Goal: Task Accomplishment & Management: Manage account settings

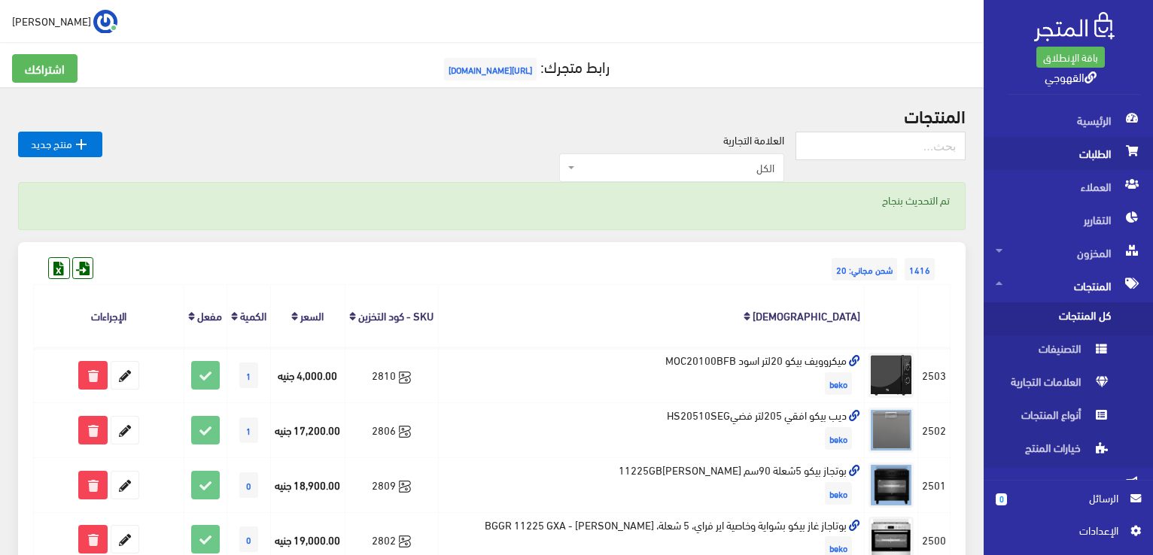
click at [1098, 150] on span "الطلبات" at bounding box center [1068, 153] width 145 height 33
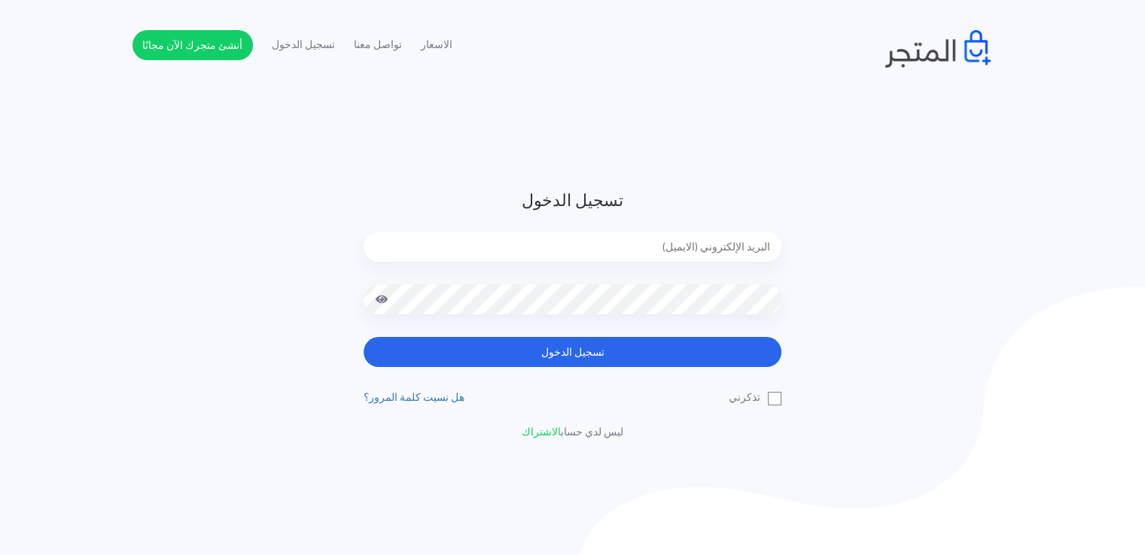
type input "[EMAIL_ADDRESS][DOMAIN_NAME]"
click at [650, 368] on div "تسجيل الدخول [EMAIL_ADDRESS][DOMAIN_NAME] تسجيل الدخول تذكرني" at bounding box center [572, 314] width 440 height 252
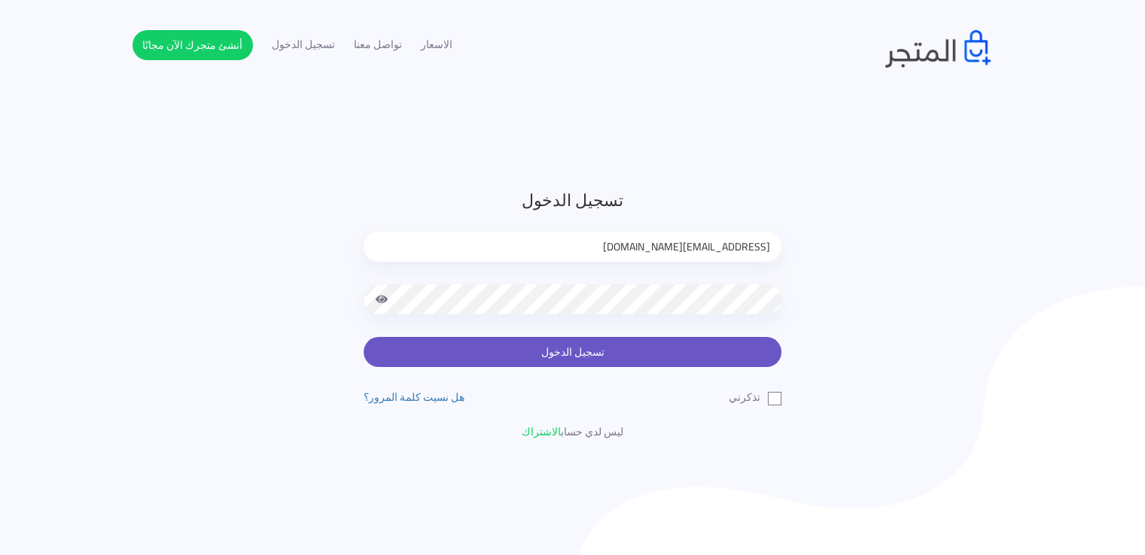
click at [653, 348] on button "تسجيل الدخول" at bounding box center [572, 352] width 418 height 30
click at [660, 342] on button "تسجيل الدخول" at bounding box center [572, 352] width 418 height 30
click at [656, 355] on button "تسجيل الدخول" at bounding box center [572, 352] width 418 height 30
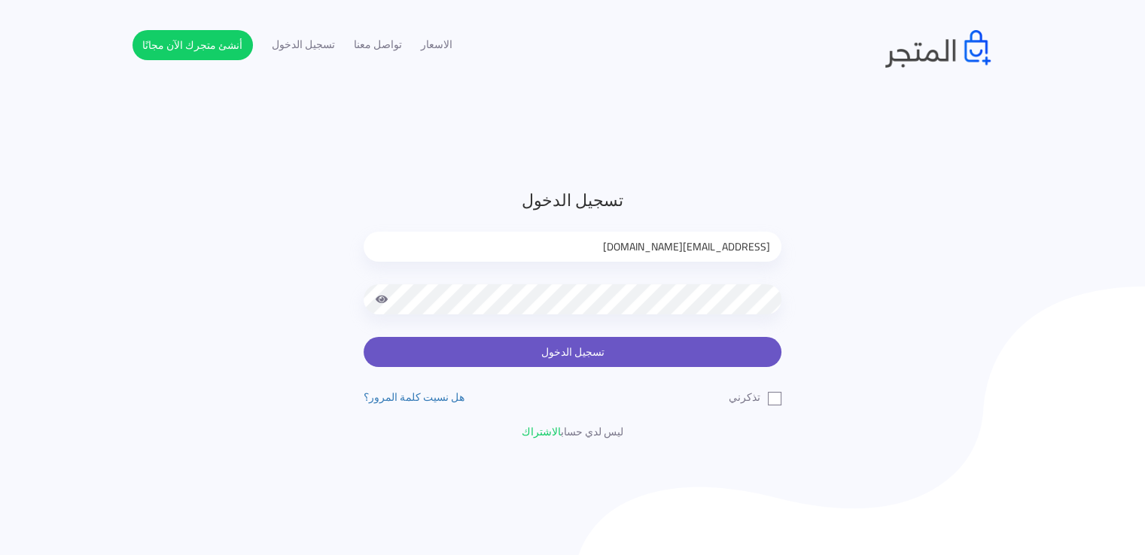
click at [656, 355] on button "تسجيل الدخول" at bounding box center [572, 352] width 418 height 30
click at [512, 357] on button "تسجيل الدخول" at bounding box center [572, 352] width 418 height 30
click at [363, 337] on button "تسجيل الدخول" at bounding box center [572, 352] width 418 height 30
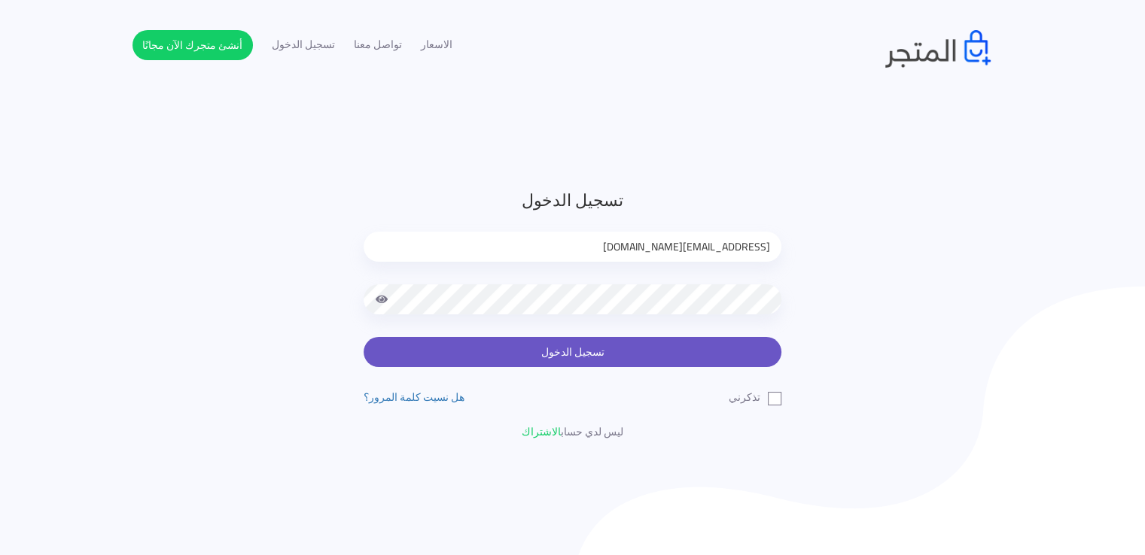
click at [543, 351] on button "تسجيل الدخول" at bounding box center [572, 352] width 418 height 30
click at [498, 352] on button "تسجيل الدخول" at bounding box center [572, 352] width 418 height 30
type input "[EMAIL_ADDRESS][DOMAIN_NAME]"
click at [711, 363] on button "تسجيل الدخول" at bounding box center [572, 352] width 418 height 30
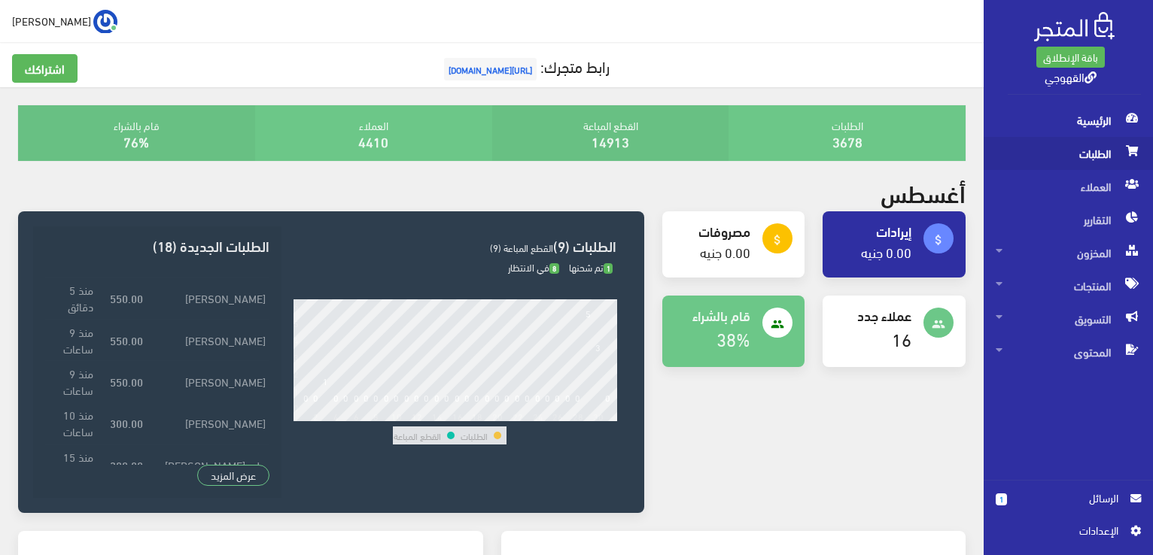
click at [1110, 151] on span "الطلبات" at bounding box center [1068, 153] width 145 height 33
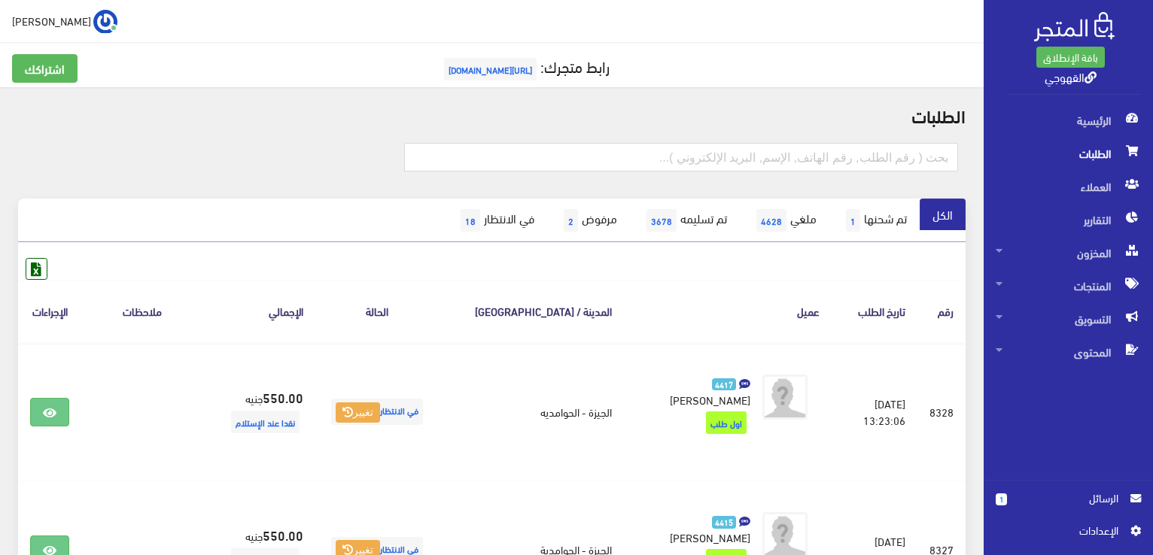
click at [671, 312] on th "عميل" at bounding box center [728, 311] width 208 height 62
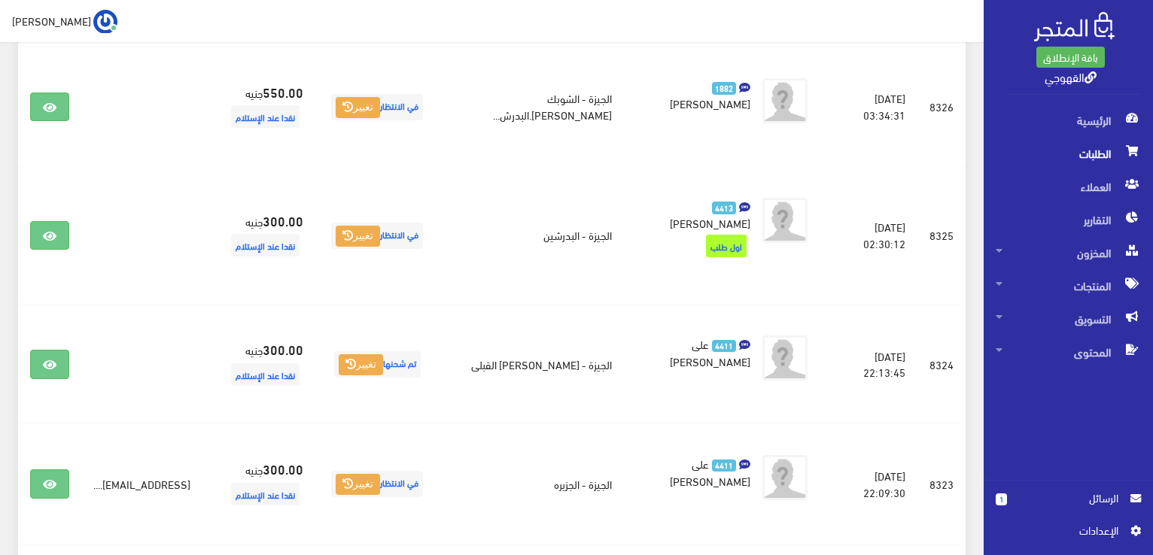
scroll to position [542, 0]
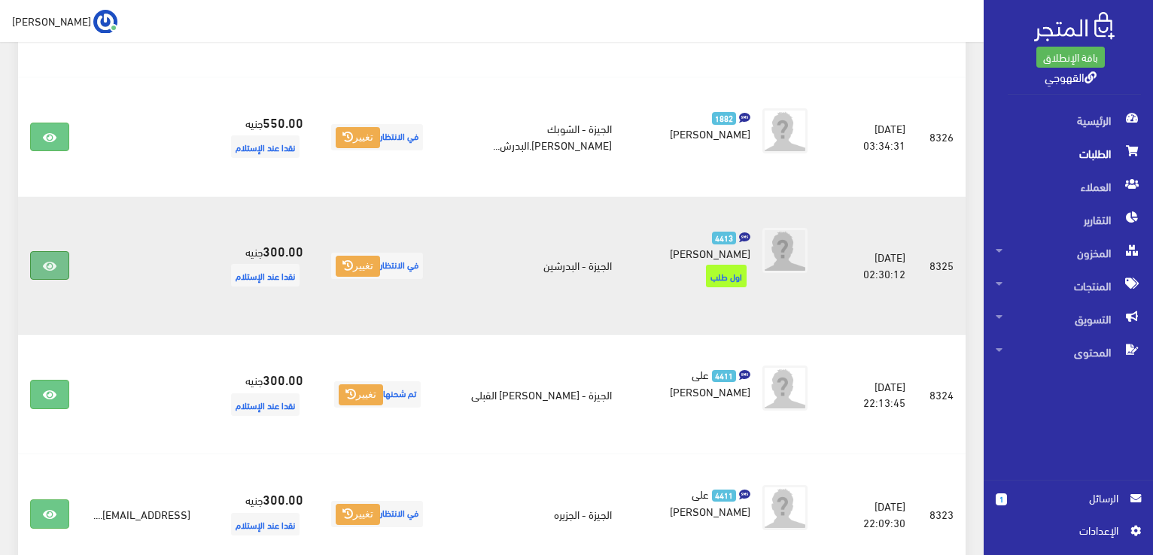
click at [47, 260] on icon at bounding box center [50, 266] width 14 height 12
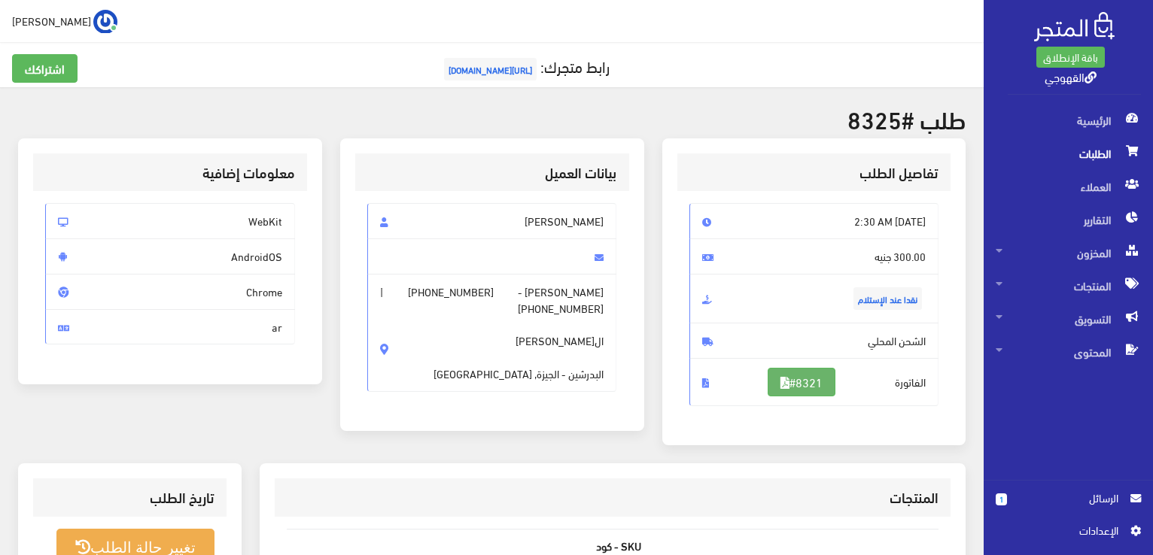
click at [813, 369] on link "#8321" at bounding box center [802, 382] width 68 height 29
click at [1085, 250] on span "المخزون" at bounding box center [1068, 252] width 145 height 33
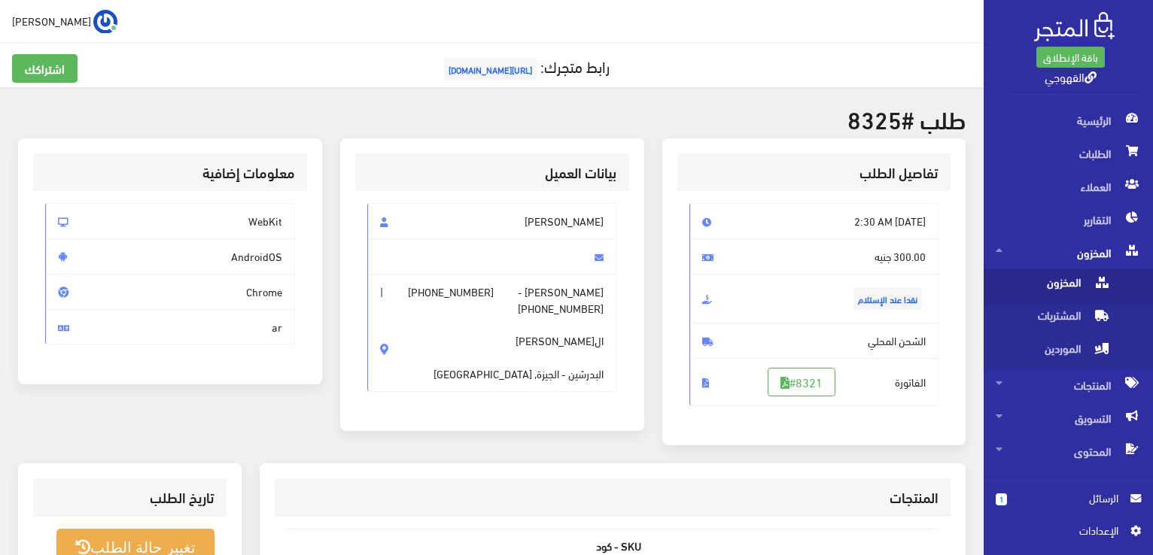
click at [1073, 275] on span "المخزون" at bounding box center [1053, 285] width 114 height 33
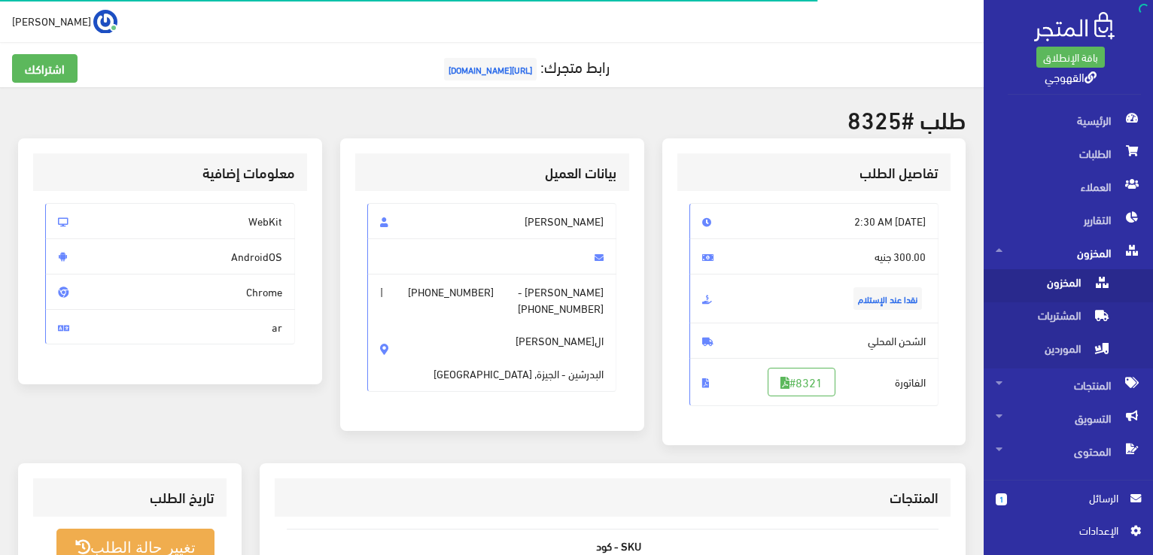
click at [1073, 275] on span "المخزون" at bounding box center [1053, 285] width 114 height 33
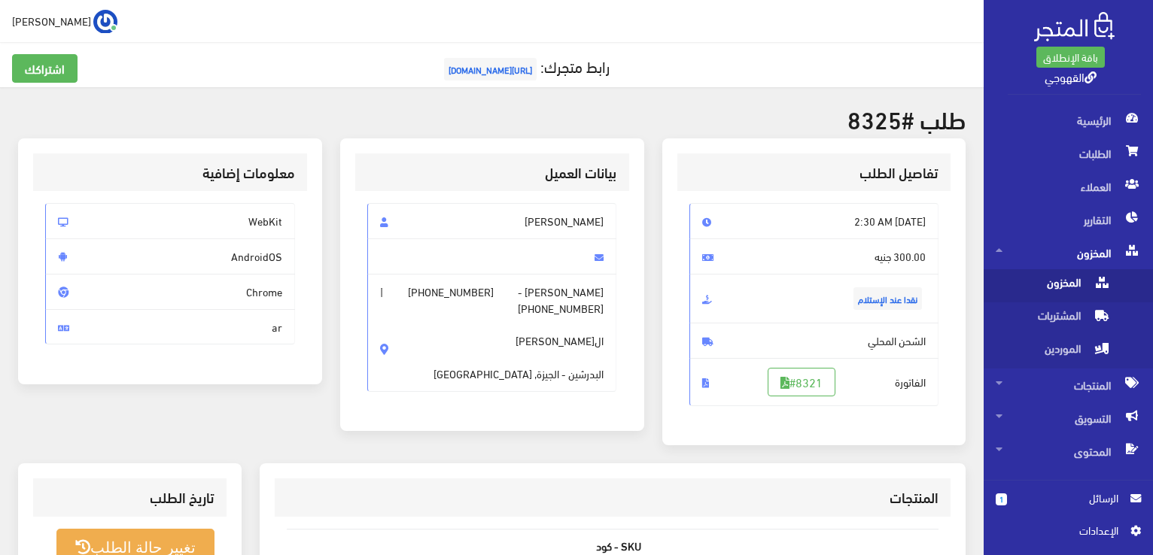
click at [1073, 275] on span "المخزون" at bounding box center [1053, 285] width 114 height 33
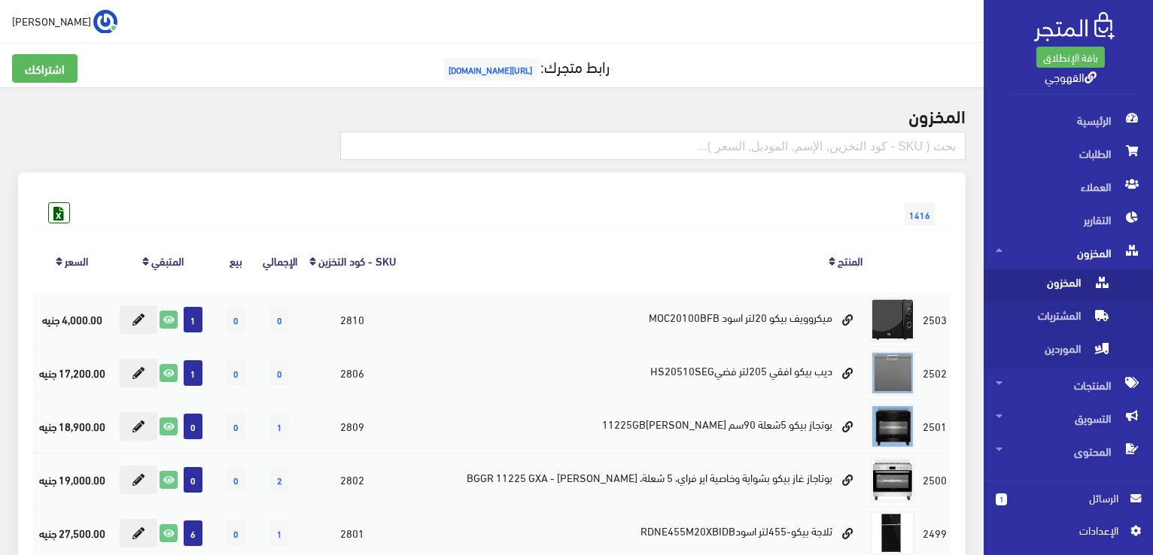
click at [1072, 282] on span "المخزون" at bounding box center [1053, 285] width 114 height 33
click at [1090, 278] on span "المخزون" at bounding box center [1053, 285] width 114 height 33
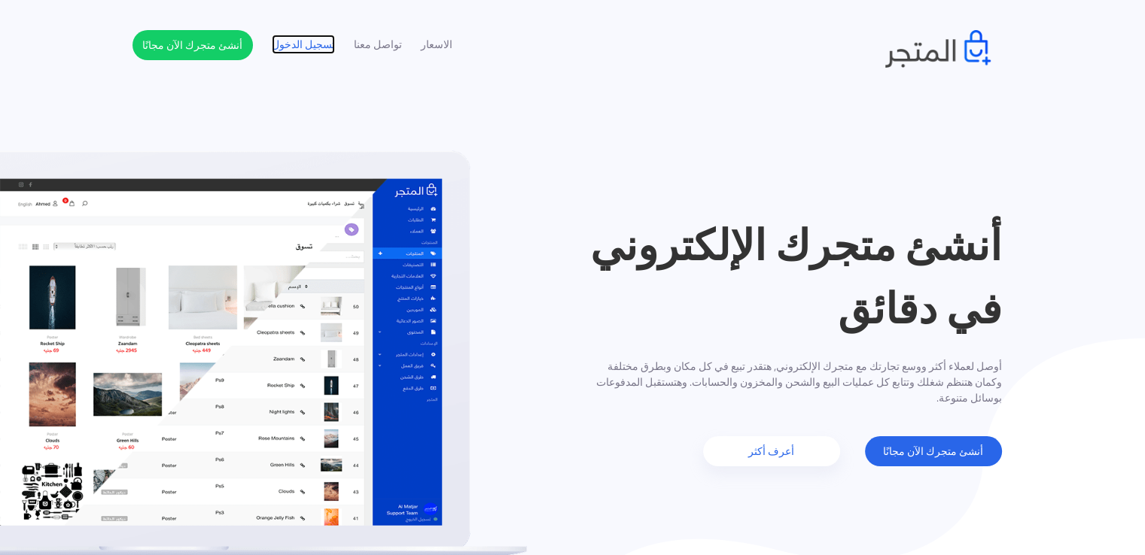
click at [315, 50] on link "تسجيل الدخول" at bounding box center [303, 45] width 63 height 16
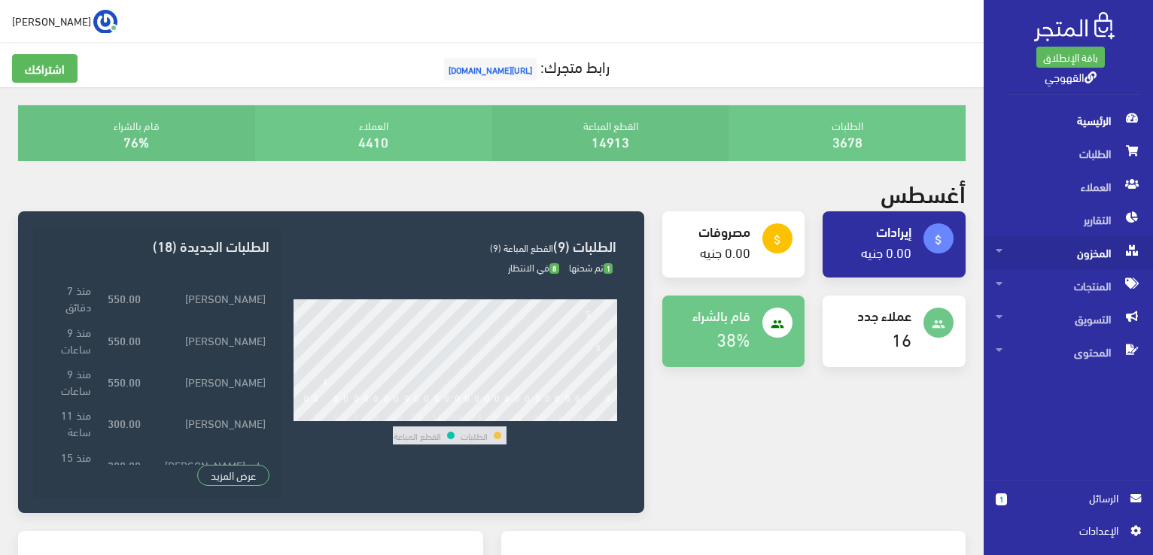
click at [1117, 240] on span "المخزون" at bounding box center [1068, 252] width 145 height 33
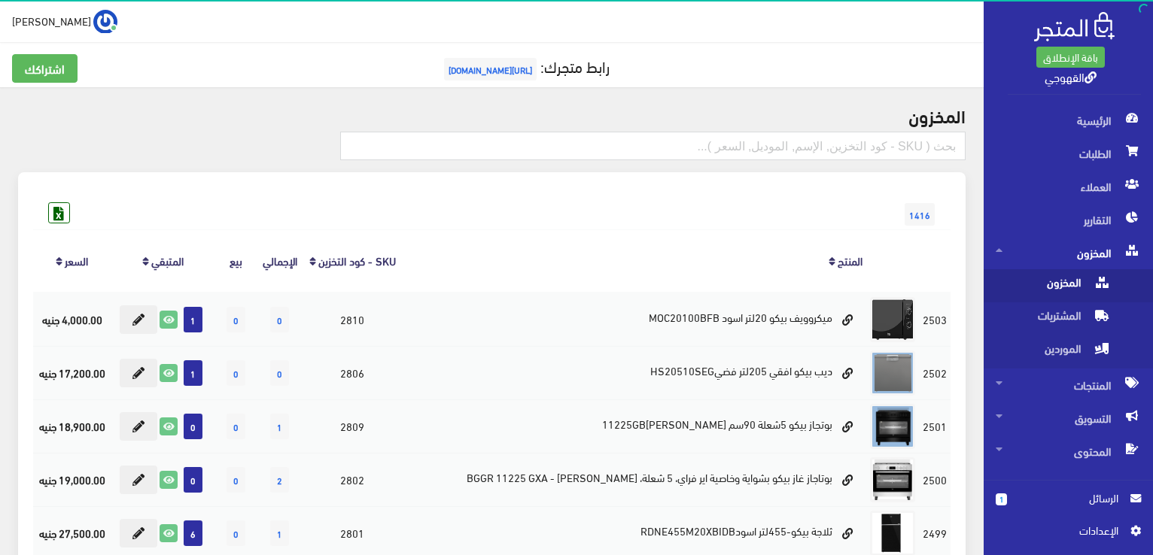
click at [1111, 293] on link "المخزون" at bounding box center [1067, 285] width 169 height 33
click at [1089, 377] on span "المنتجات" at bounding box center [1068, 385] width 145 height 33
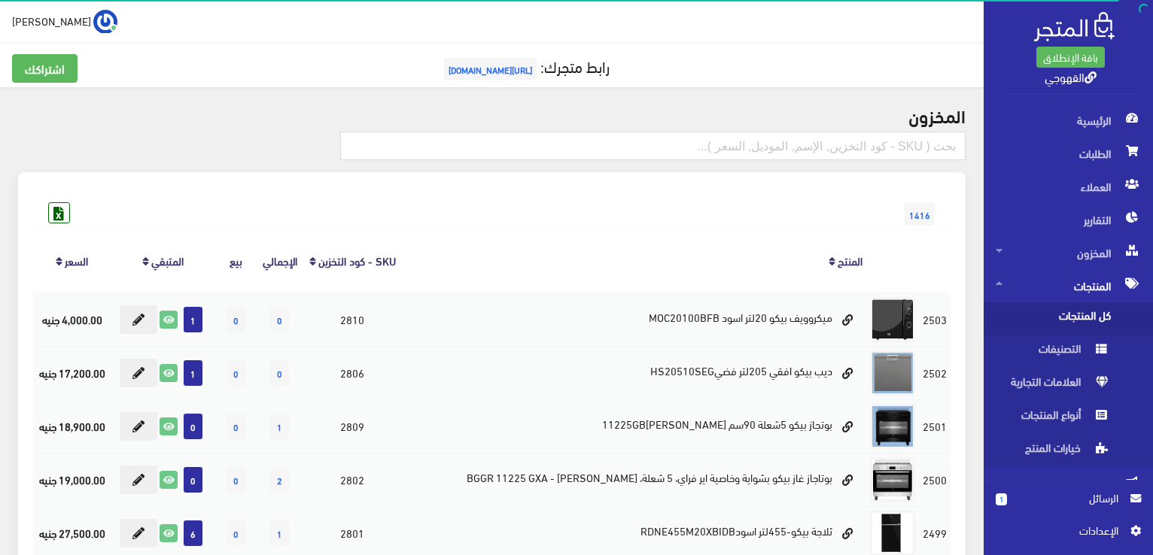
click at [1089, 319] on span "كل المنتجات" at bounding box center [1053, 318] width 114 height 33
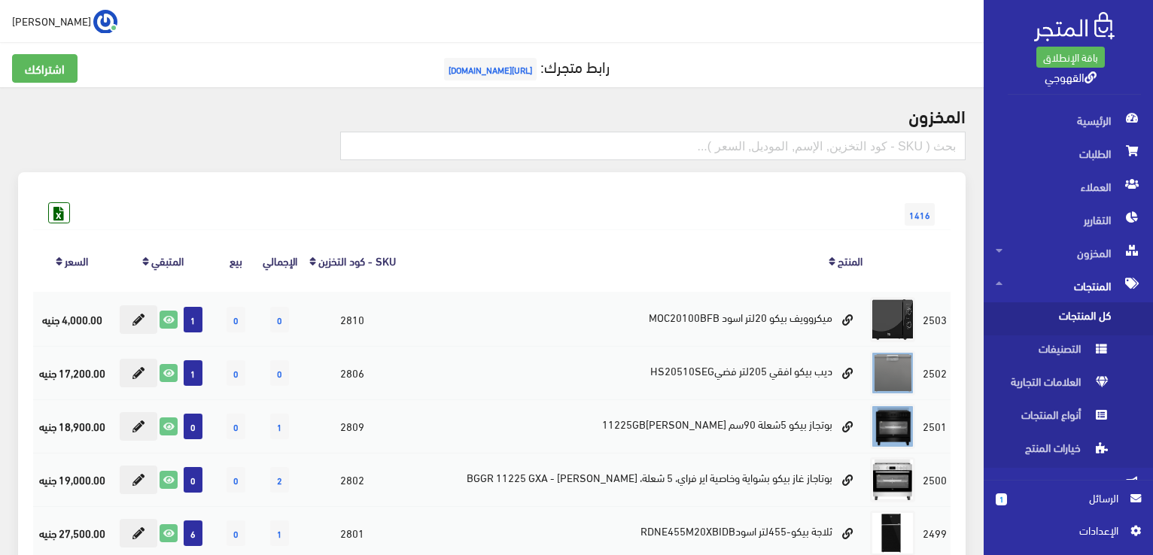
click at [1089, 319] on span "كل المنتجات" at bounding box center [1053, 318] width 114 height 33
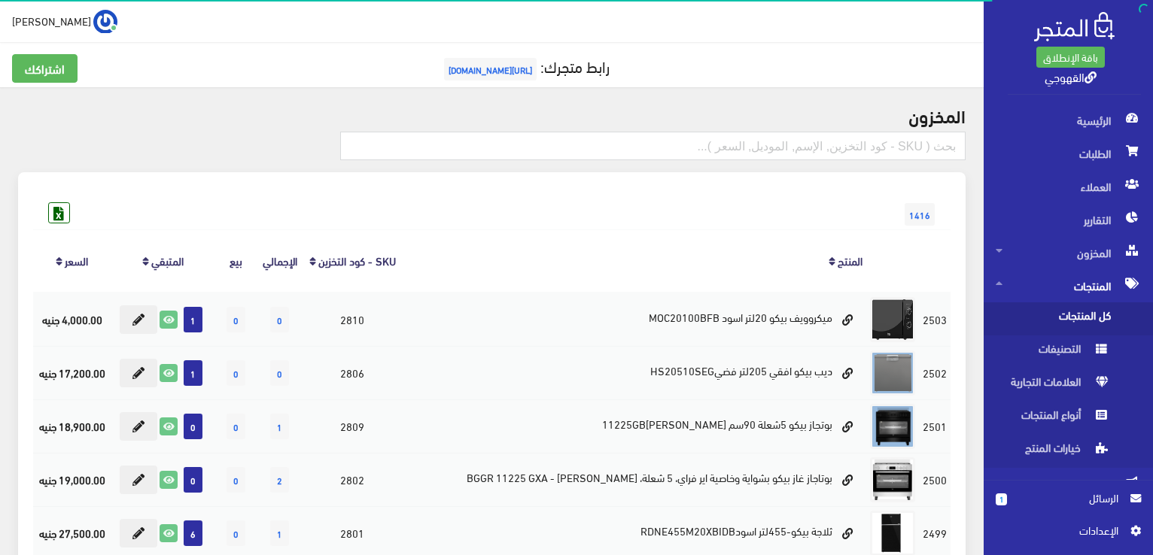
click at [1089, 319] on span "كل المنتجات" at bounding box center [1053, 318] width 114 height 33
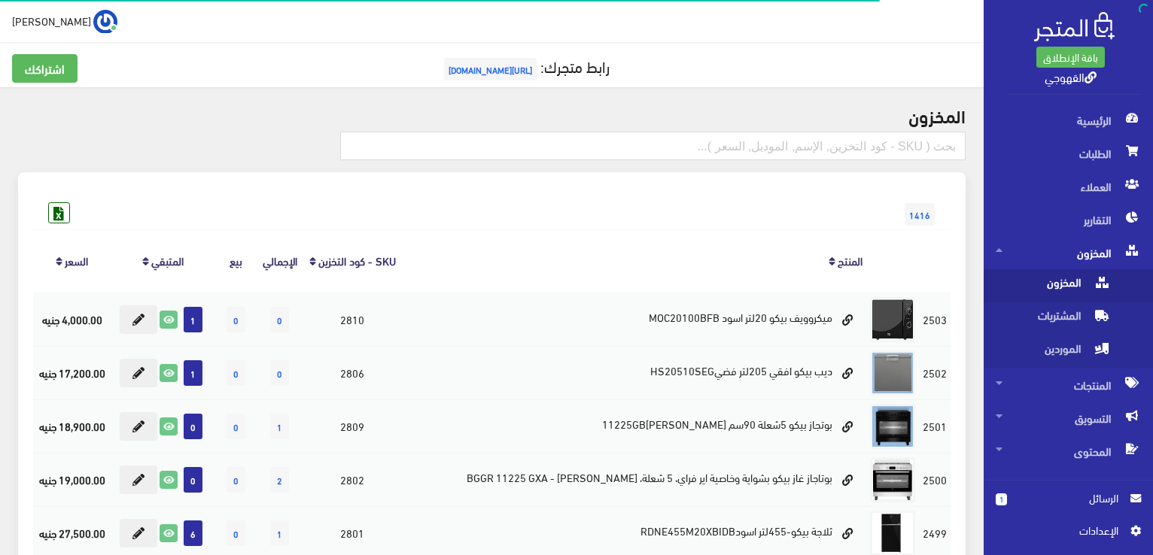
click at [1099, 289] on span at bounding box center [1102, 281] width 18 height 24
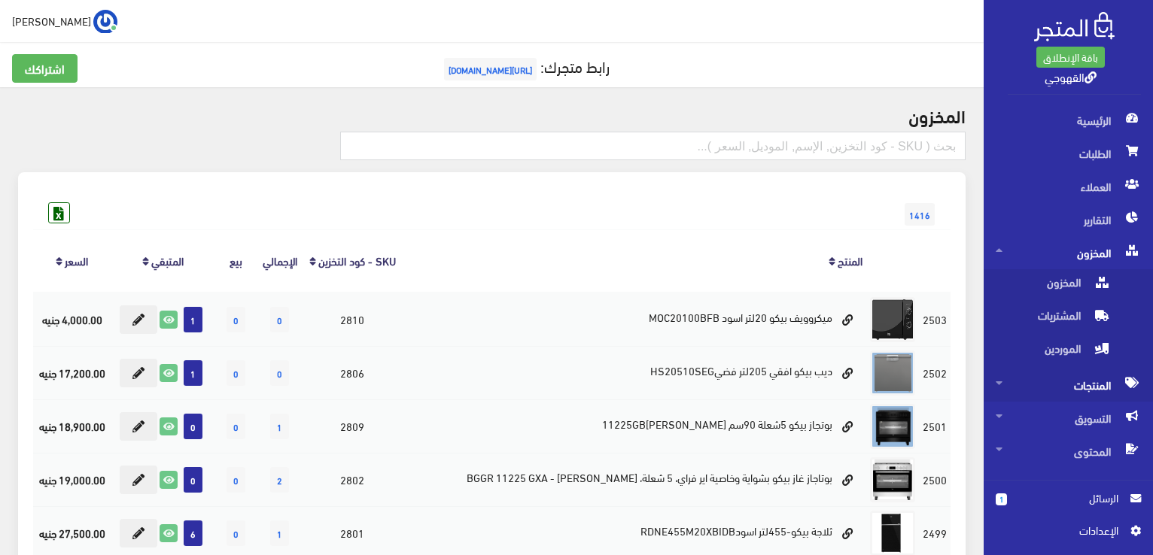
click at [1120, 377] on span "المنتجات" at bounding box center [1068, 385] width 145 height 33
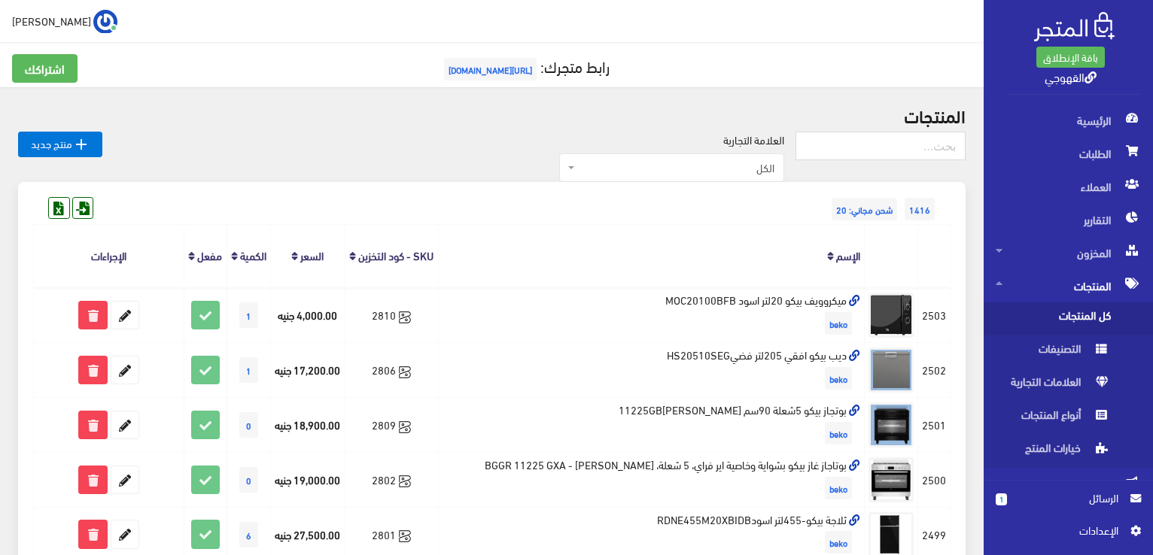
click at [1101, 311] on span "كل المنتجات" at bounding box center [1053, 318] width 114 height 33
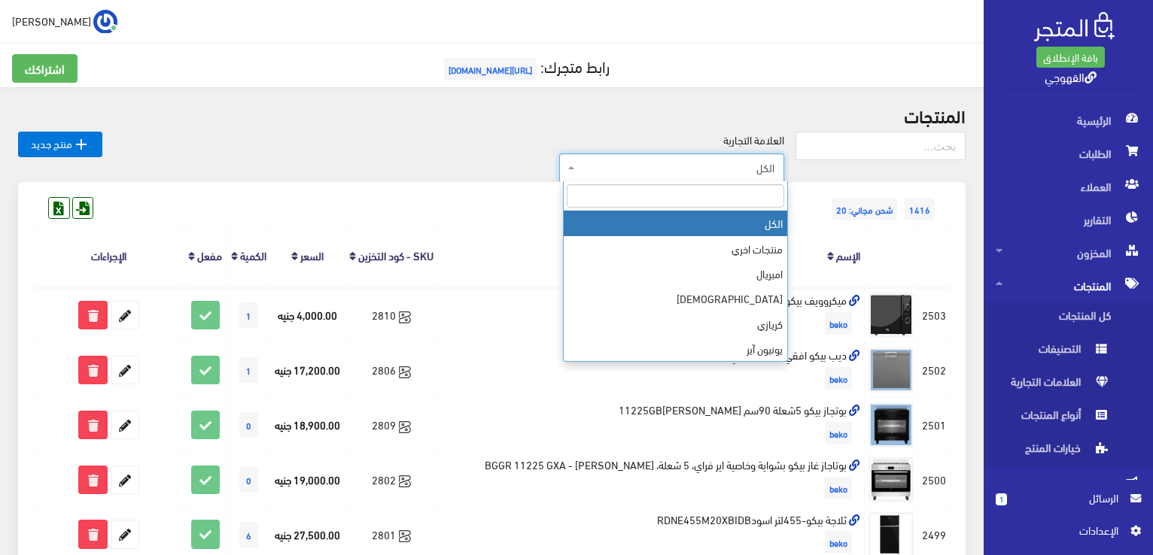
click at [750, 174] on span "الكل" at bounding box center [676, 167] width 196 height 15
click at [744, 190] on input "search" at bounding box center [675, 195] width 217 height 23
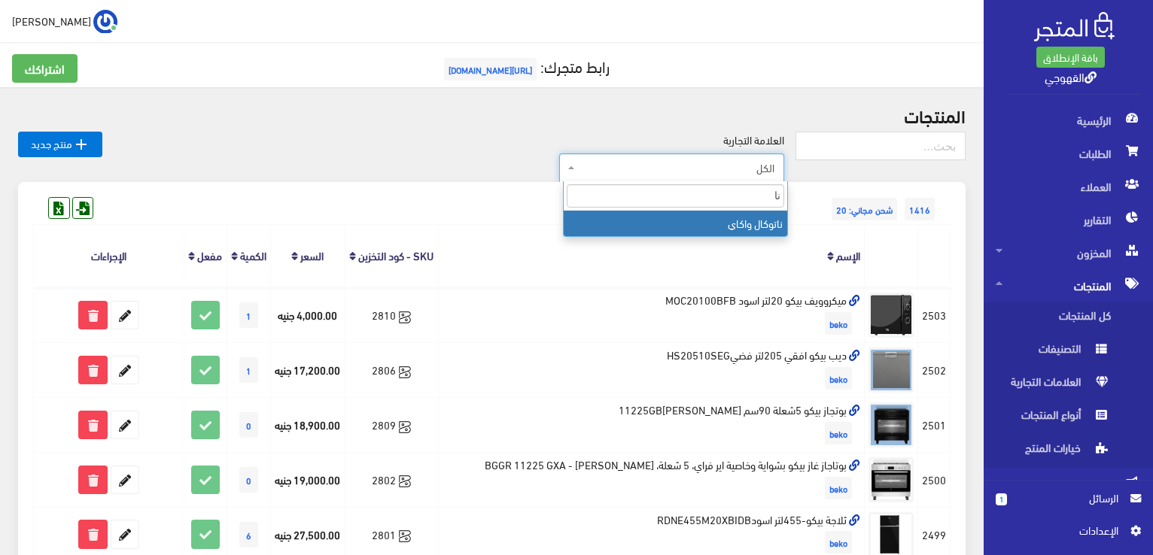
type input "نا"
select select "https://account.almatjar.store/products?brand=109"
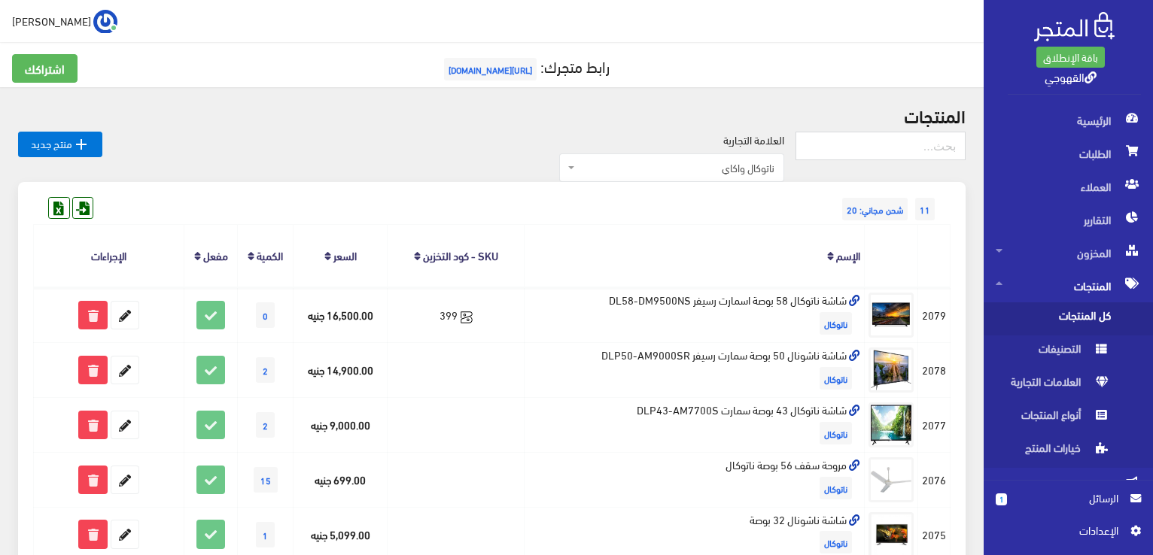
click at [775, 226] on th "الإسم" at bounding box center [694, 256] width 340 height 62
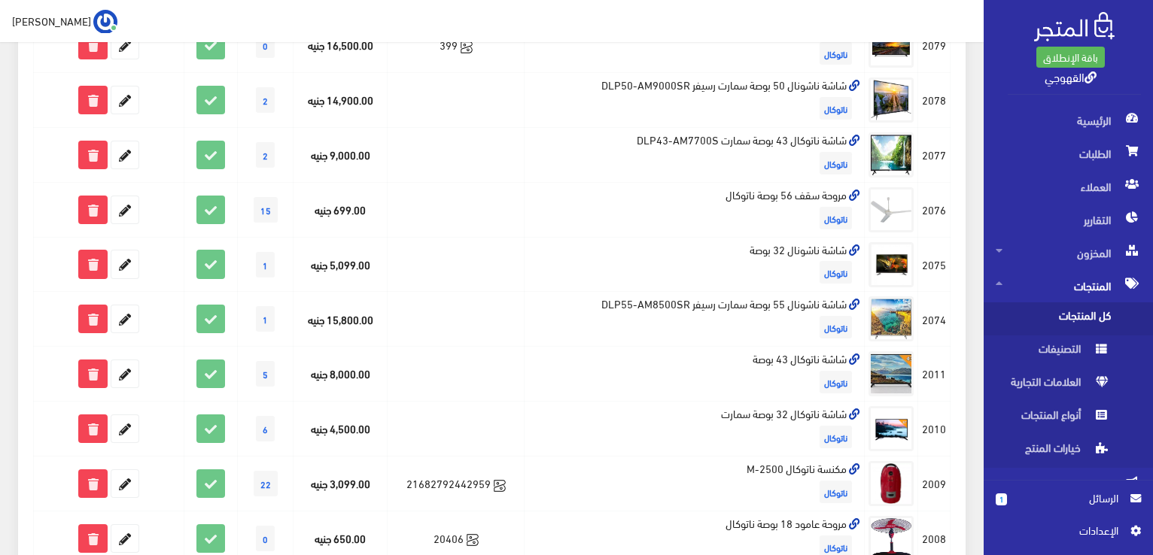
scroll to position [271, 0]
click at [966, 222] on div "11 شحن مجاني: 20 المنتج" at bounding box center [491, 300] width 965 height 779
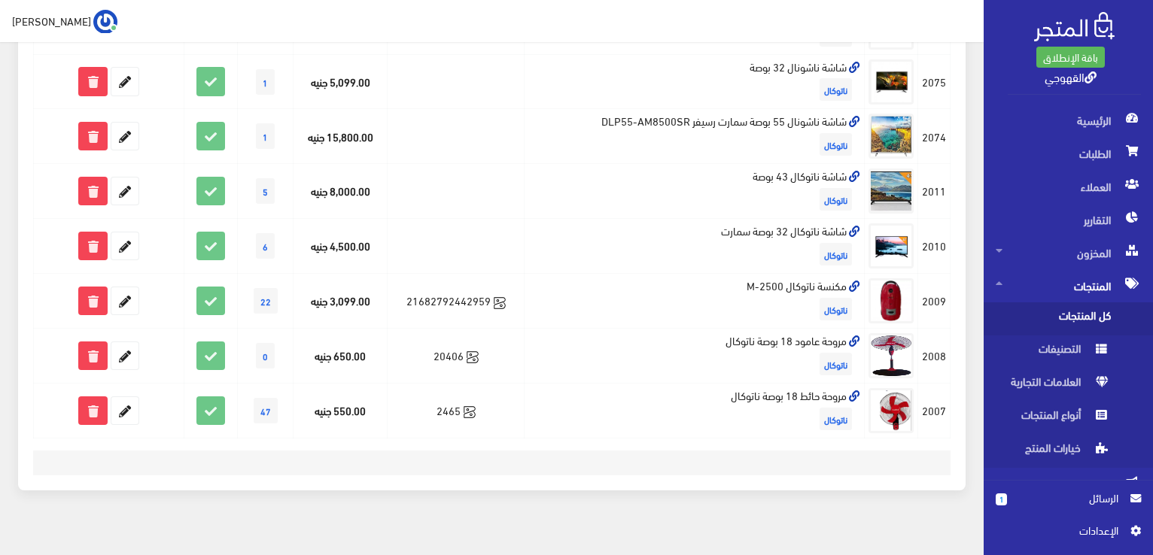
scroll to position [470, 0]
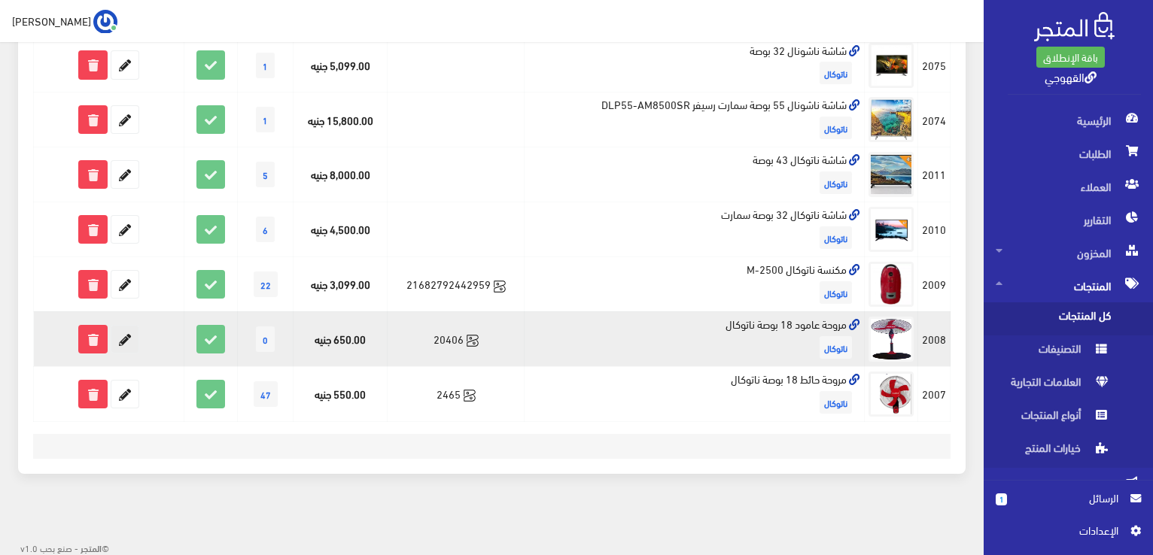
click at [126, 339] on icon at bounding box center [124, 339] width 27 height 27
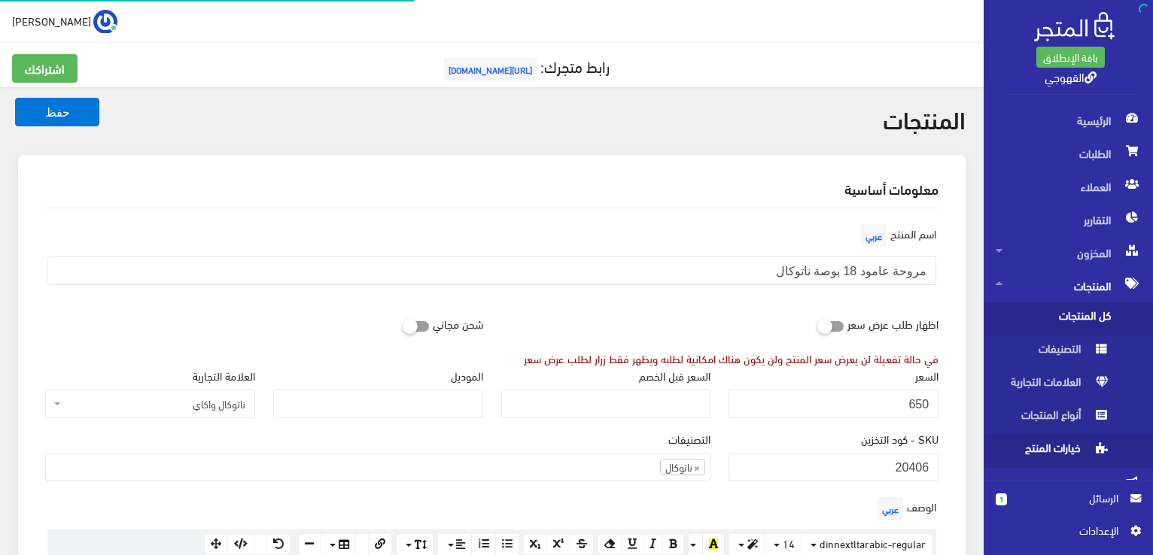
scroll to position [996, 0]
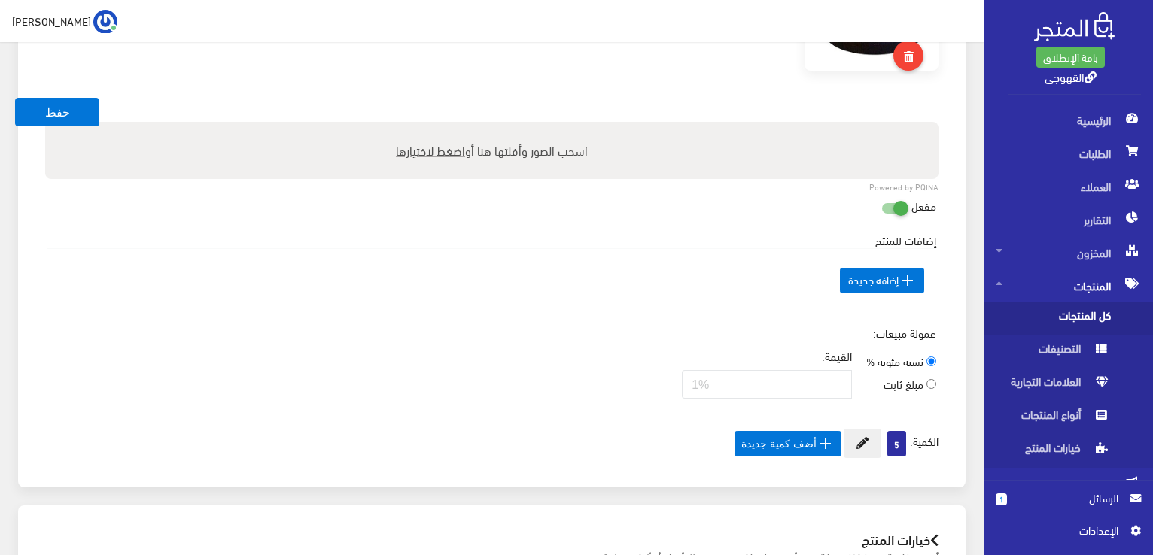
scroll to position [898, 0]
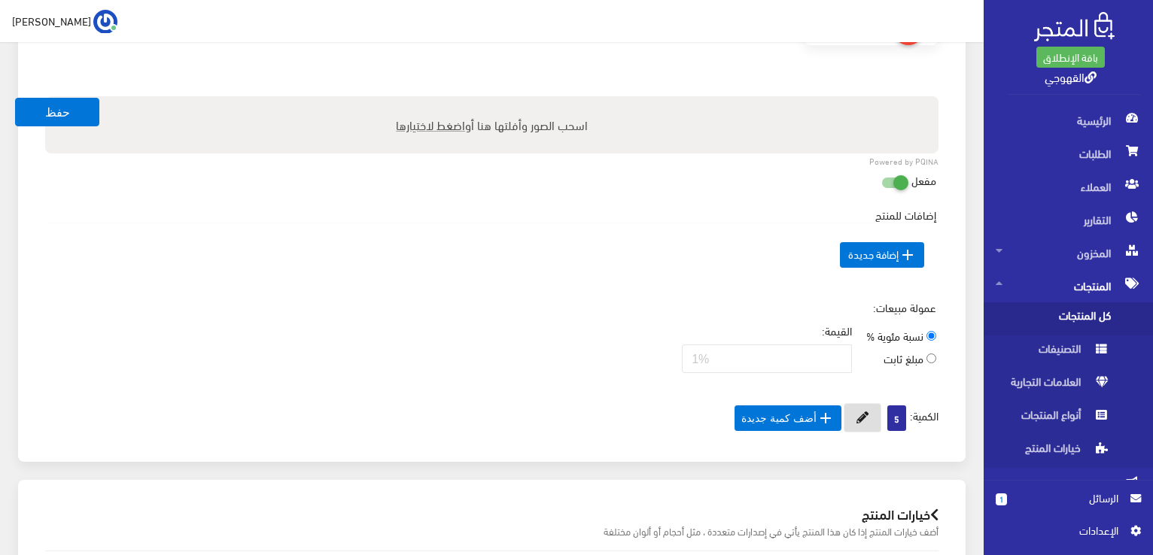
click at [866, 412] on button at bounding box center [863, 417] width 38 height 29
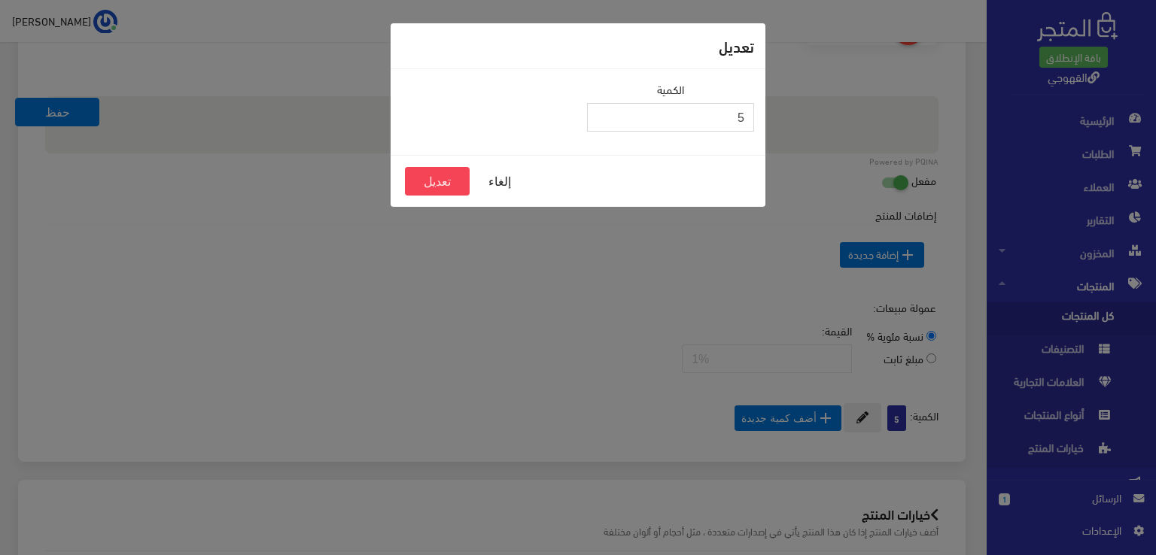
click at [741, 117] on input "5" at bounding box center [670, 117] width 167 height 29
type input "30"
click at [445, 181] on button "تعديل" at bounding box center [437, 181] width 65 height 29
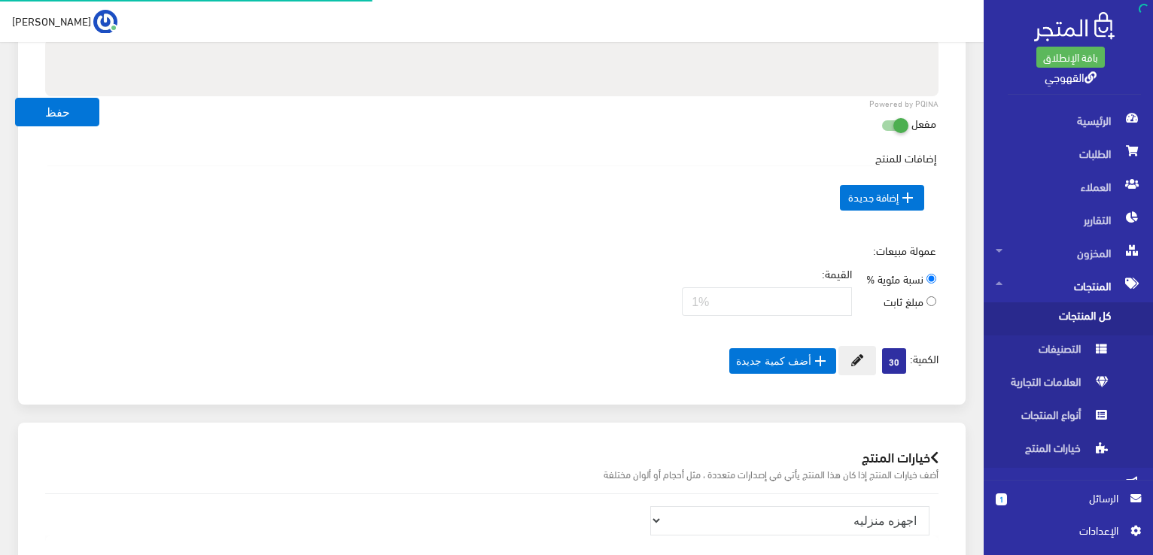
scroll to position [993, 0]
click at [388, 166] on table "السعر الإضافي الإسم عربي" at bounding box center [491, 198] width 889 height 64
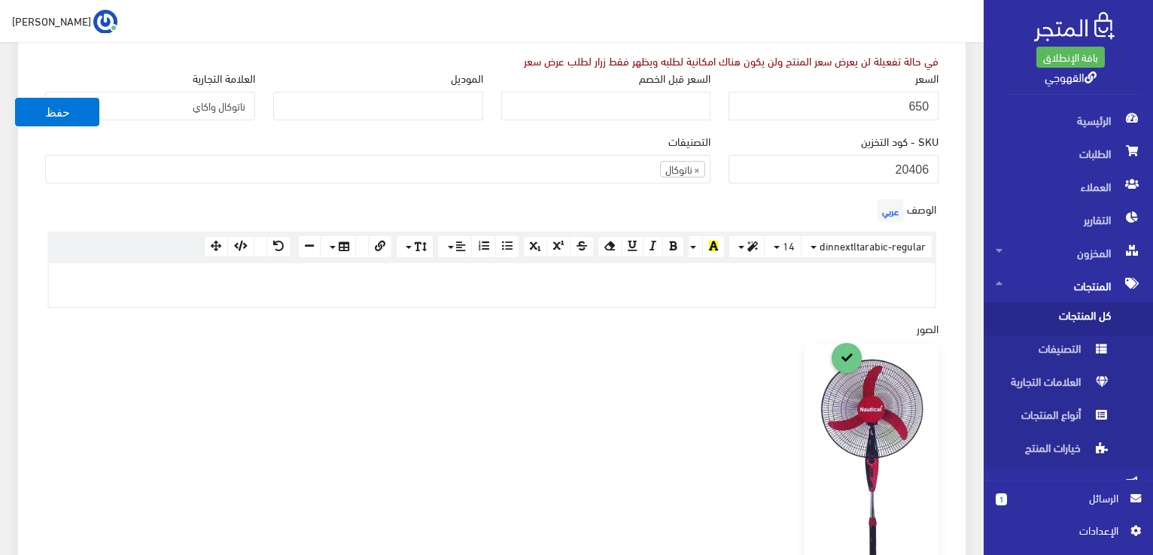
scroll to position [263, 0]
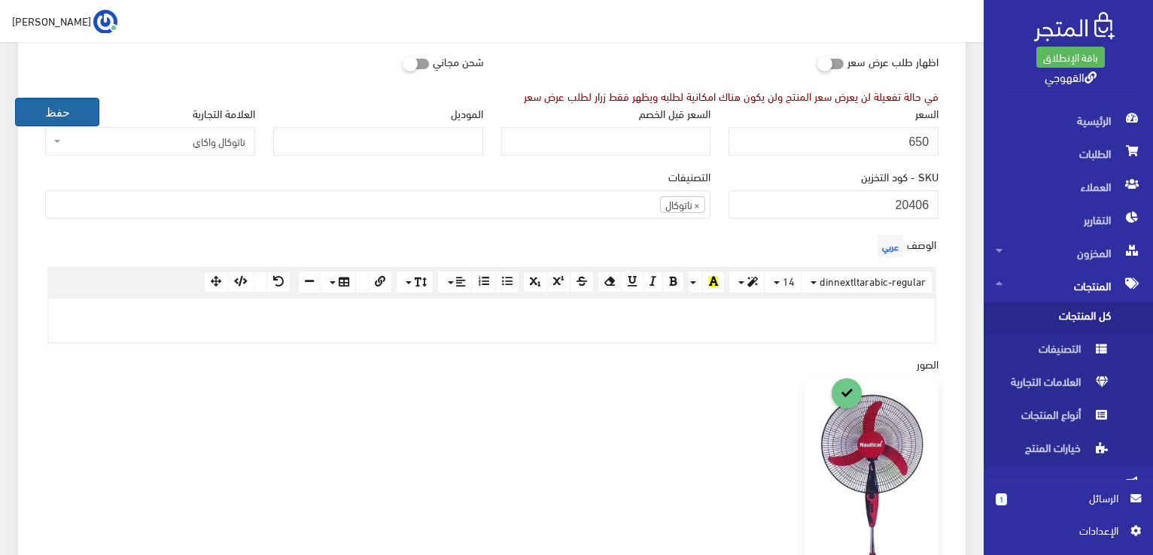
click at [29, 111] on button "حفظ" at bounding box center [57, 112] width 84 height 29
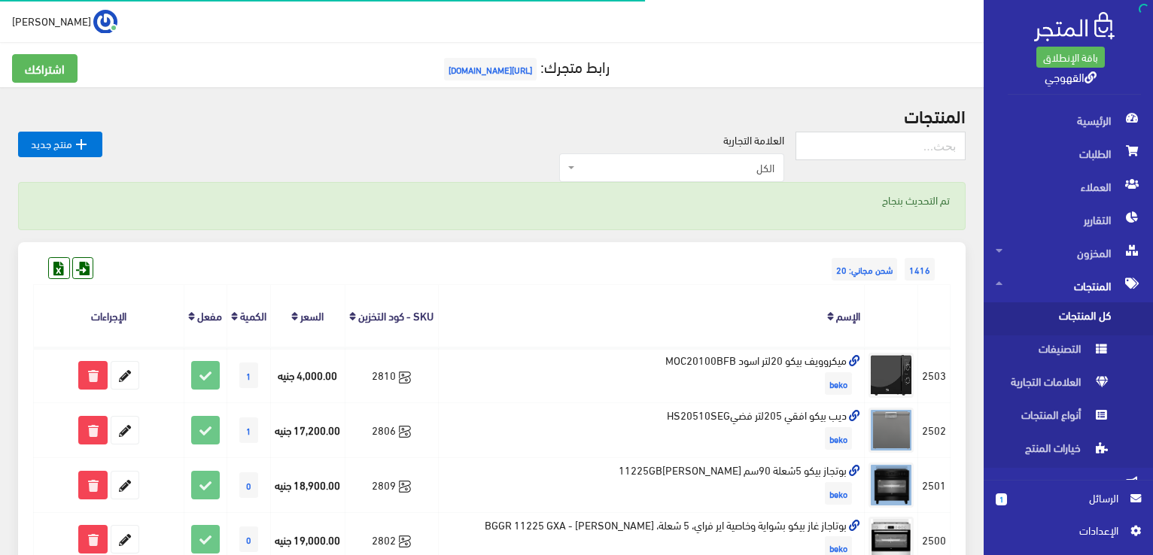
click at [549, 143] on div "العلامة التجارية الكل منتجات اخري امبريال فريش كريازي يونيون آير تورنيدو شارب L…" at bounding box center [448, 157] width 693 height 51
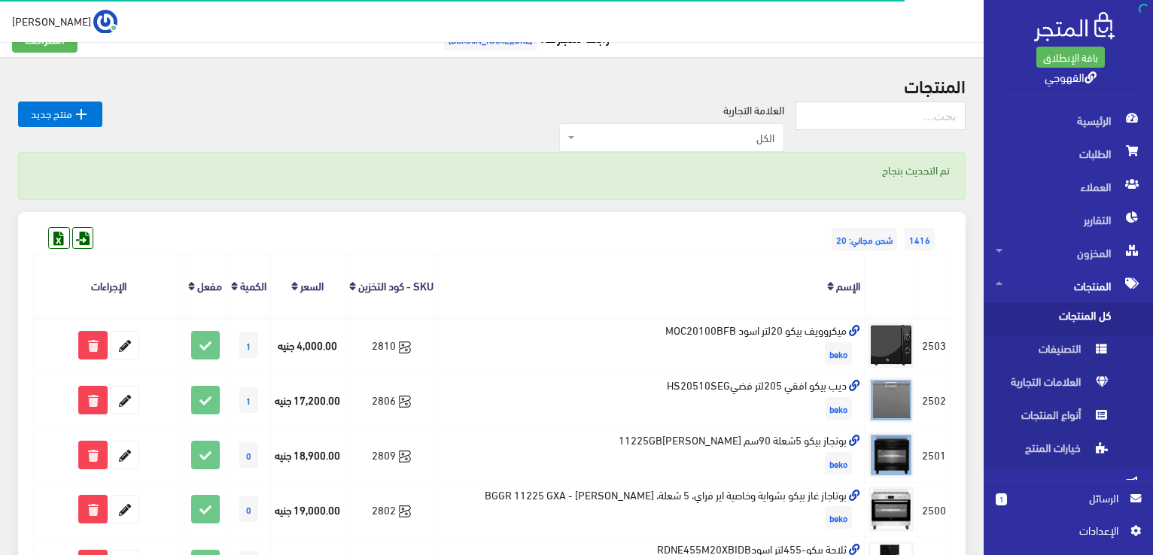
click at [615, 127] on span "الكل" at bounding box center [671, 137] width 225 height 29
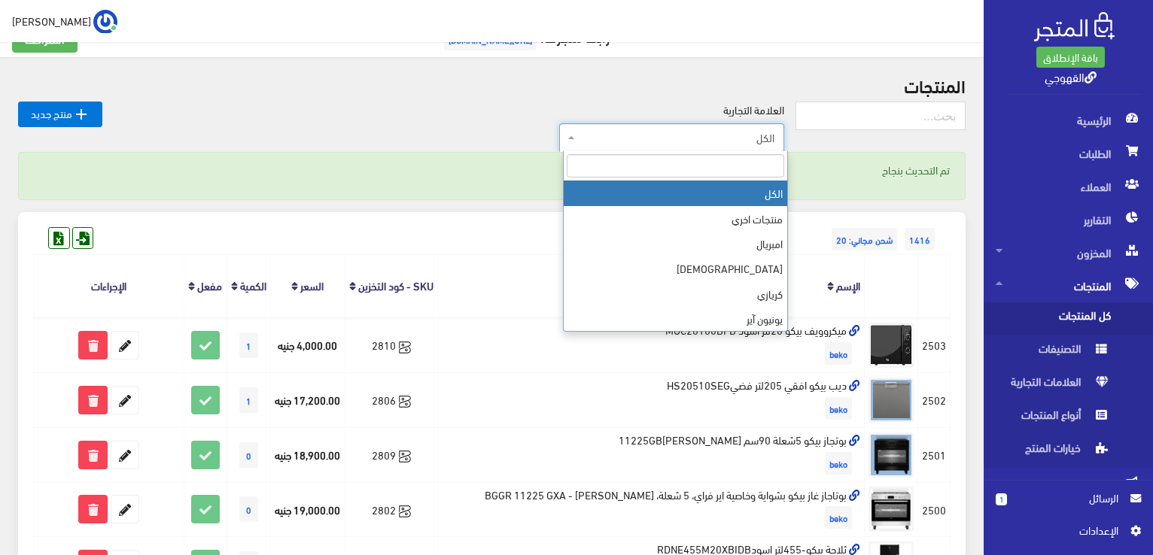
click at [644, 171] on input "search" at bounding box center [675, 165] width 217 height 23
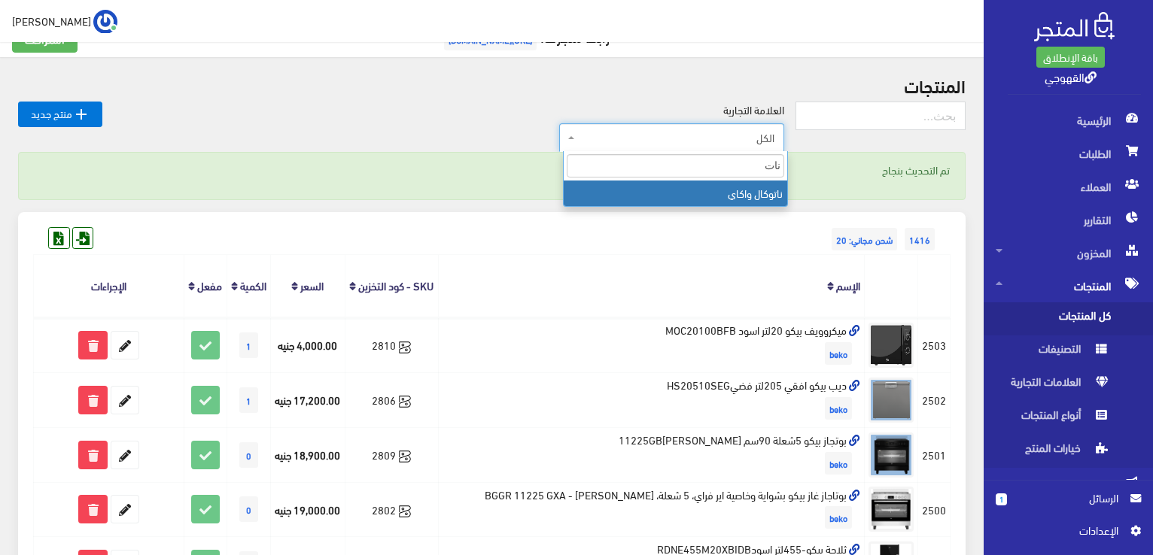
type input "نات"
select select "https://account.almatjar.store/products?brand=109"
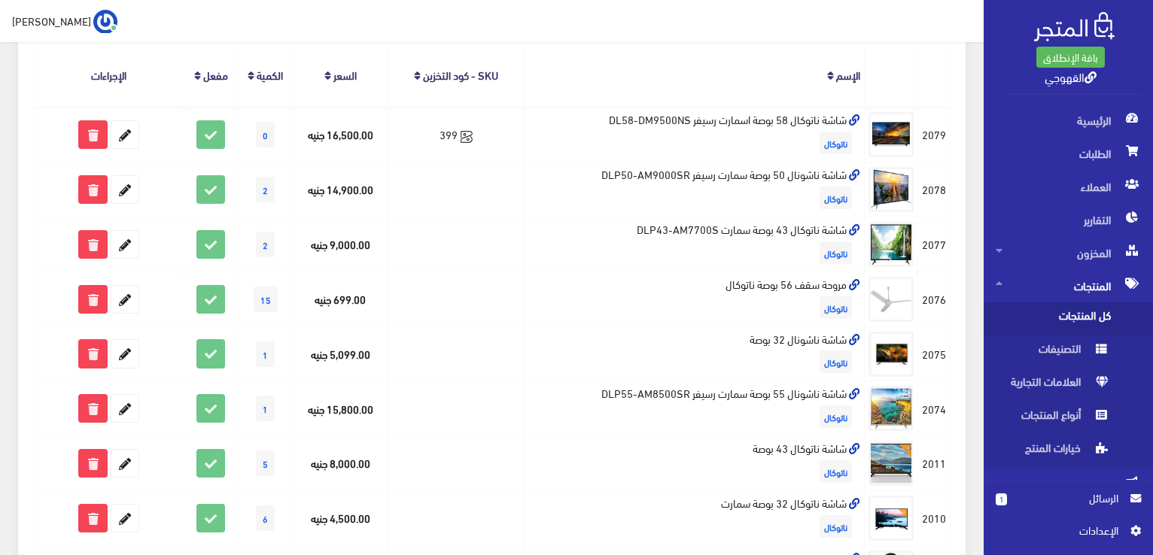
scroll to position [211, 0]
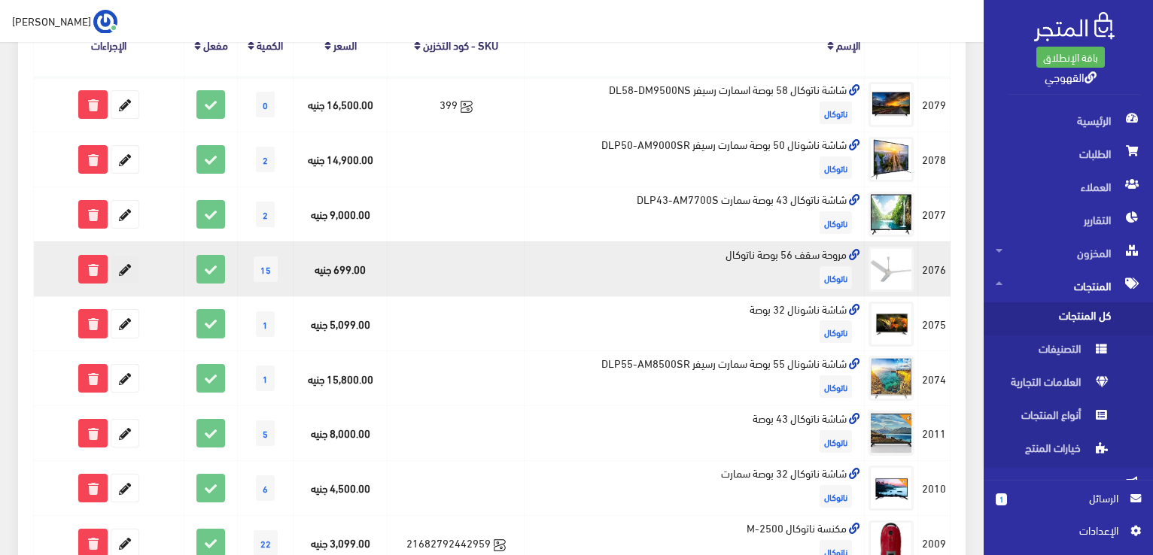
click at [126, 267] on icon at bounding box center [124, 269] width 27 height 27
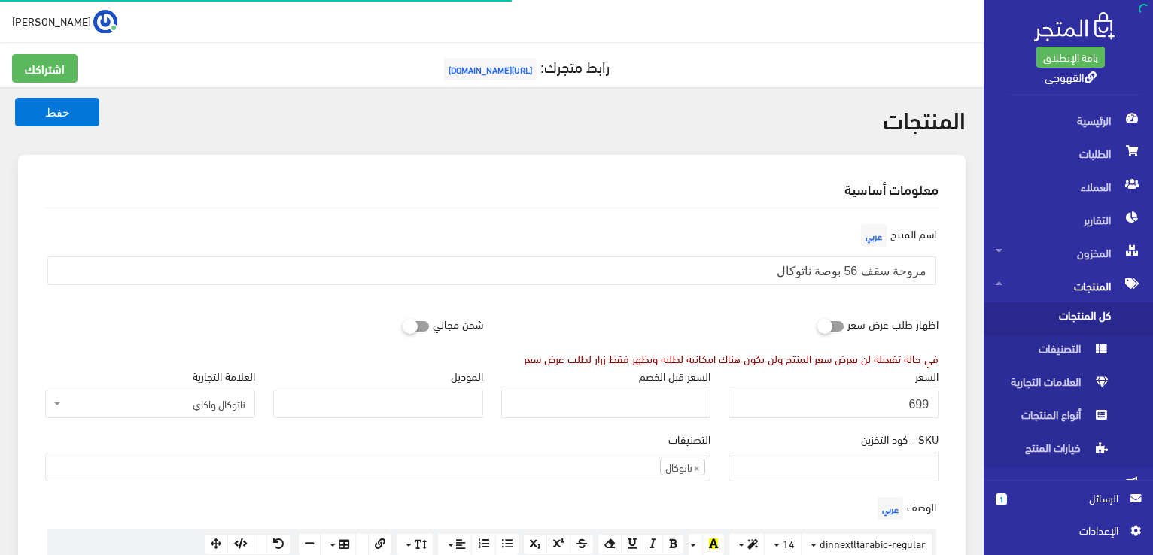
scroll to position [993, 0]
click at [748, 317] on div "اظهار طلب عرض سعر في حالة تفعيلة لن يعرض سعر المنتج ولن يكون هناك امكانية لطلبه…" at bounding box center [720, 337] width 456 height 57
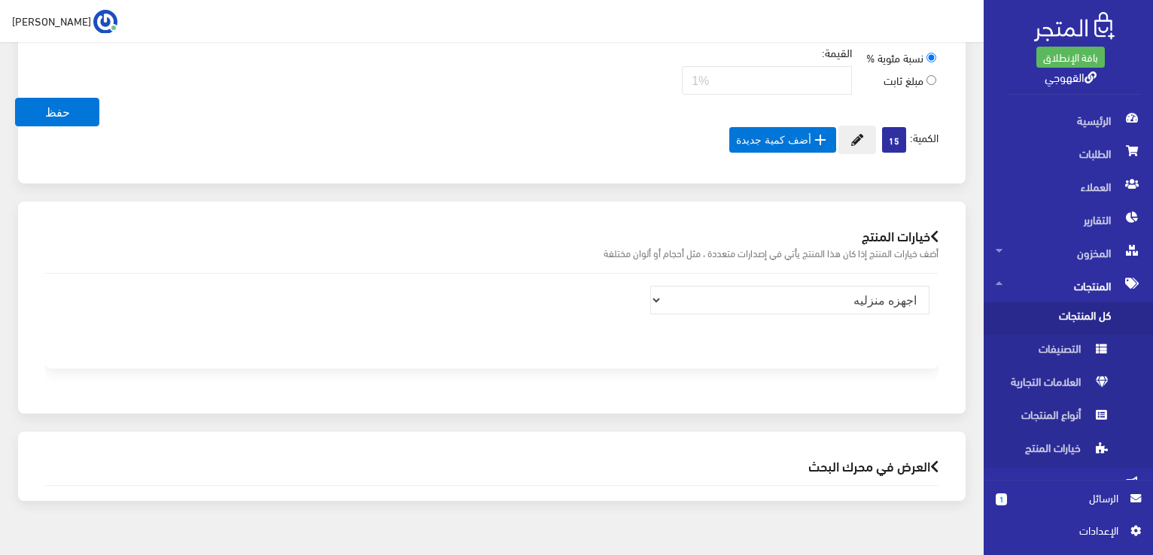
scroll to position [1006, 0]
click at [864, 145] on button at bounding box center [857, 141] width 38 height 29
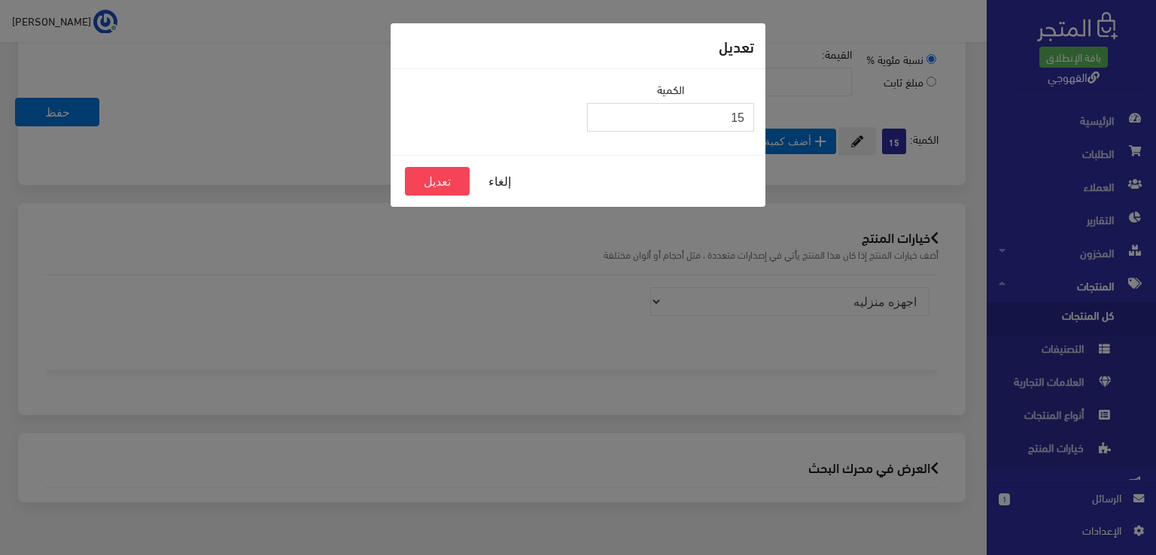
click at [735, 109] on input "15" at bounding box center [670, 117] width 167 height 29
type input "30"
click at [459, 182] on button "تعديل" at bounding box center [437, 181] width 65 height 29
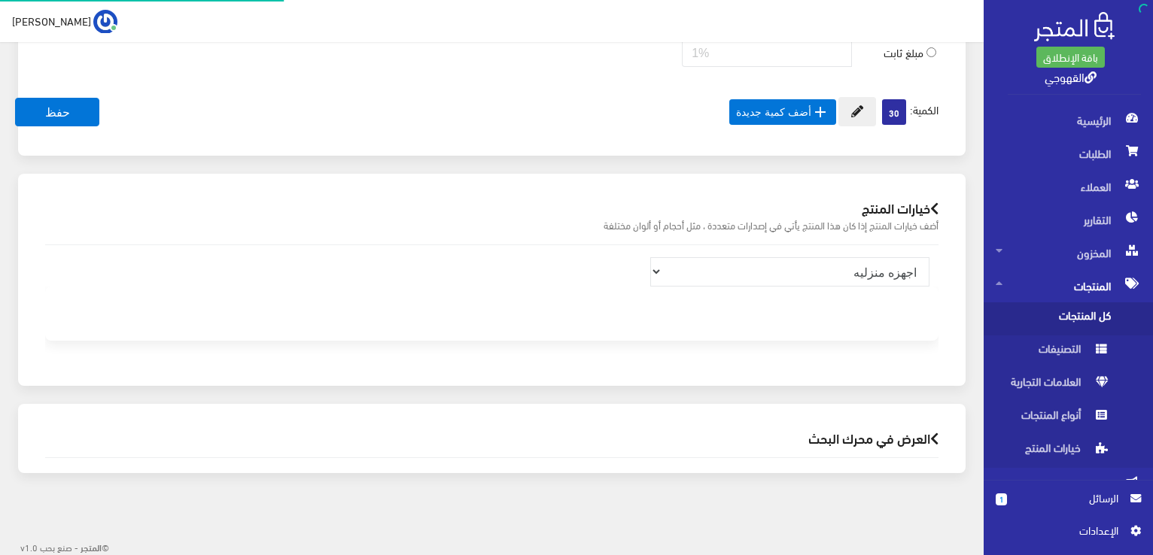
scroll to position [1036, 0]
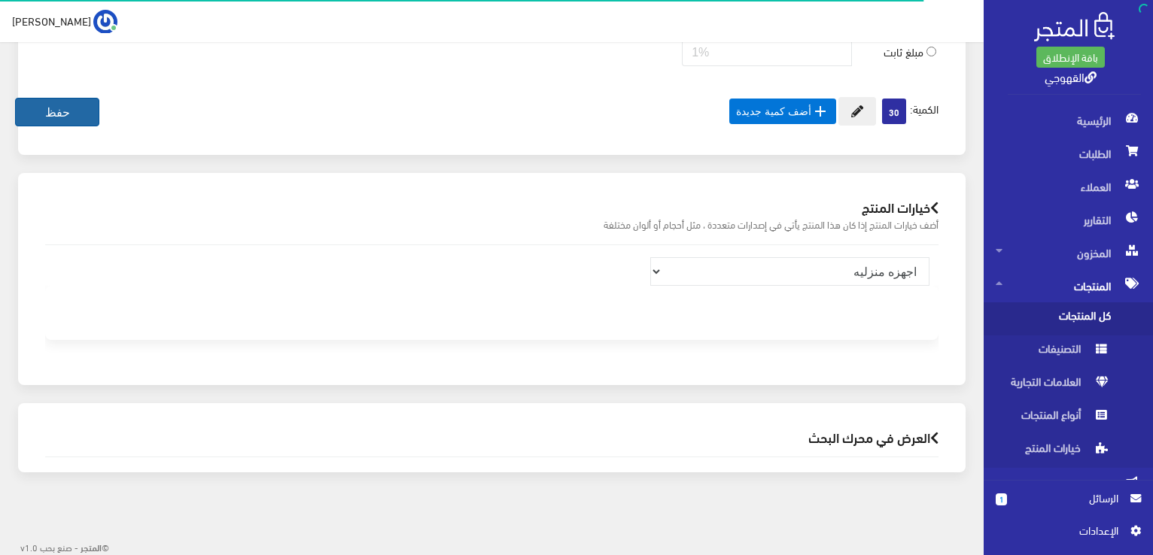
click at [85, 120] on button "حفظ" at bounding box center [57, 112] width 84 height 29
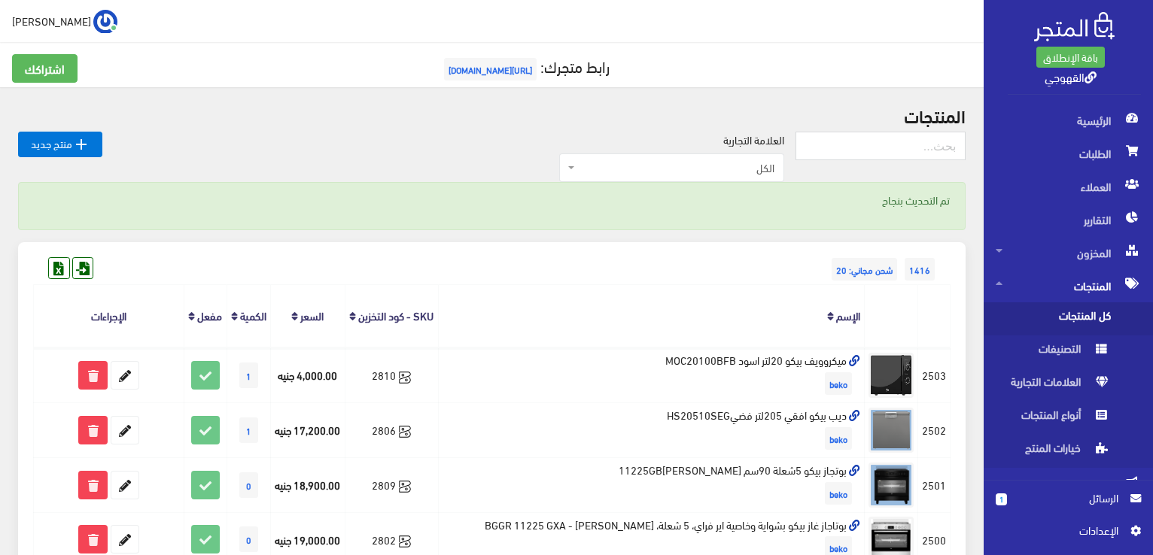
click at [642, 80] on h5 "رابط متجرك: https://www.alqahwaji.com" at bounding box center [491, 69] width 959 height 30
click at [1069, 150] on span "الطلبات" at bounding box center [1068, 153] width 145 height 33
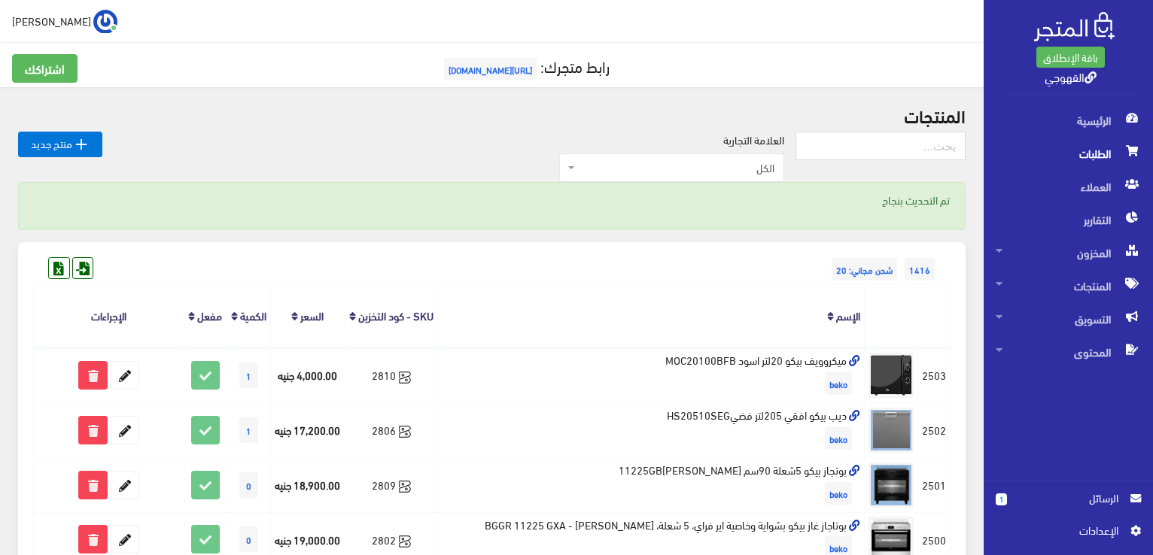
click at [1069, 150] on span "الطلبات" at bounding box center [1068, 153] width 145 height 33
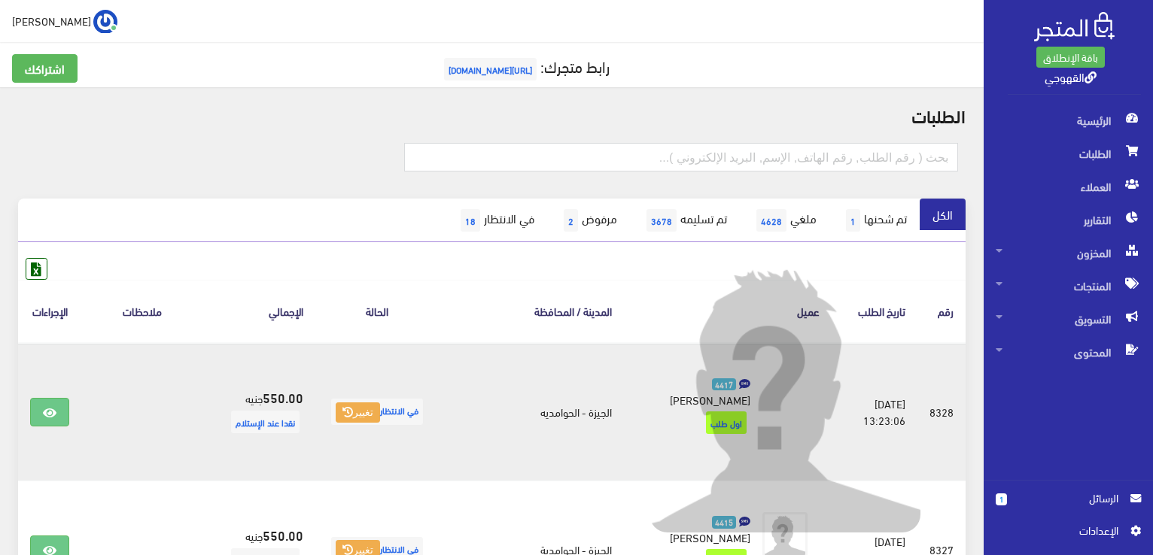
click at [749, 393] on img at bounding box center [784, 397] width 271 height 271
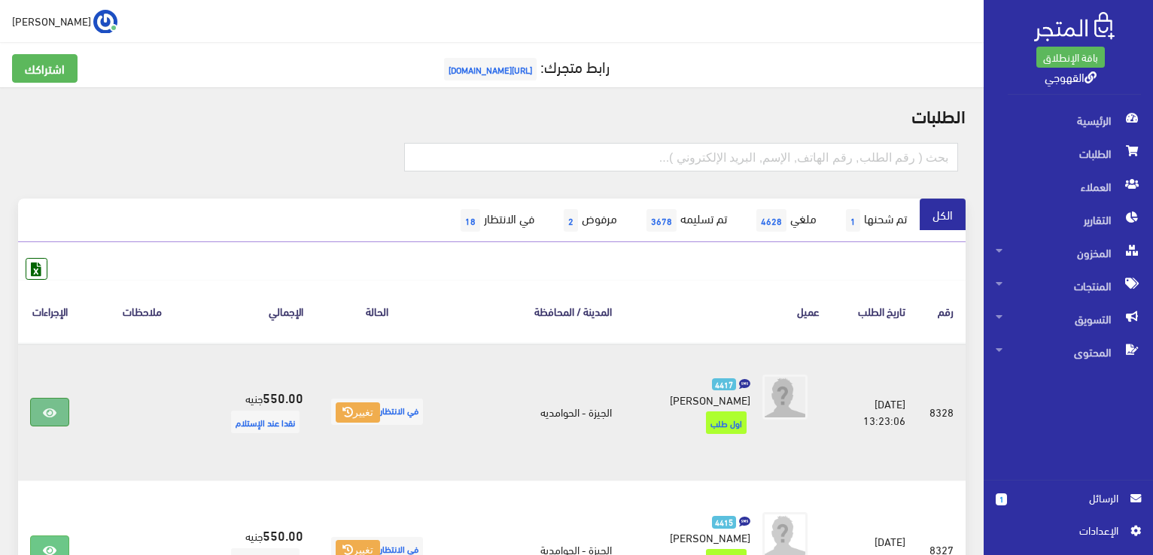
click at [63, 416] on link at bounding box center [49, 412] width 39 height 29
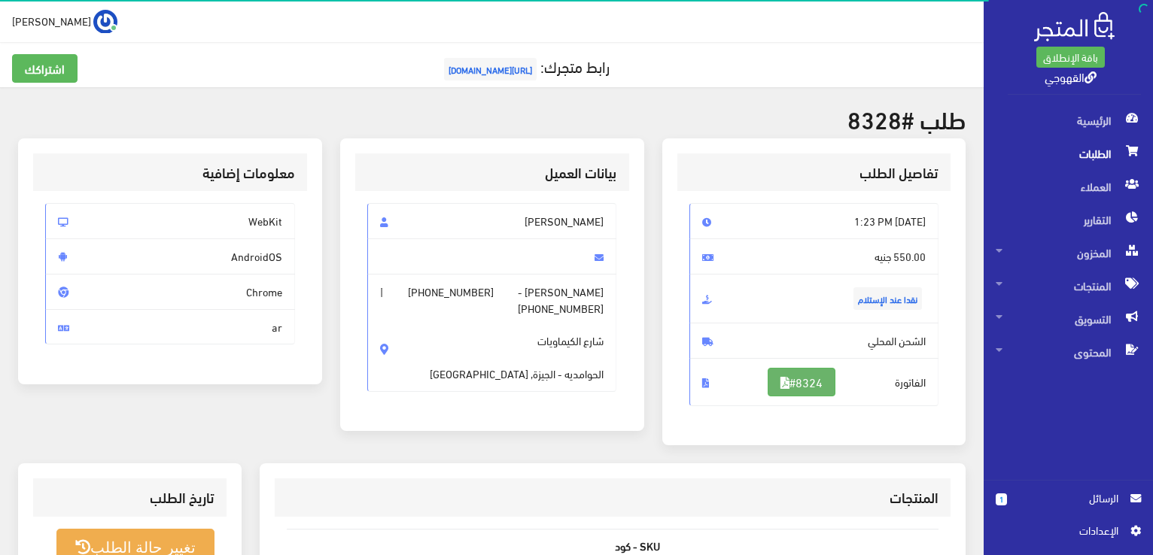
click at [798, 380] on link "#8324" at bounding box center [802, 382] width 68 height 29
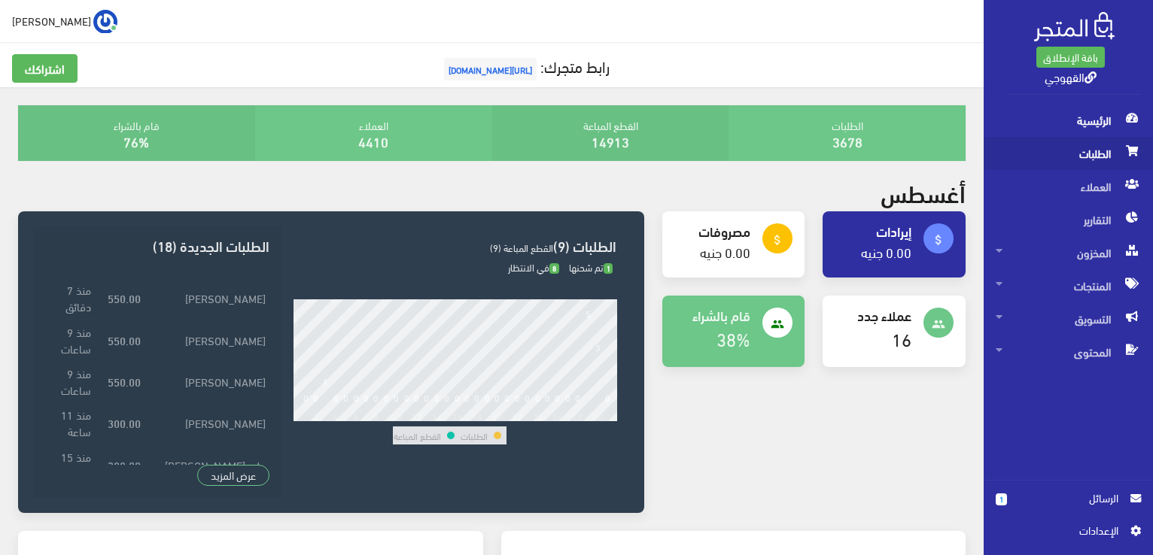
click at [1093, 144] on span "الطلبات" at bounding box center [1068, 153] width 145 height 33
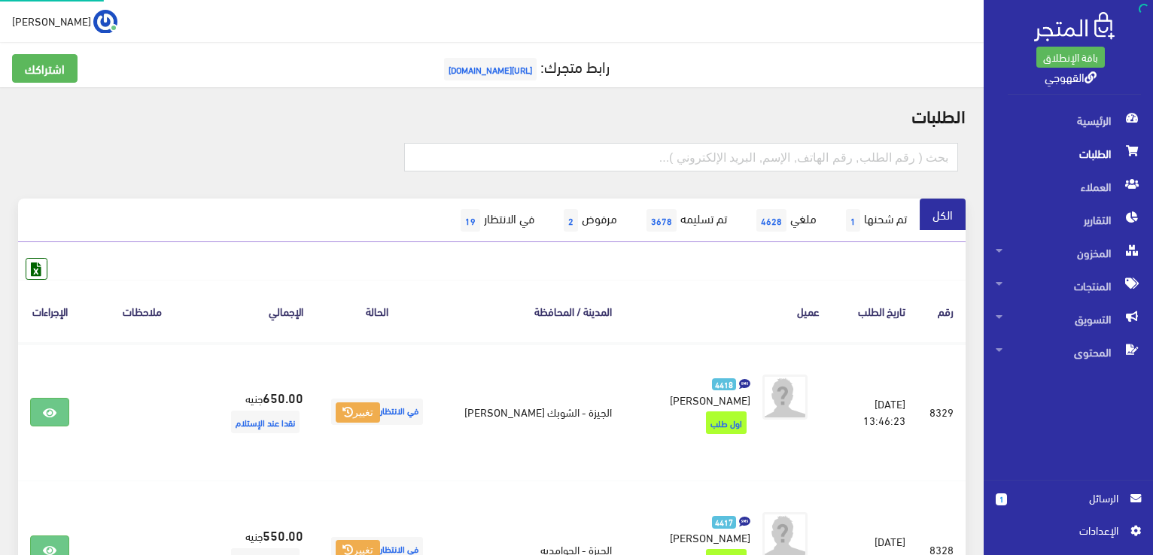
click at [1093, 144] on span "الطلبات" at bounding box center [1068, 153] width 145 height 33
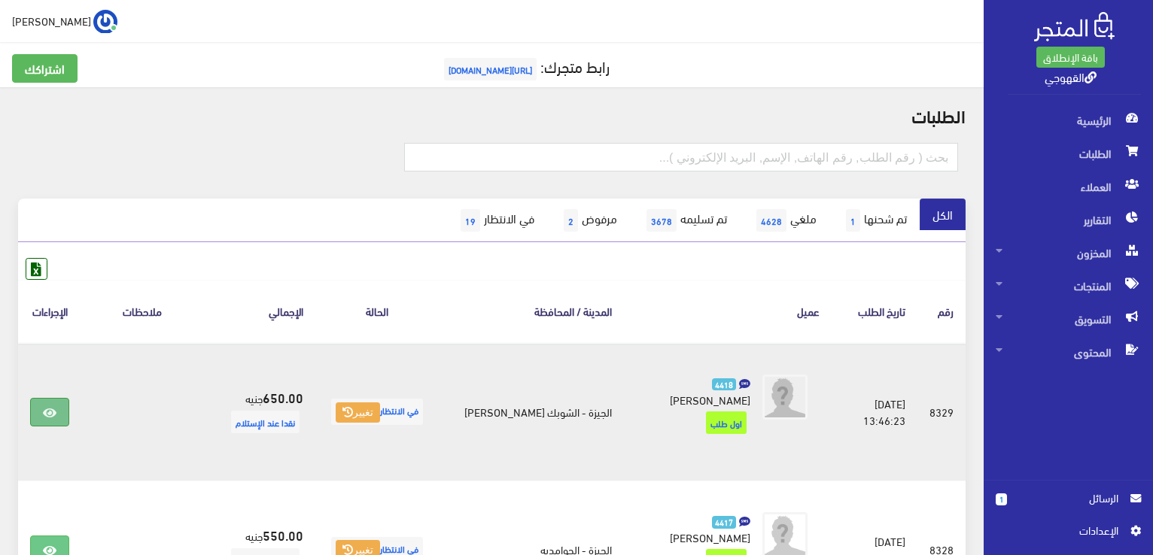
click at [36, 402] on link at bounding box center [49, 412] width 39 height 29
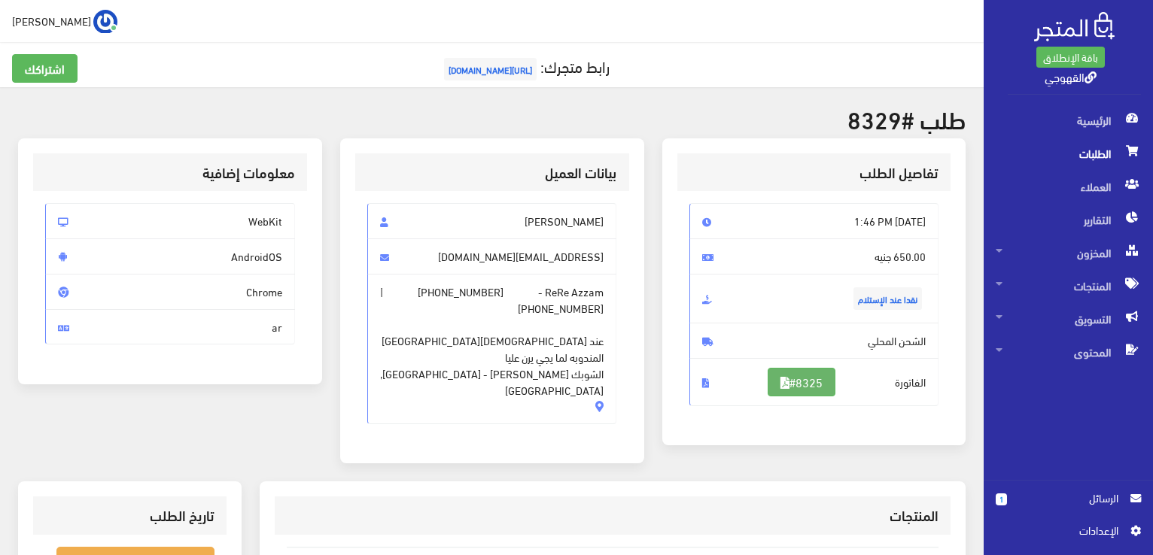
click at [786, 380] on link "#8325" at bounding box center [802, 382] width 68 height 29
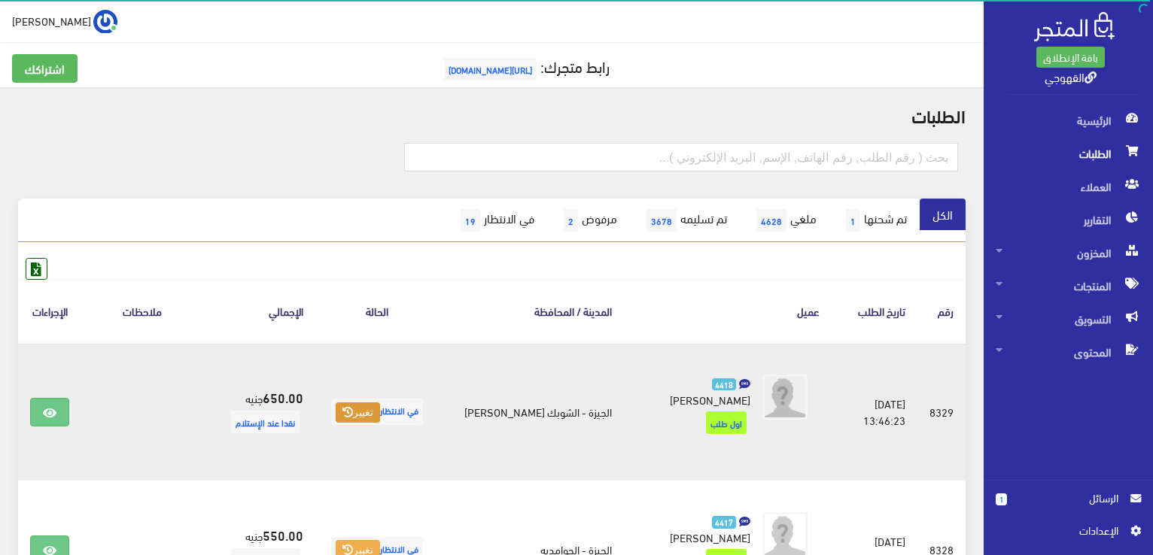
click at [380, 406] on button "تغيير" at bounding box center [358, 413] width 44 height 21
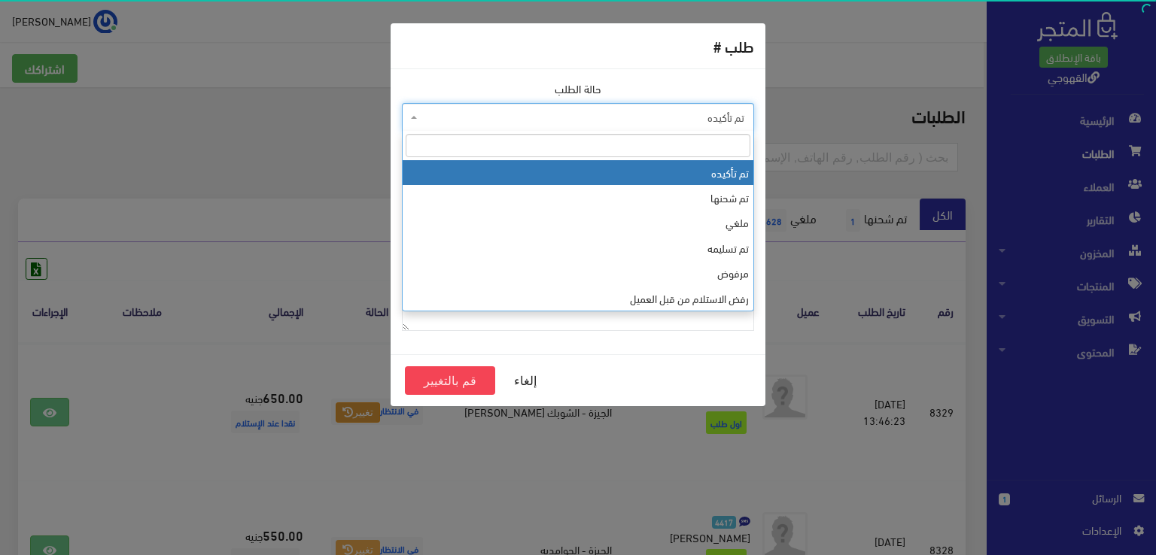
click at [608, 123] on span "تم تأكيده" at bounding box center [583, 117] width 324 height 15
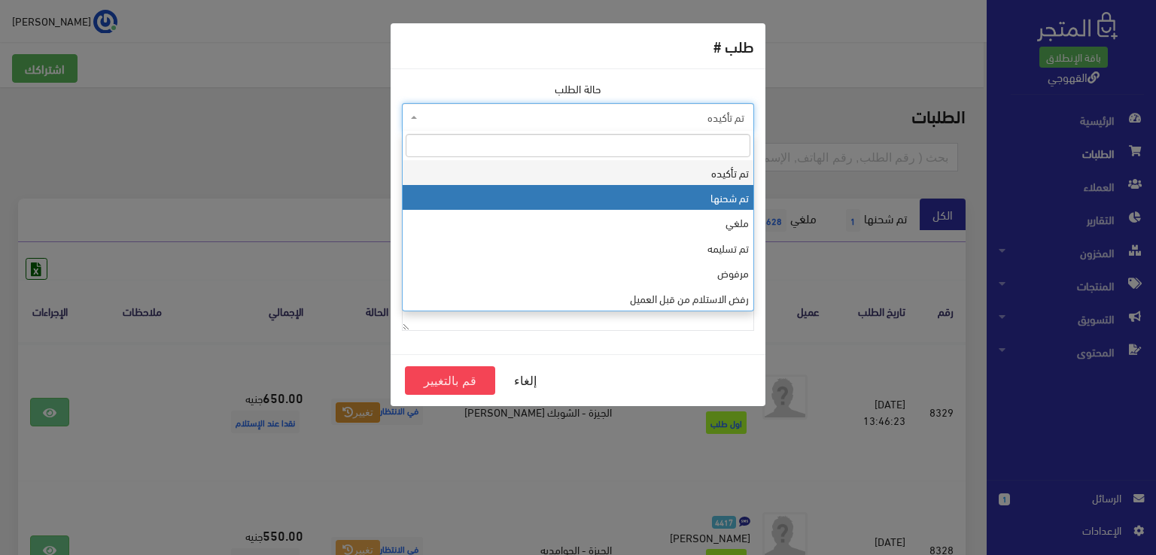
select select "2"
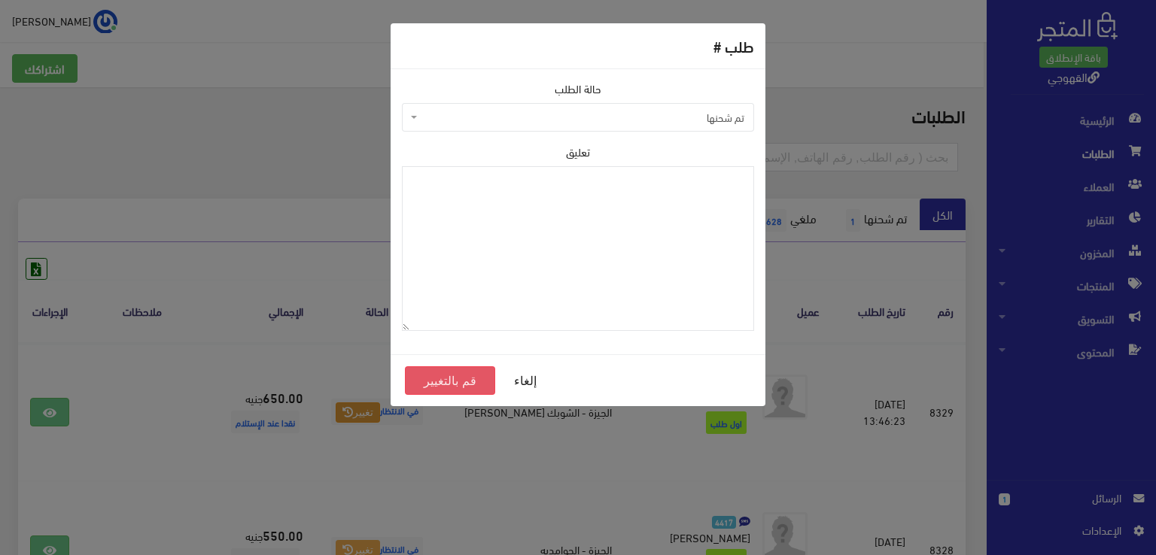
click at [464, 380] on button "قم بالتغيير" at bounding box center [450, 380] width 90 height 29
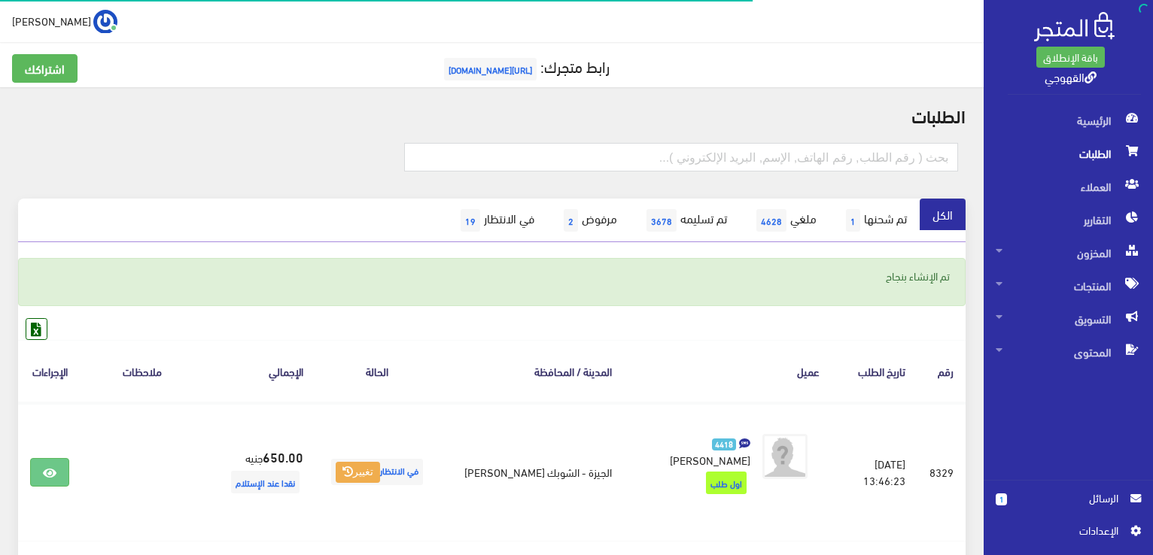
click at [485, 347] on th "المدينة / المحافظة" at bounding box center [531, 371] width 185 height 62
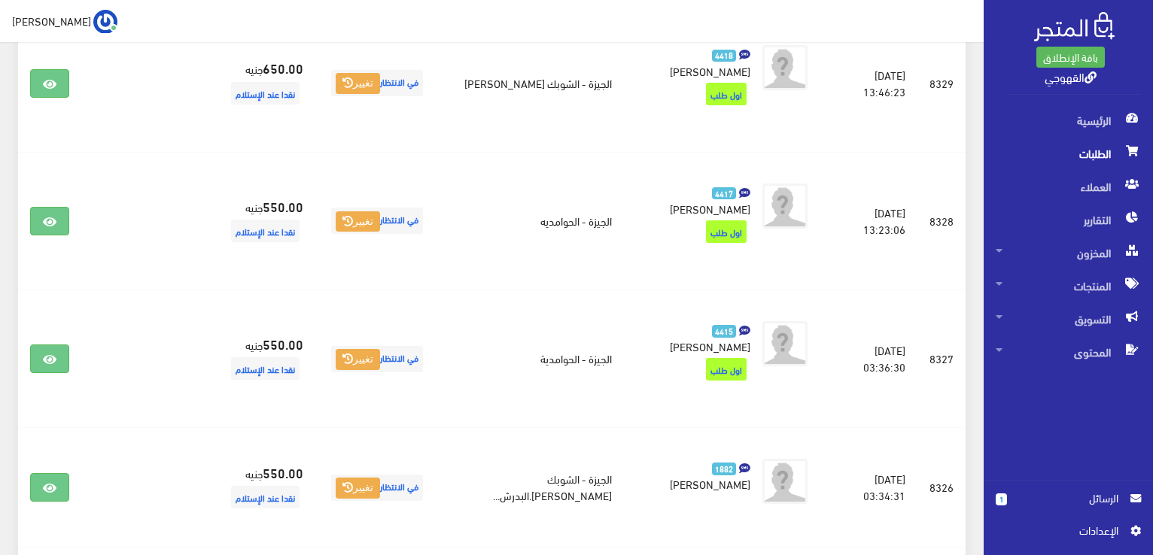
scroll to position [391, 0]
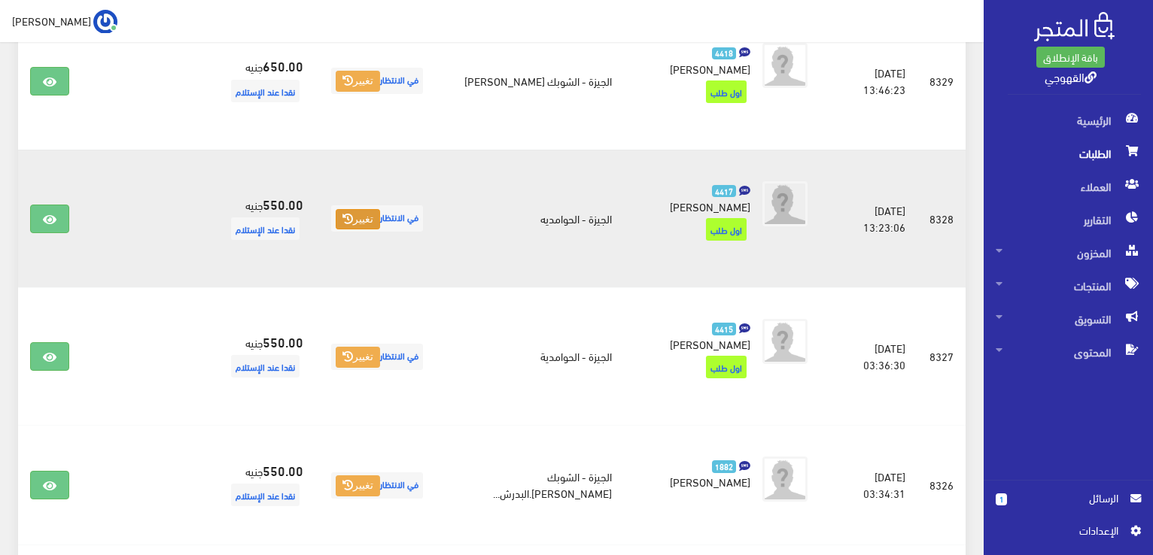
click at [373, 209] on button "تغيير" at bounding box center [358, 219] width 44 height 21
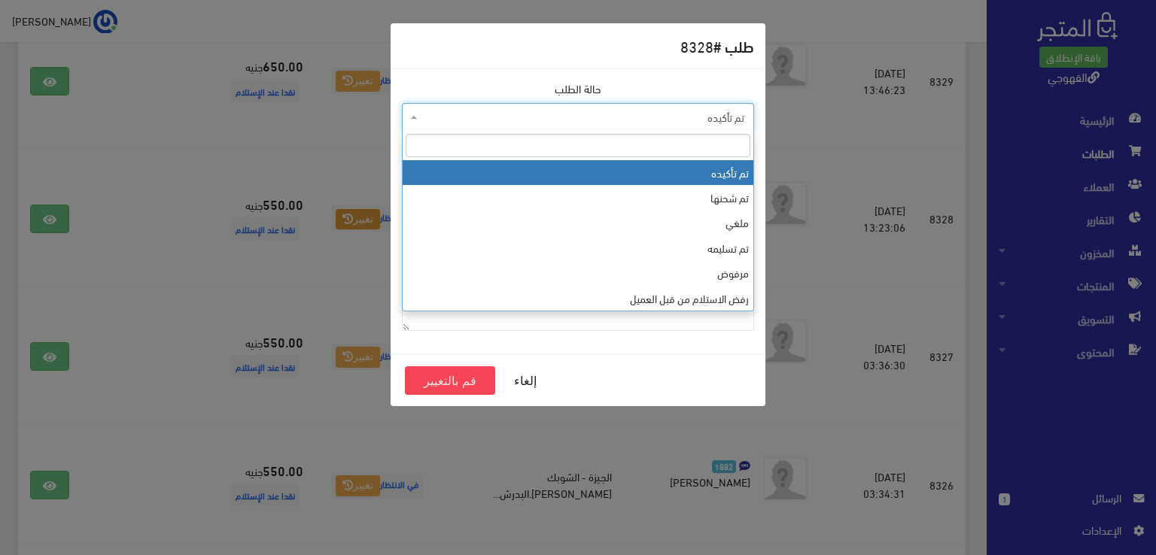
click at [625, 111] on span "تم تأكيده" at bounding box center [583, 117] width 324 height 15
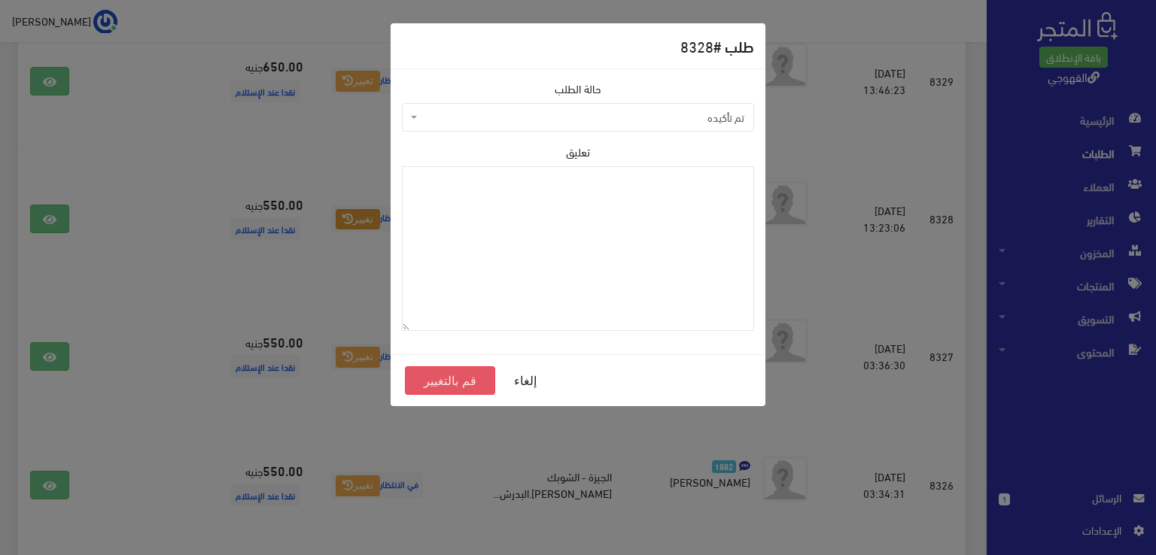
click at [448, 385] on button "قم بالتغيير" at bounding box center [450, 380] width 90 height 29
click at [638, 426] on div "طلب # 8328 حالة الطلب تم تأكيده تم شحنها ملغي تم تسليمه مرفوض رفض الاستلام من ق…" at bounding box center [578, 277] width 1156 height 555
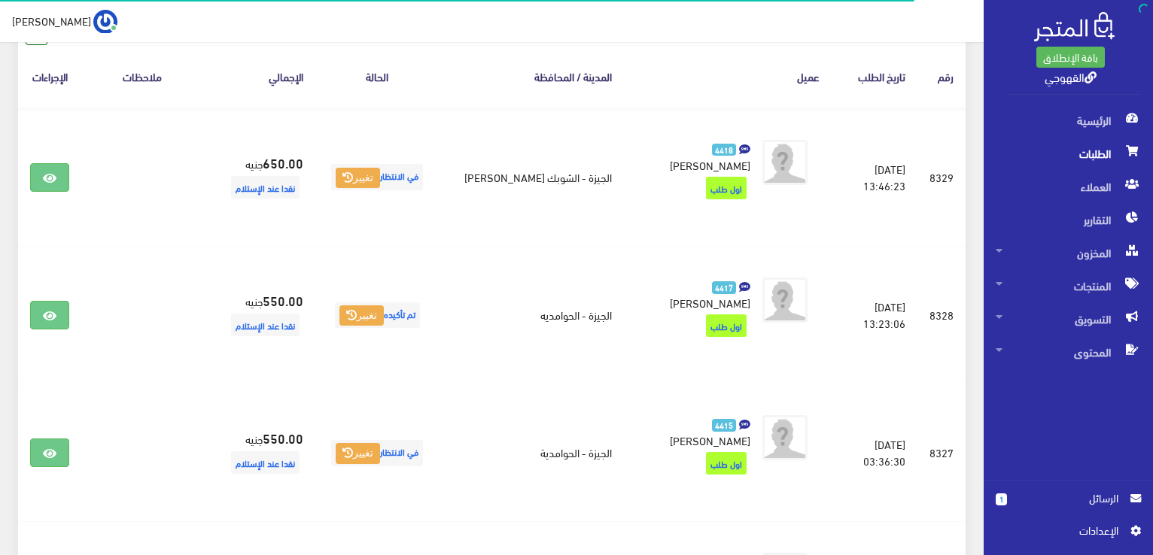
scroll to position [361, 0]
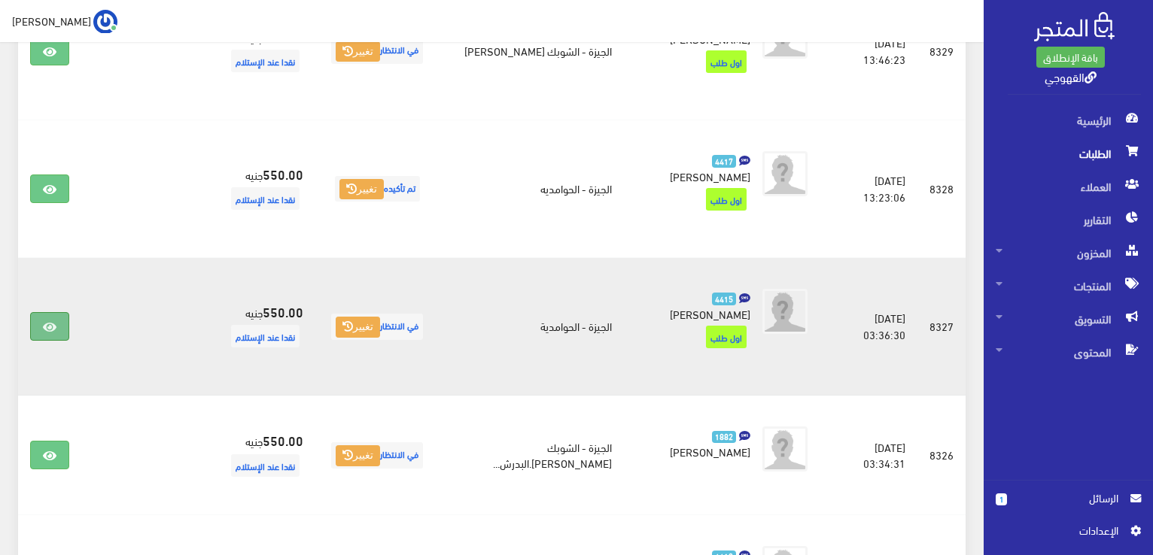
click at [41, 312] on link at bounding box center [49, 326] width 39 height 29
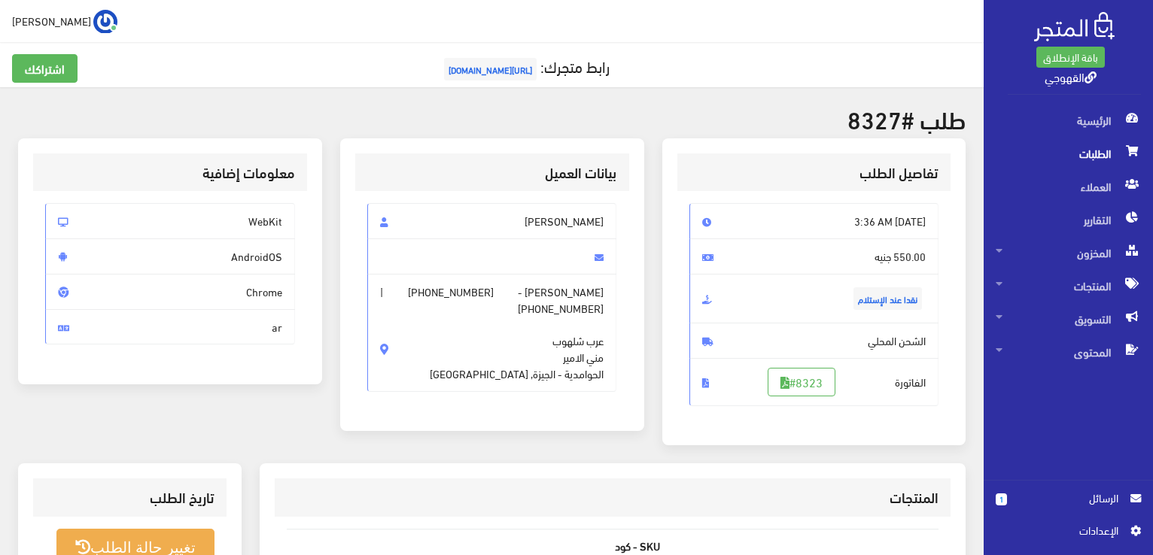
drag, startPoint x: 863, startPoint y: 332, endPoint x: 870, endPoint y: 336, distance: 8.1
click at [870, 336] on span "الشحن المحلي" at bounding box center [814, 341] width 250 height 36
drag, startPoint x: 870, startPoint y: 336, endPoint x: 822, endPoint y: 370, distance: 58.9
click at [822, 370] on div "[DATE] 3:36 AM 550.00 جنيه نقدا عند الإستلام الشحن المحلي" at bounding box center [814, 304] width 250 height 202
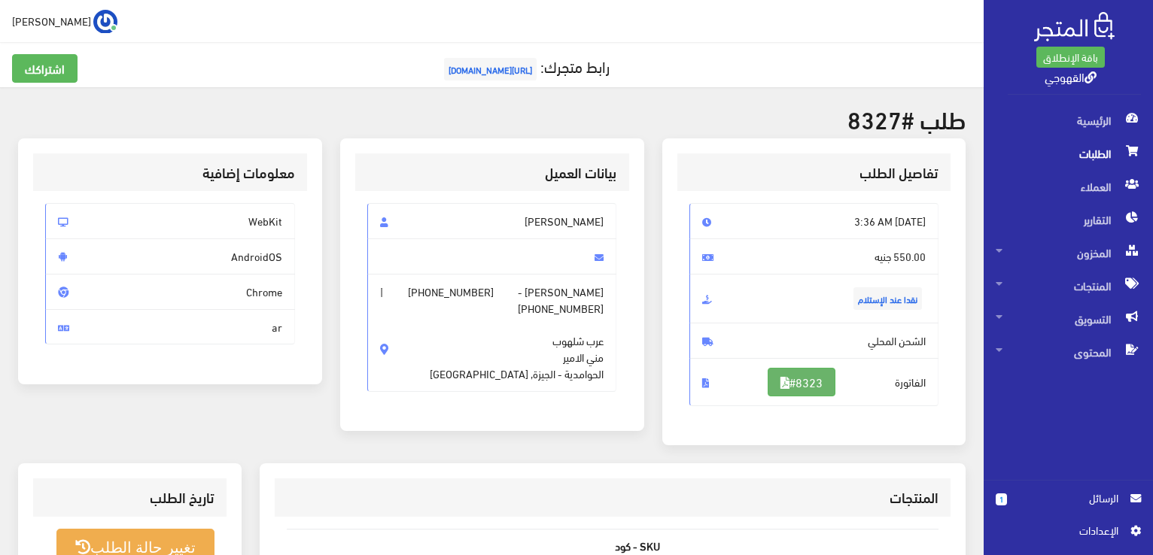
click at [822, 370] on link "#8323" at bounding box center [802, 382] width 68 height 29
click at [1111, 145] on span "الطلبات" at bounding box center [1068, 153] width 145 height 33
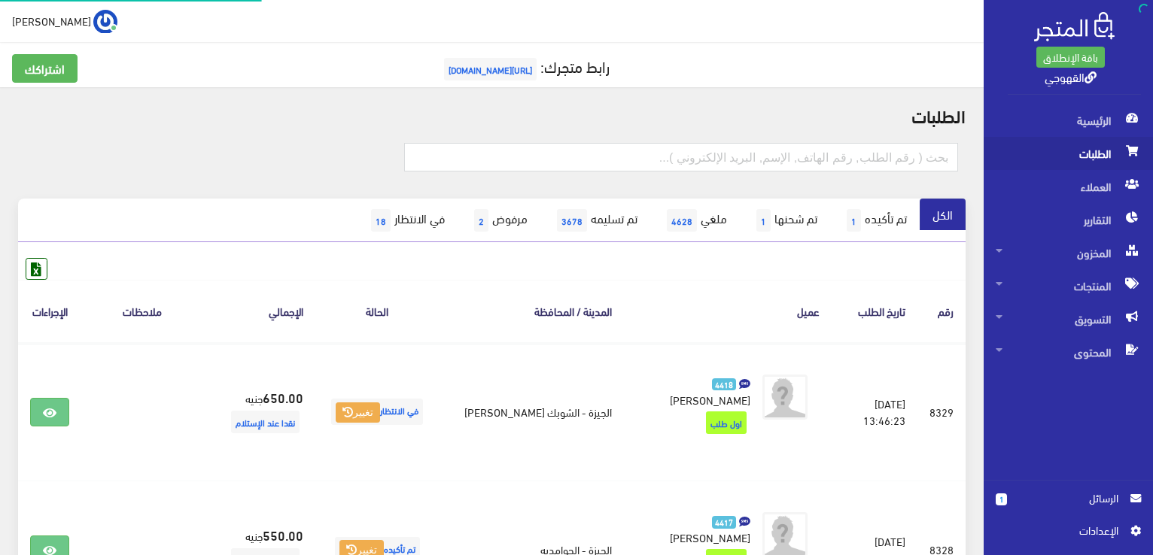
click at [1112, 142] on span "الطلبات" at bounding box center [1068, 153] width 145 height 33
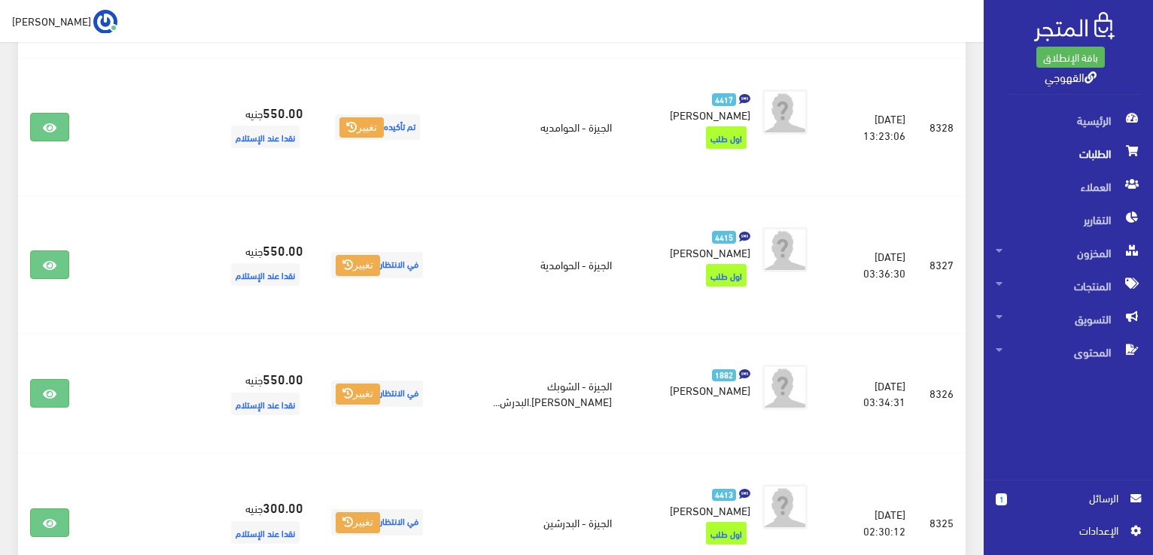
scroll to position [451, 0]
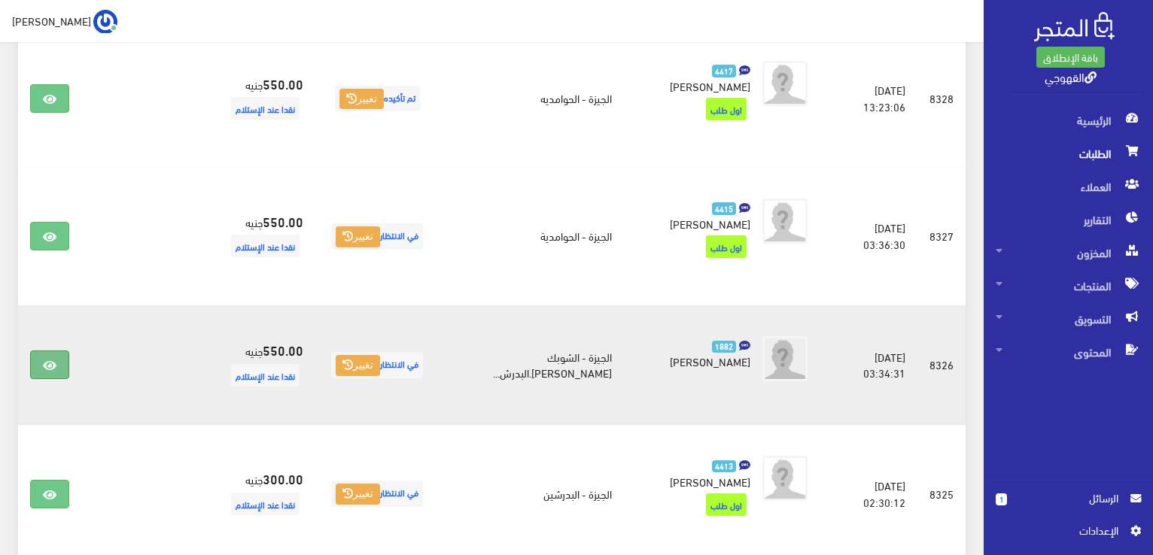
click at [61, 351] on link at bounding box center [49, 365] width 39 height 29
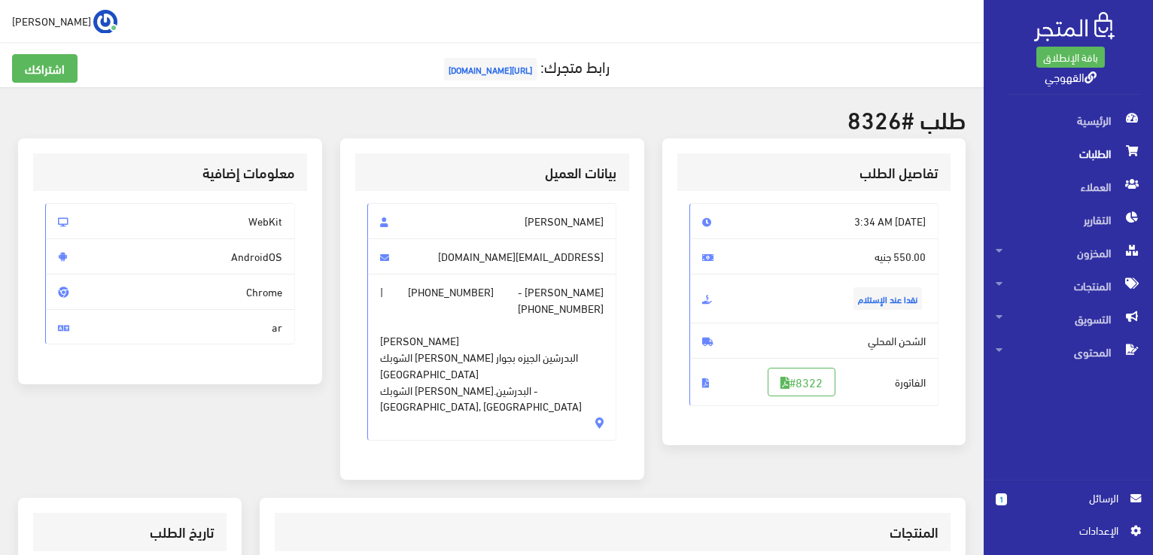
click at [761, 100] on div "اشتراكك رابط متجرك: [URL][DOMAIN_NAME]" at bounding box center [491, 77] width 977 height 46
drag, startPoint x: 761, startPoint y: 100, endPoint x: 646, endPoint y: 302, distance: 232.9
click at [646, 302] on div "بيانات العميل أيمن سيد محمود عجاج ayman.agag23@yahoo.com أيمن عجاج - +201000429…" at bounding box center [492, 318] width 322 height 360
click at [813, 372] on link "#8322" at bounding box center [802, 382] width 68 height 29
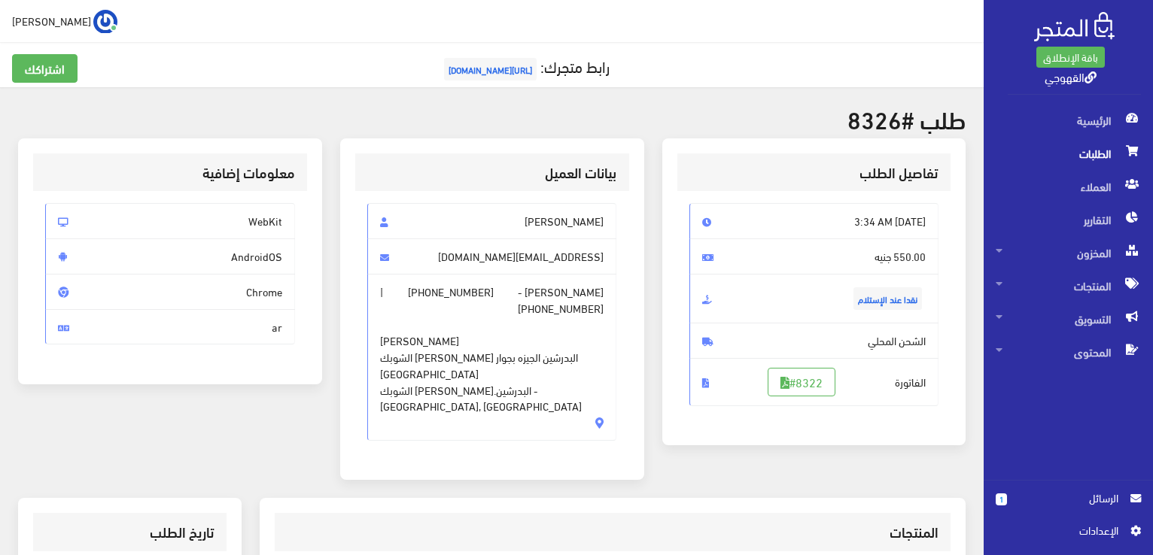
click at [709, 175] on h3 "تفاصيل الطلب" at bounding box center [814, 173] width 250 height 14
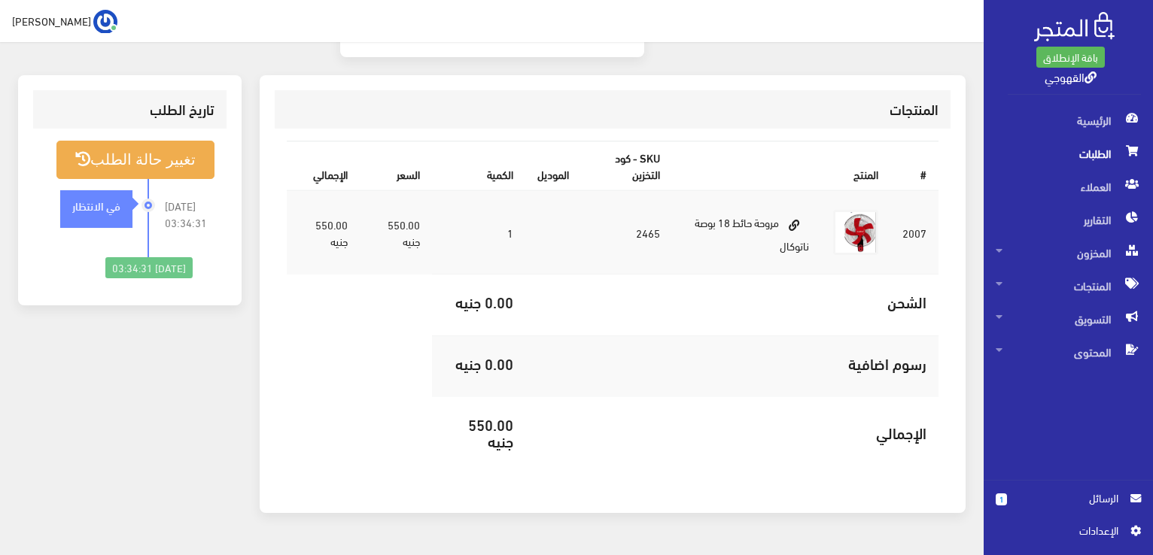
scroll to position [427, 0]
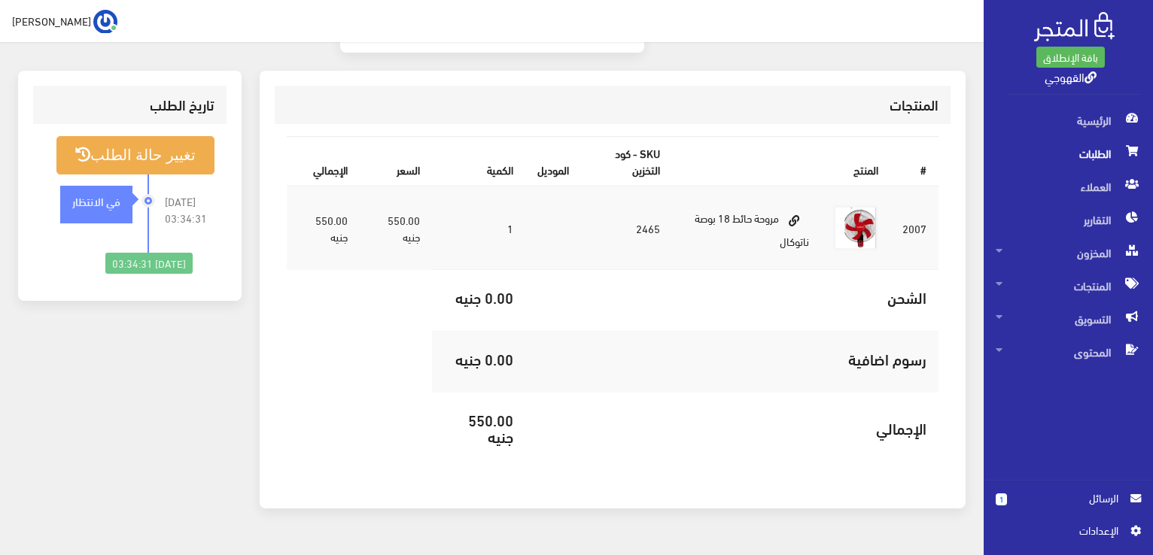
click at [1058, 141] on span "الطلبات" at bounding box center [1068, 153] width 145 height 33
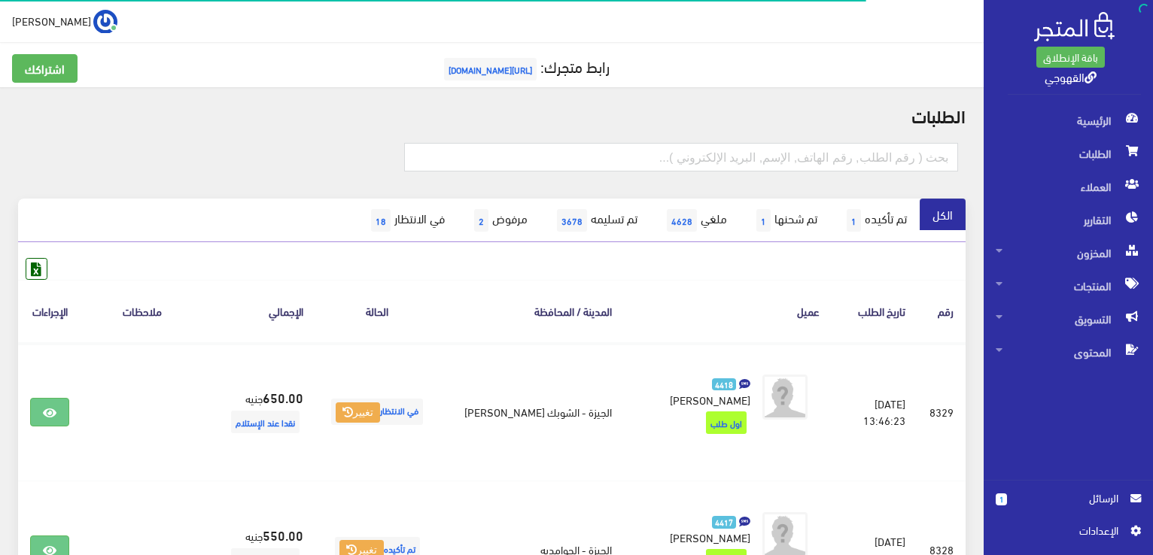
click at [686, 296] on th "عميل" at bounding box center [728, 311] width 208 height 62
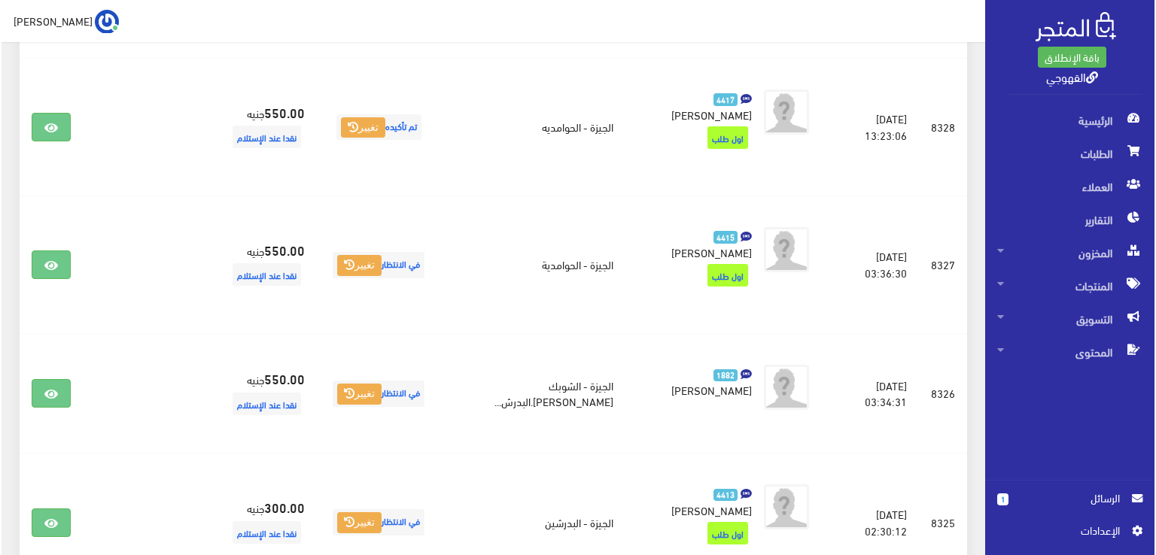
scroll to position [542, 0]
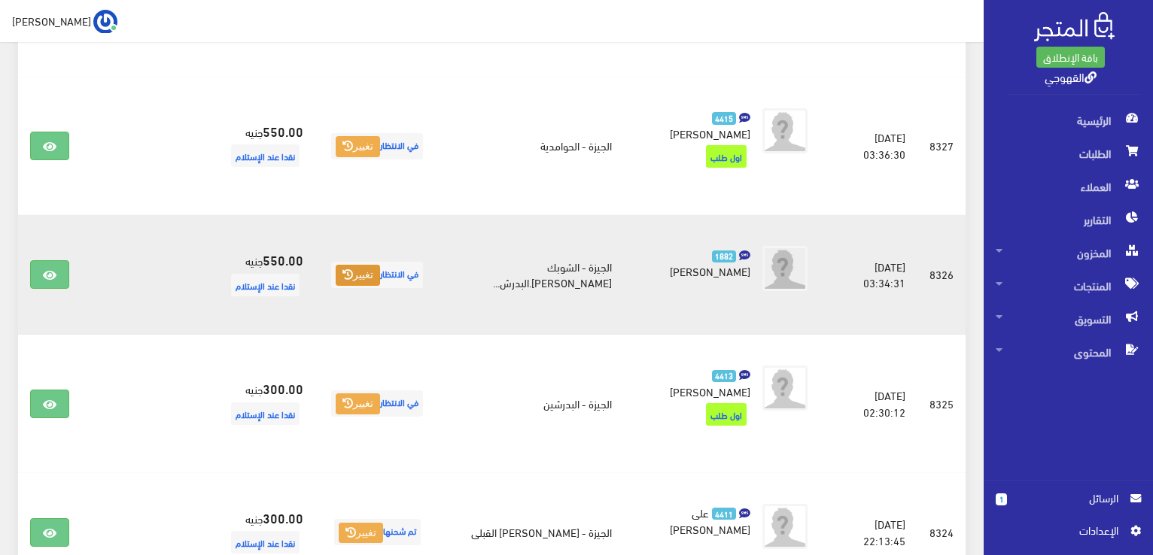
click at [379, 265] on button "تغيير" at bounding box center [358, 275] width 44 height 21
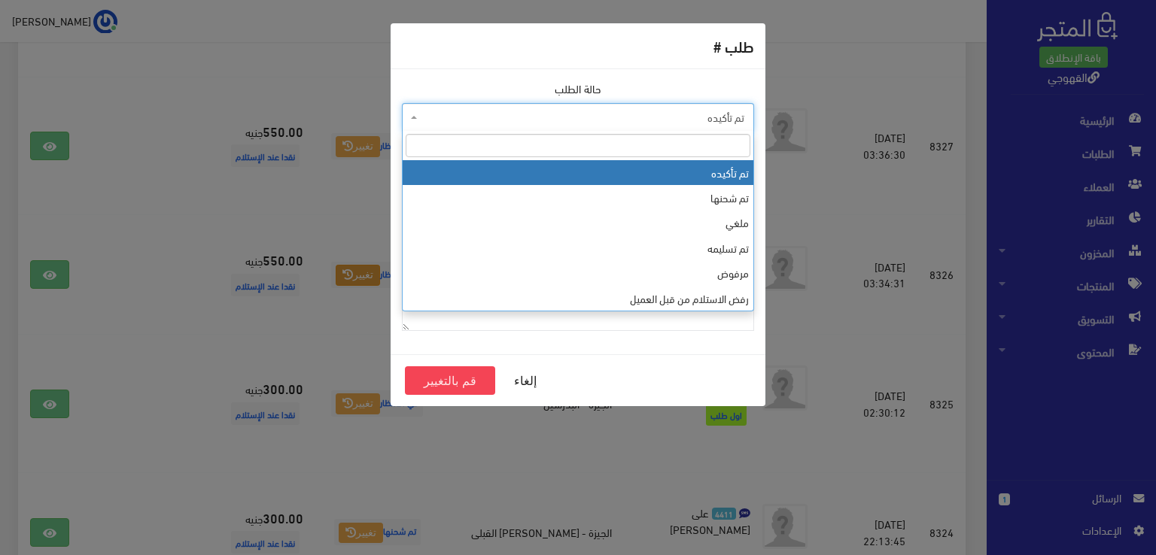
click at [607, 118] on span "تم تأكيده" at bounding box center [583, 117] width 324 height 15
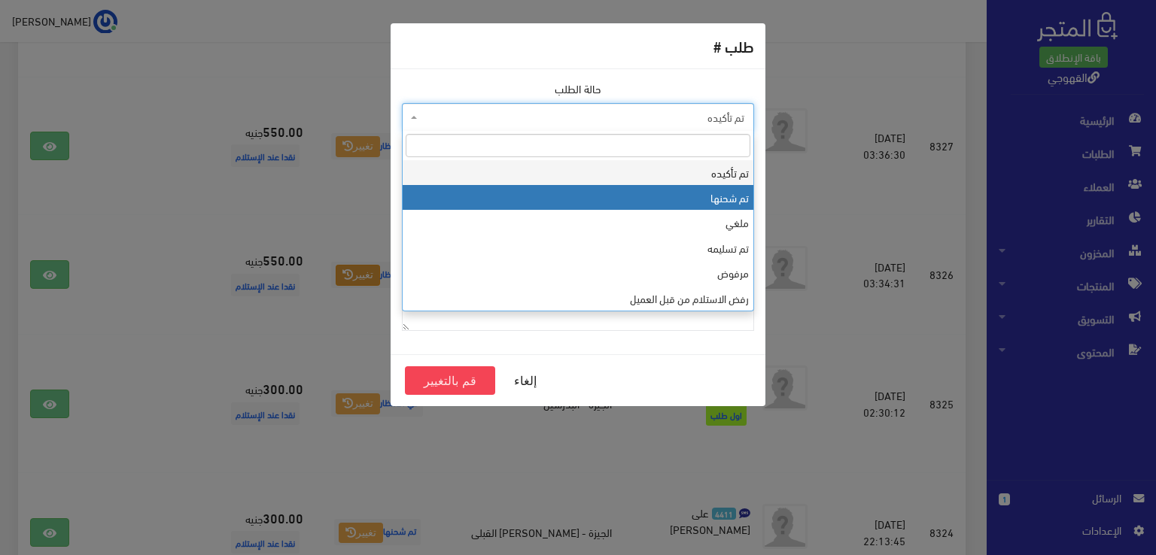
select select "2"
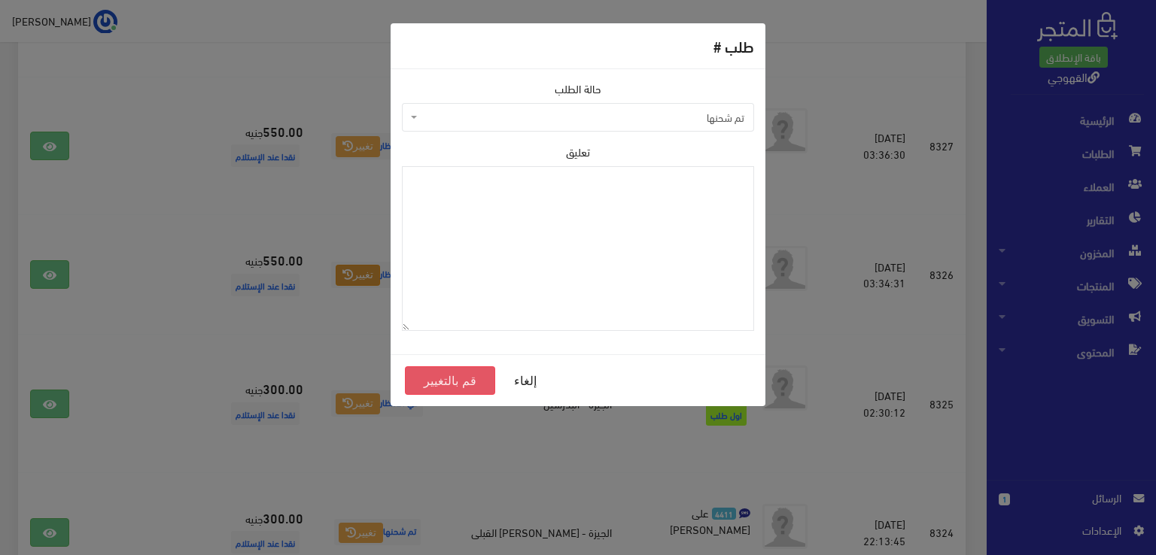
click at [461, 372] on button "قم بالتغيير" at bounding box center [450, 380] width 90 height 29
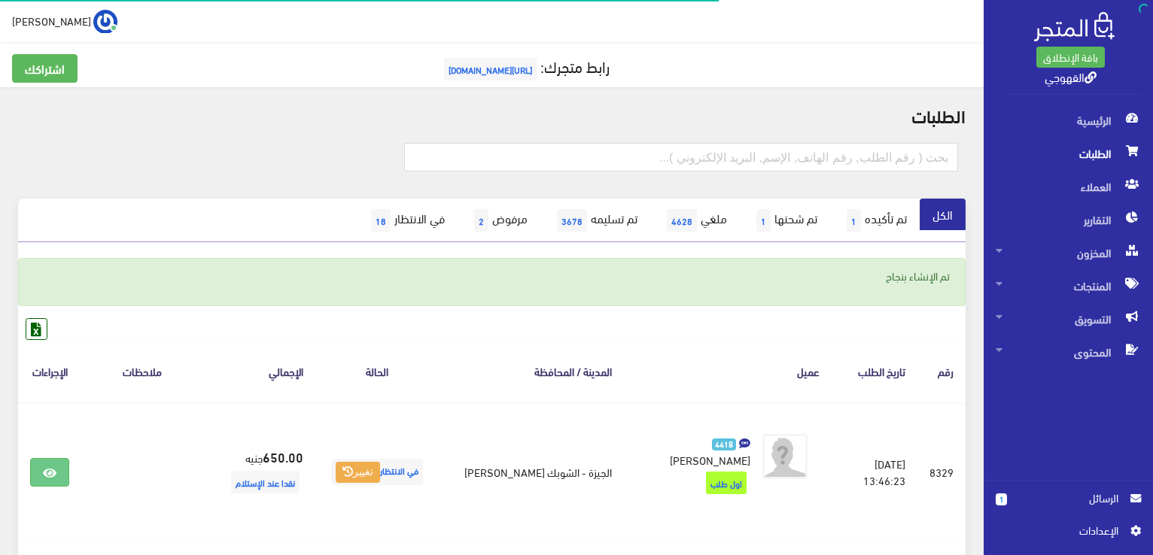
click at [634, 276] on p "تم الإنشاء بنجاح" at bounding box center [492, 276] width 916 height 17
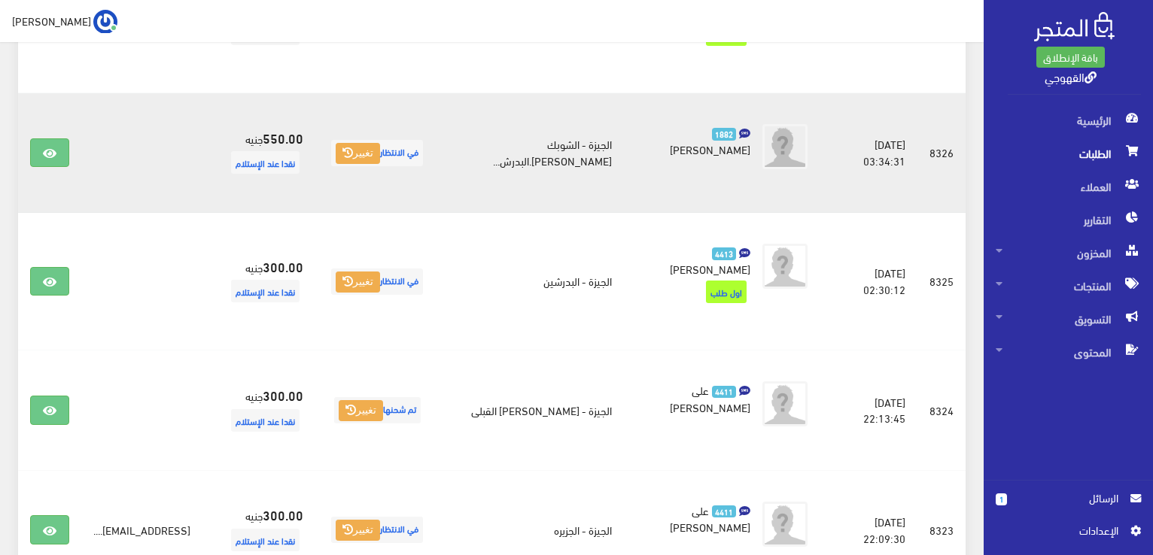
scroll to position [752, 0]
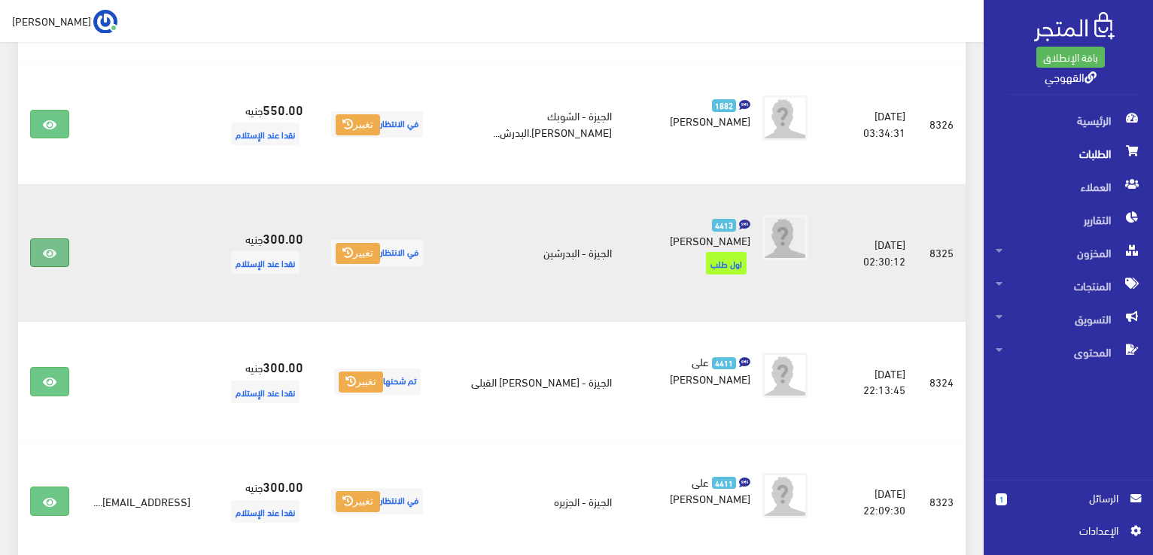
click at [53, 248] on icon at bounding box center [50, 254] width 14 height 12
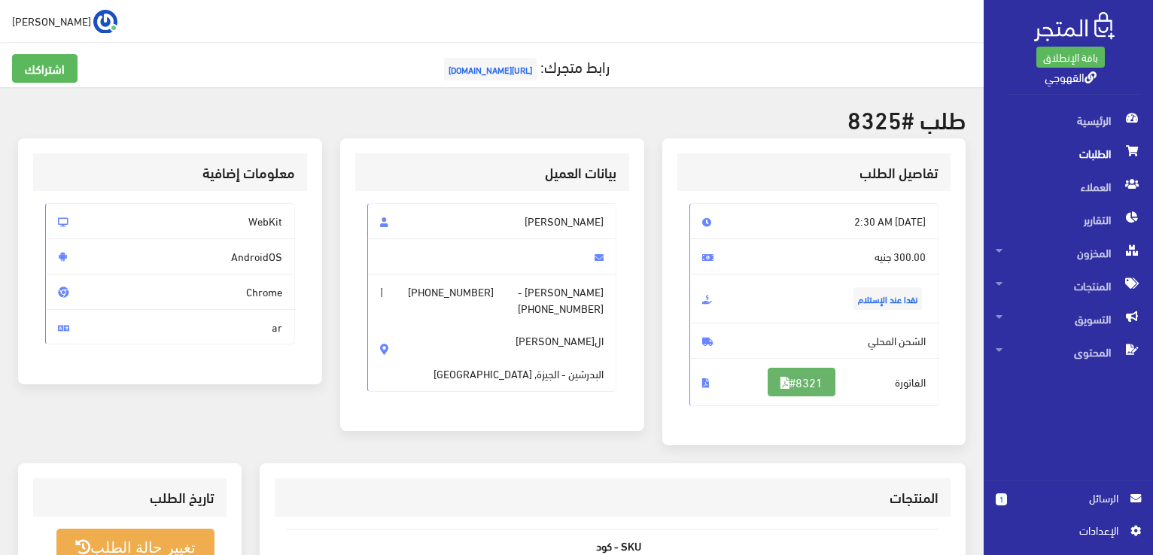
click at [791, 389] on link "#8321" at bounding box center [802, 382] width 68 height 29
click at [1041, 500] on span "الرسائل" at bounding box center [1068, 498] width 99 height 17
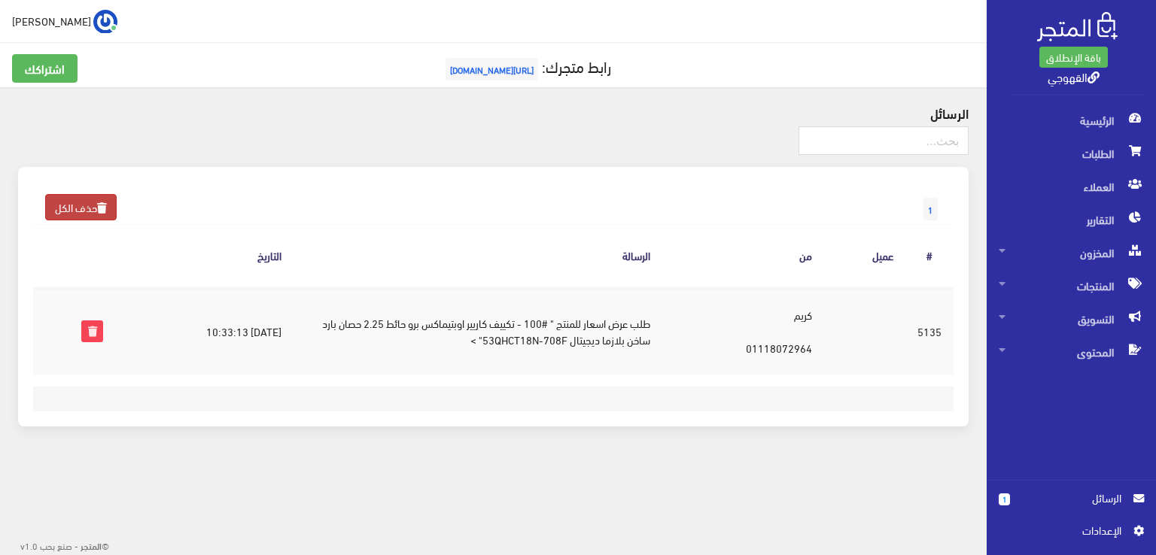
click at [60, 206] on link "حذف الكل" at bounding box center [80, 207] width 71 height 26
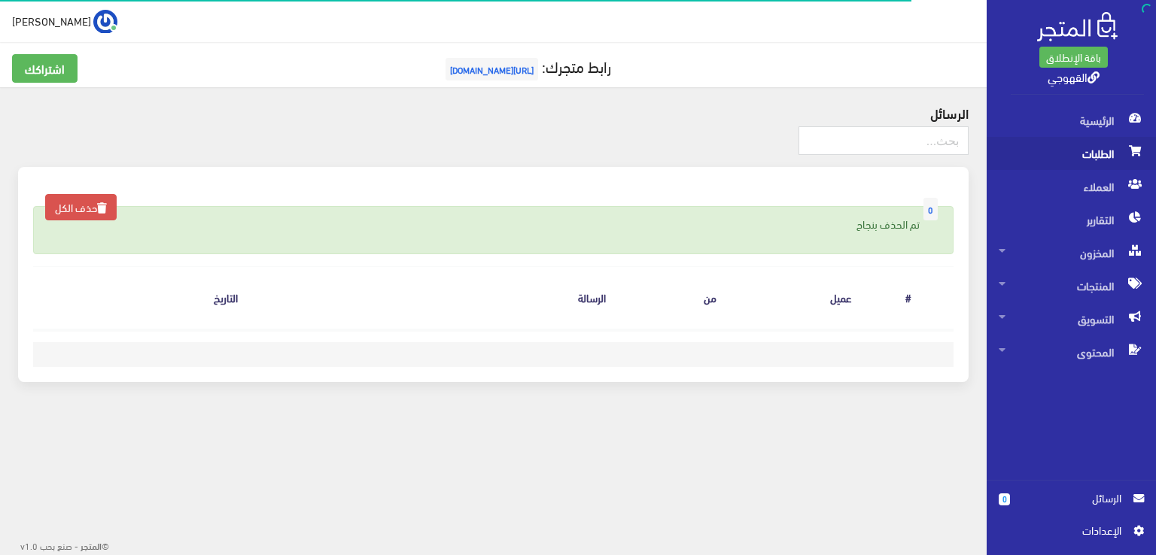
click at [1077, 159] on span "الطلبات" at bounding box center [1071, 153] width 145 height 33
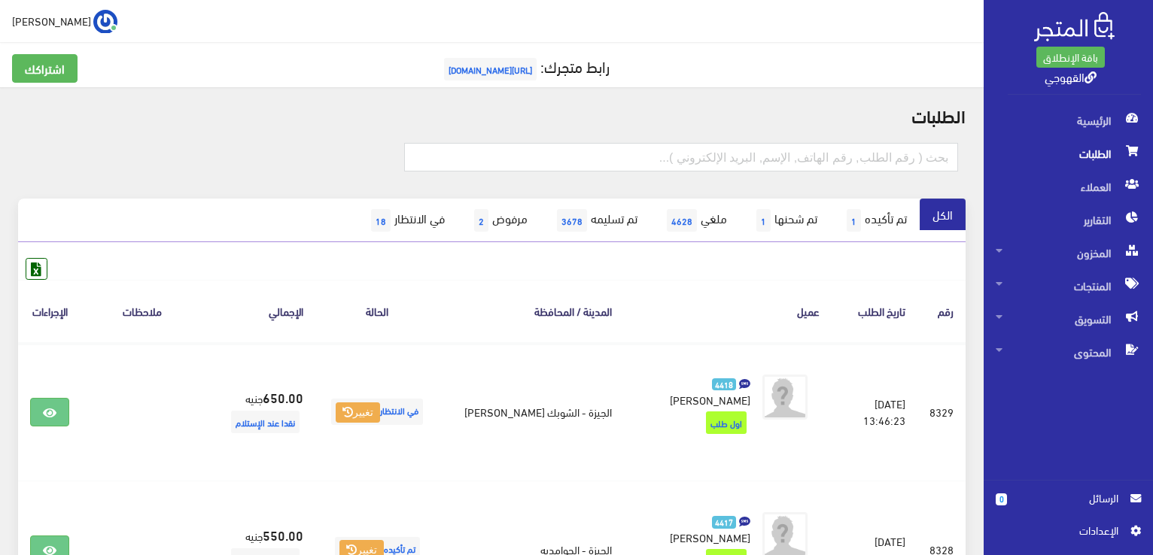
click at [1053, 15] on img at bounding box center [1074, 26] width 81 height 29
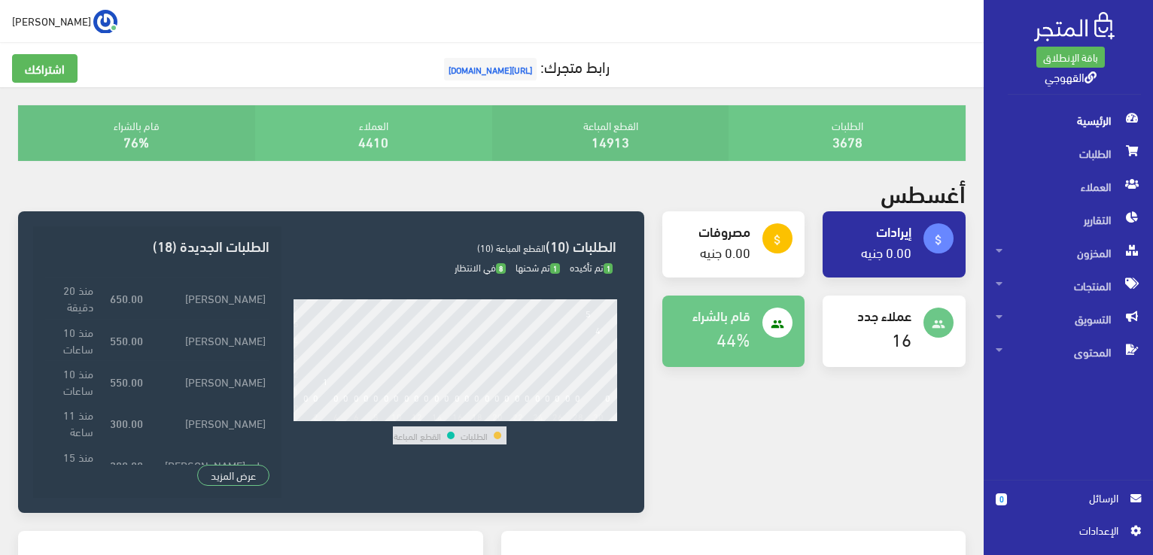
click at [952, 254] on div "attach_money إيرادات 0.00 جنيه" at bounding box center [893, 244] width 143 height 66
click at [1103, 163] on span "الطلبات" at bounding box center [1068, 153] width 145 height 33
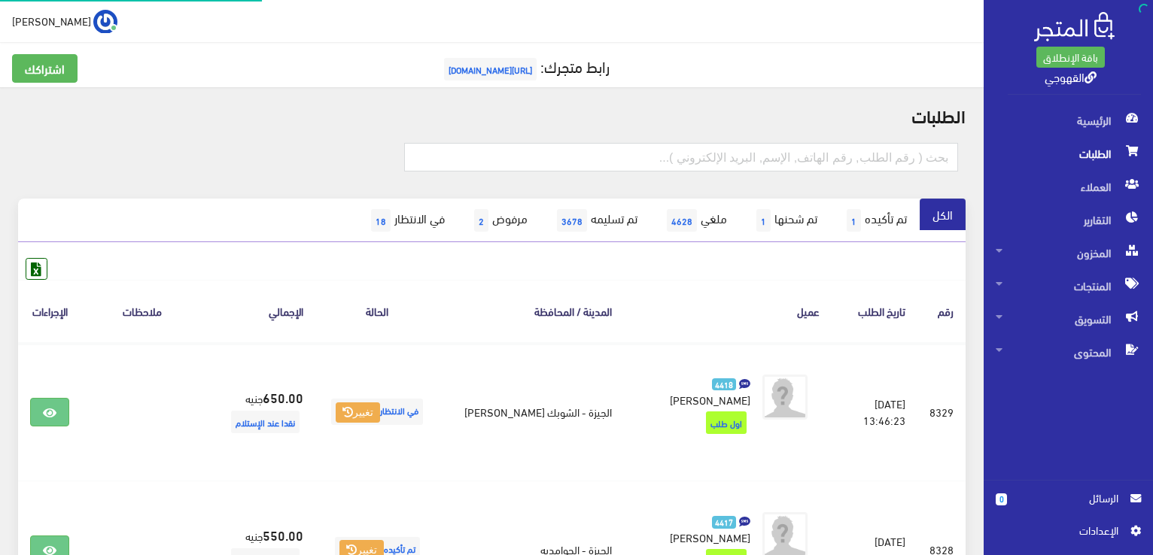
click at [1103, 163] on span "الطلبات" at bounding box center [1068, 153] width 145 height 33
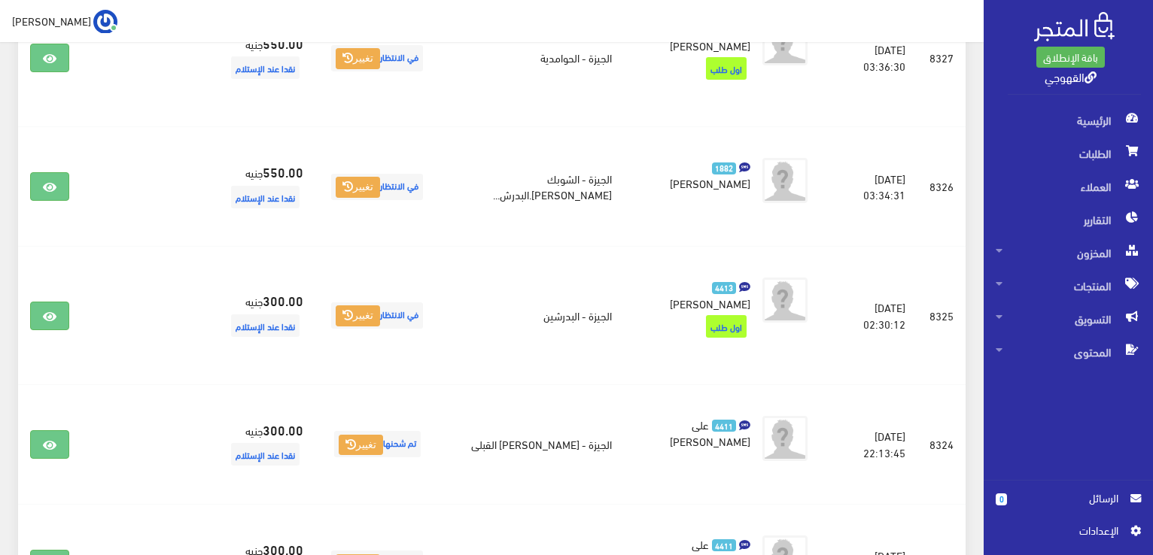
scroll to position [632, 0]
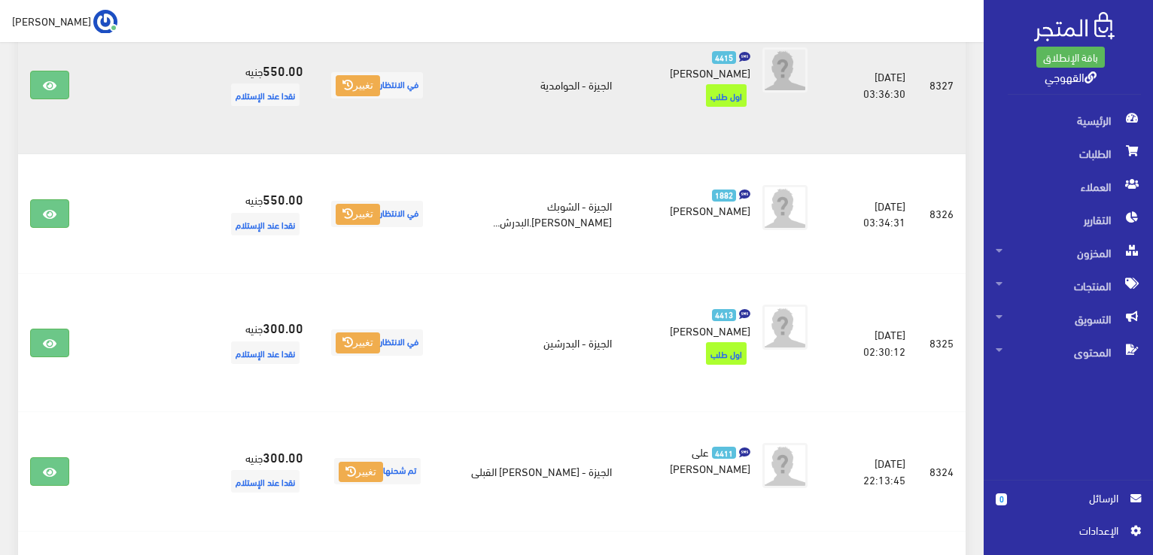
click at [676, 73] on td "4415 مي جمال سيد" at bounding box center [728, 86] width 208 height 138
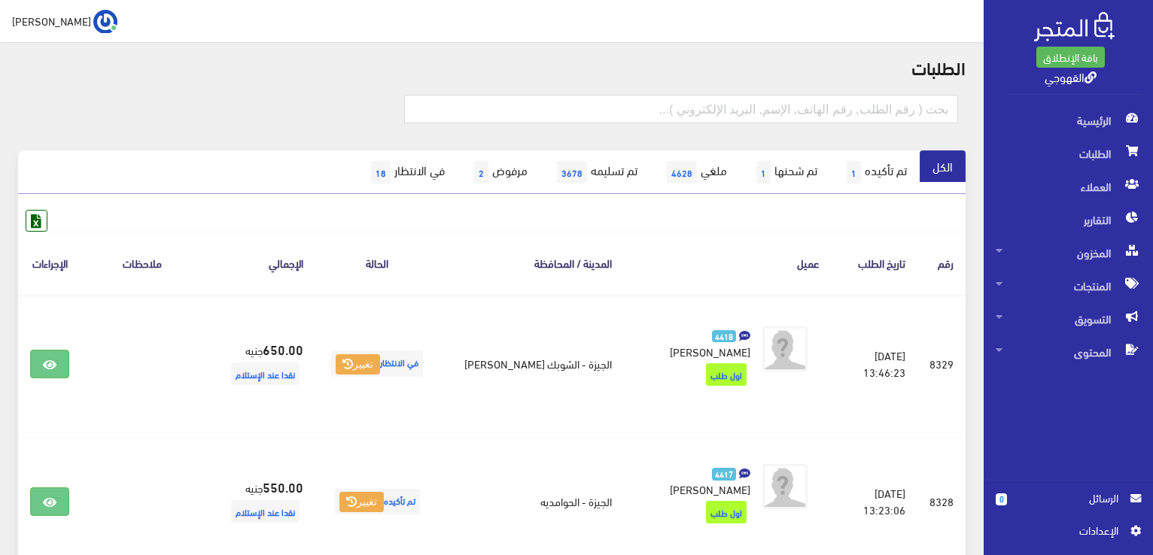
scroll to position [30, 0]
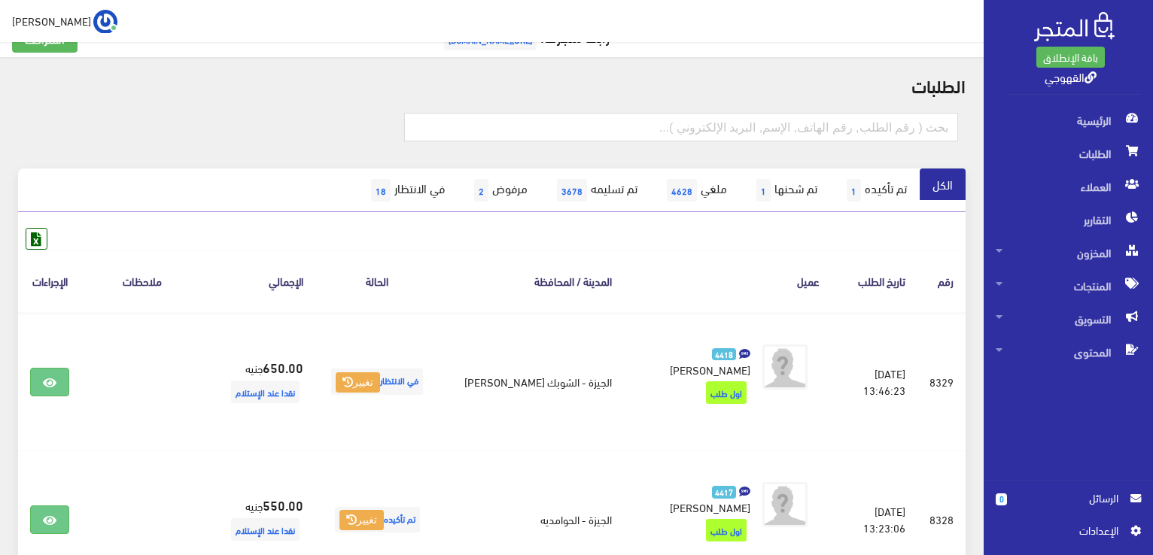
click at [957, 185] on link "الكل" at bounding box center [943, 185] width 46 height 32
click at [1063, 148] on span "الطلبات" at bounding box center [1068, 153] width 145 height 33
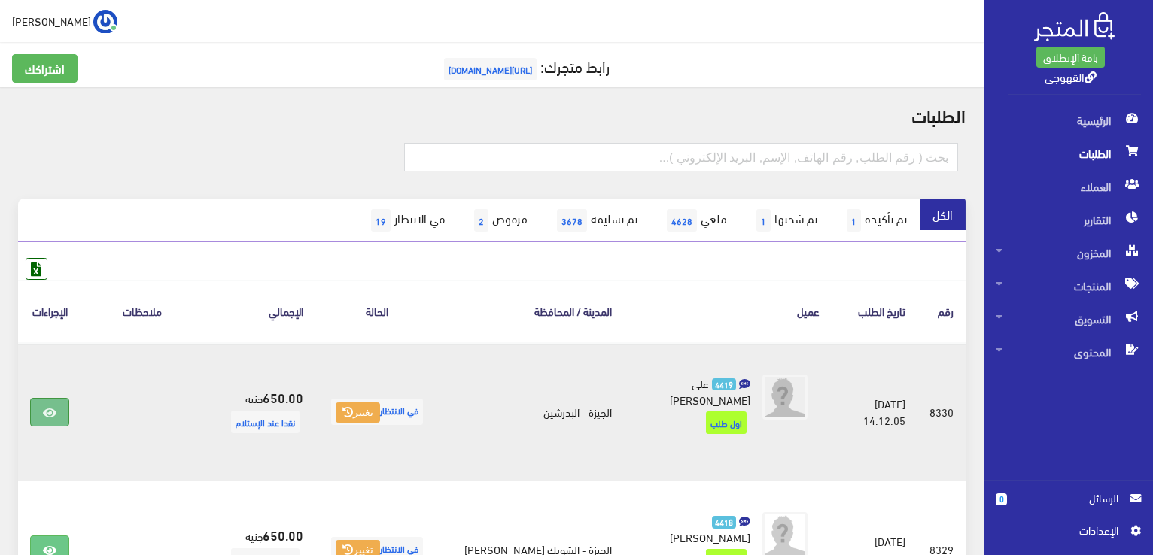
click at [60, 404] on link at bounding box center [49, 412] width 39 height 29
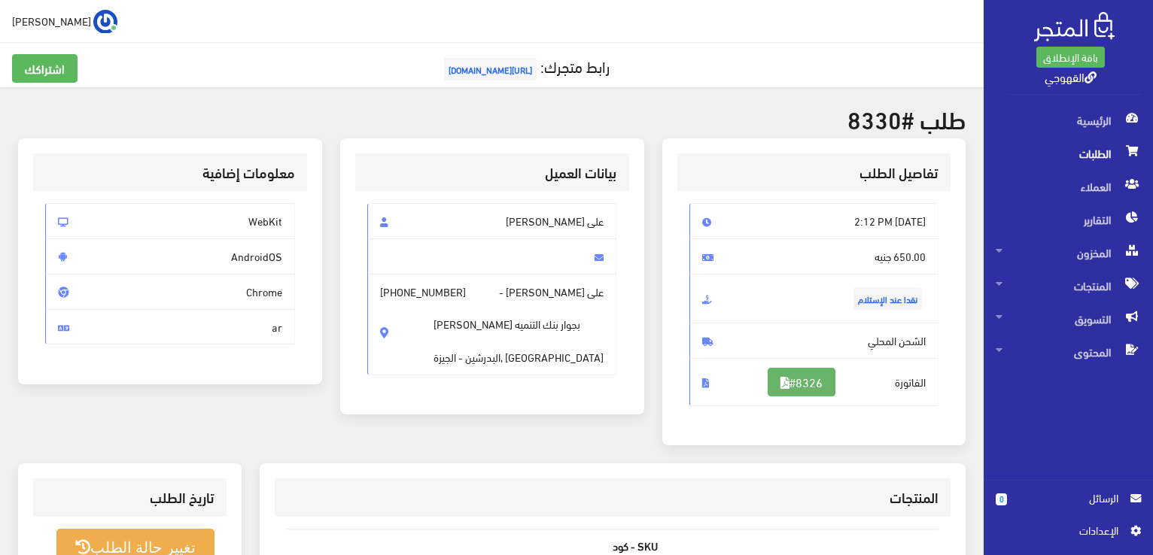
click at [795, 388] on link "#8326" at bounding box center [802, 382] width 68 height 29
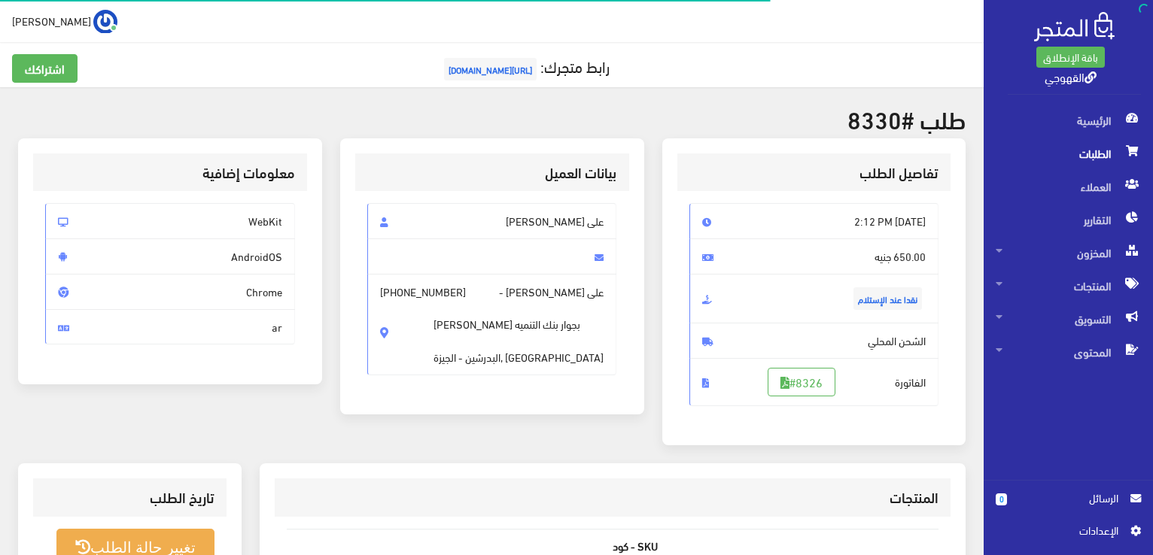
click at [1085, 150] on span "الطلبات" at bounding box center [1068, 153] width 145 height 33
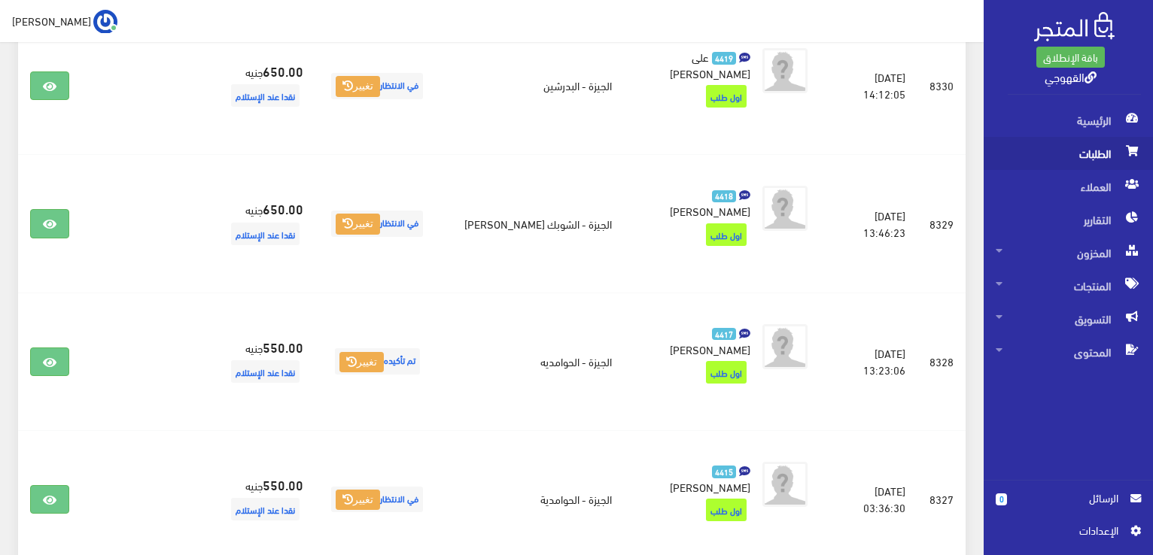
scroll to position [632, 0]
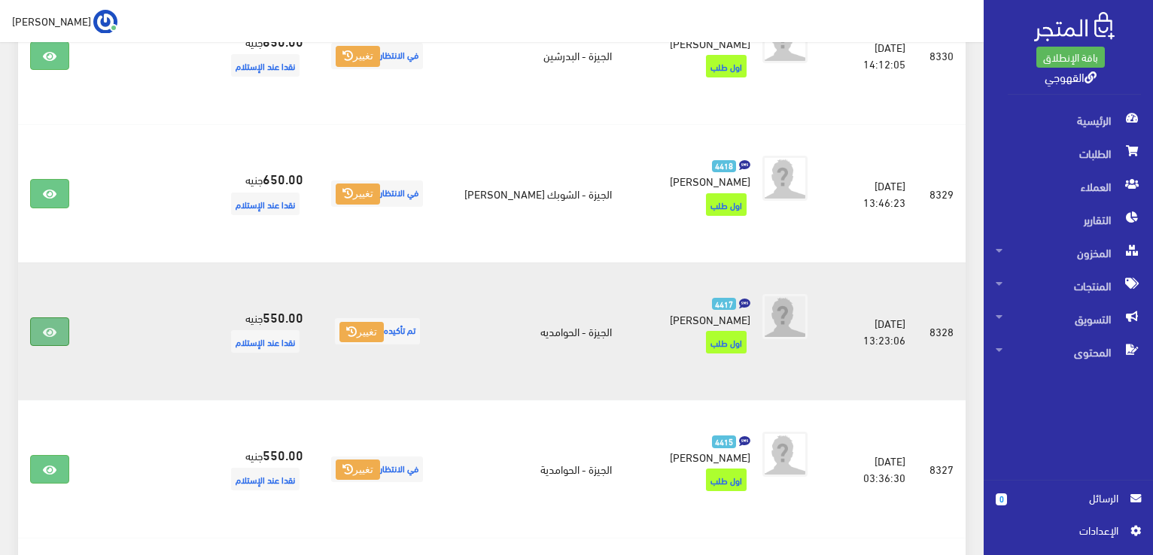
click at [52, 327] on icon at bounding box center [50, 333] width 14 height 12
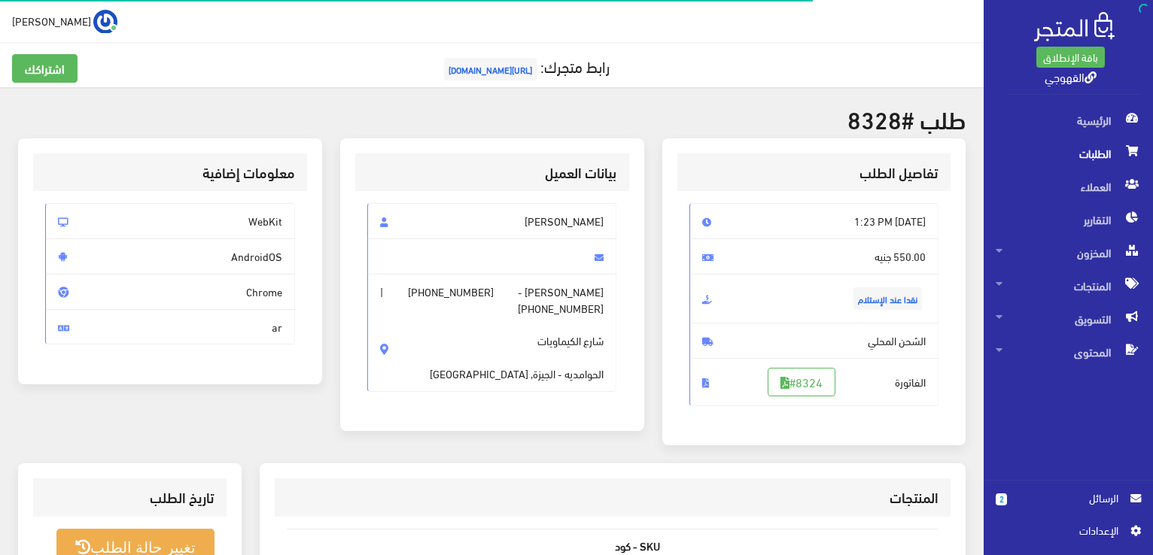
click at [460, 352] on span "شارع الكيماويات الحوامديه - ال[GEOGRAPHIC_DATA], [GEOGRAPHIC_DATA]" at bounding box center [517, 348] width 174 height 65
click at [460, 352] on span "شارع الكيماويات الحوامديه - الجيزة, مصر" at bounding box center [517, 348] width 174 height 65
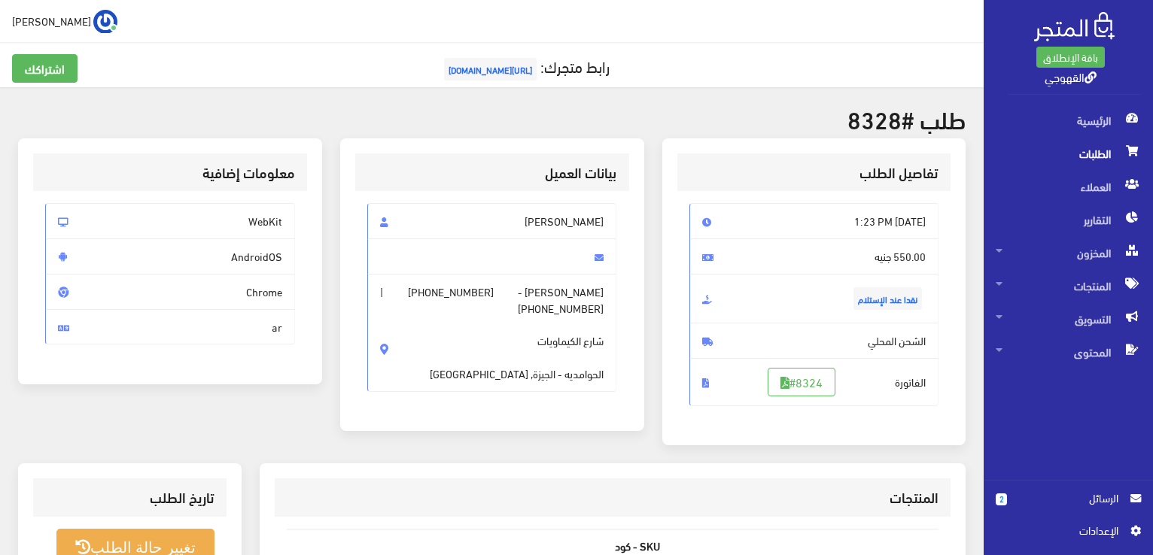
click at [549, 317] on span "+201100513344" at bounding box center [561, 308] width 86 height 17
click at [897, 335] on span "الشحن المحلي" at bounding box center [814, 341] width 250 height 36
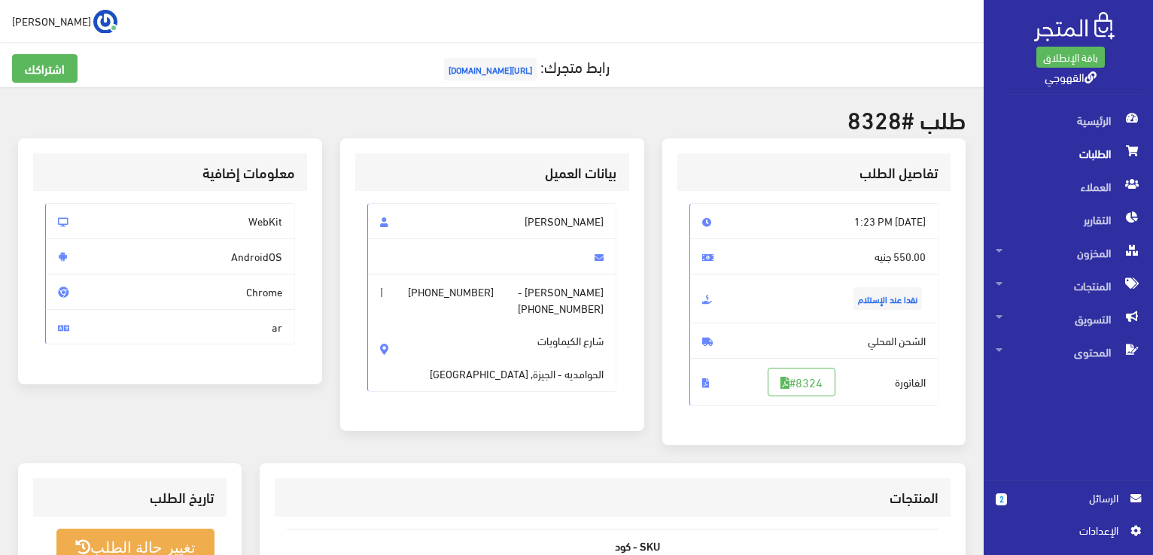
click at [897, 335] on span "الشحن المحلي" at bounding box center [814, 341] width 250 height 36
click at [397, 430] on div "بيانات العميل حازم فتحي عبد العزيز حازم فتحي عبد العزيز - +201100513355 | +2011…" at bounding box center [492, 300] width 322 height 325
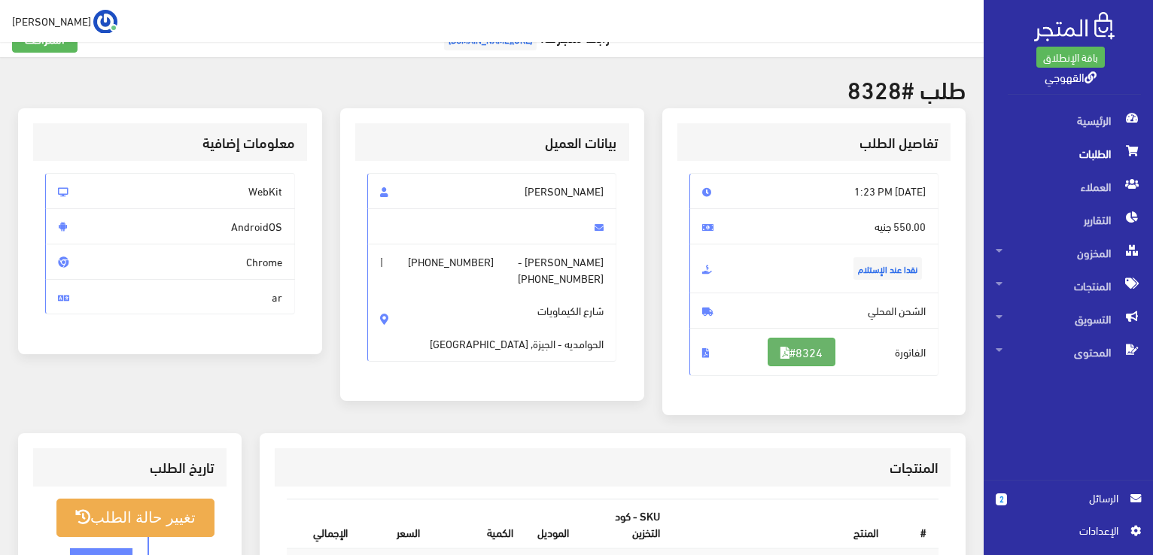
click at [801, 338] on link "#8324" at bounding box center [802, 352] width 68 height 29
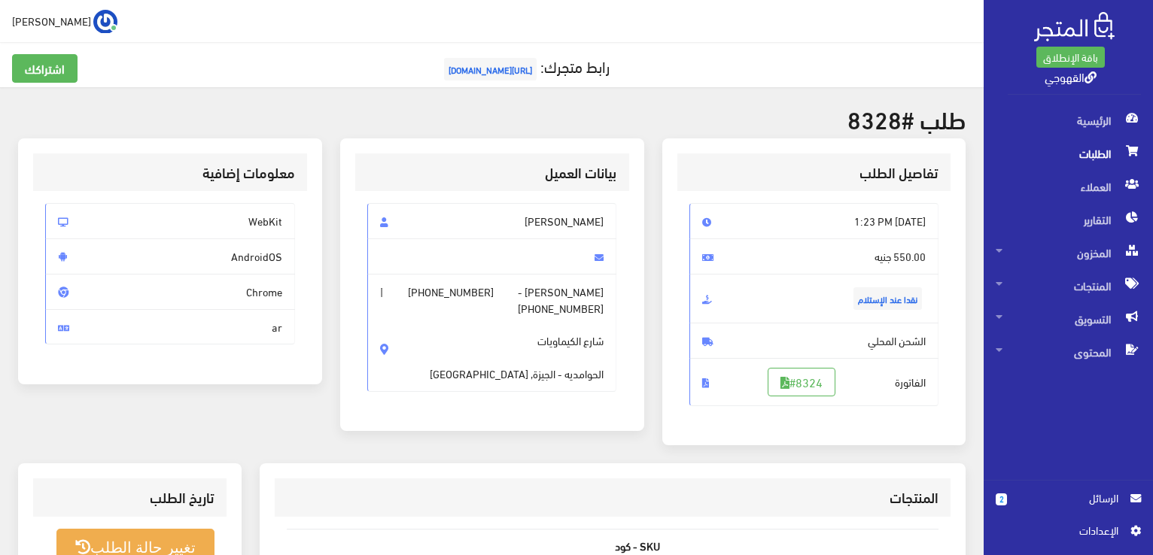
click at [1100, 145] on span "الطلبات" at bounding box center [1068, 153] width 145 height 33
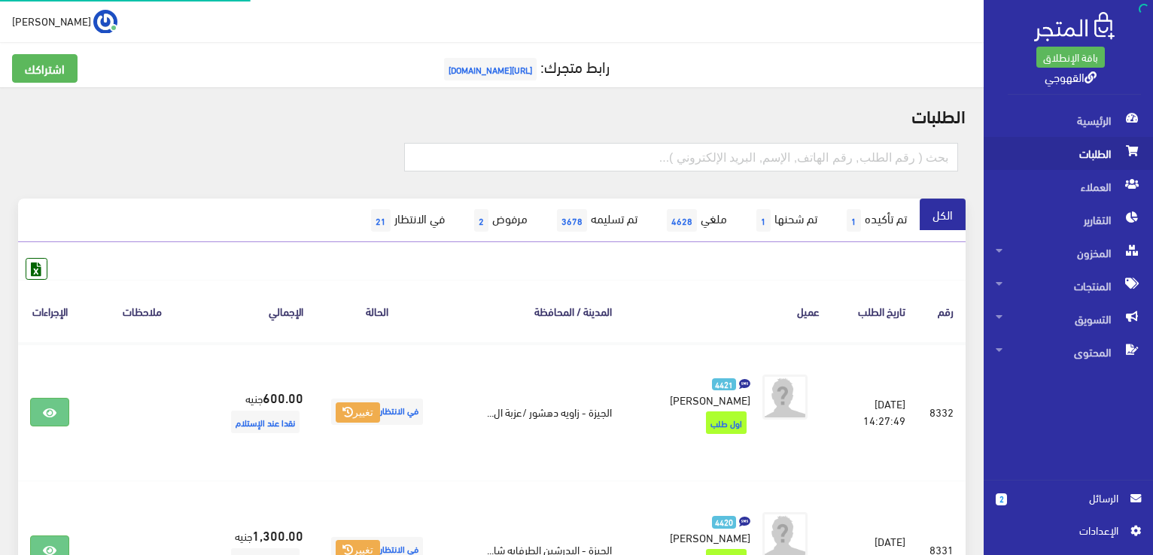
click at [1099, 146] on span "الطلبات" at bounding box center [1068, 153] width 145 height 33
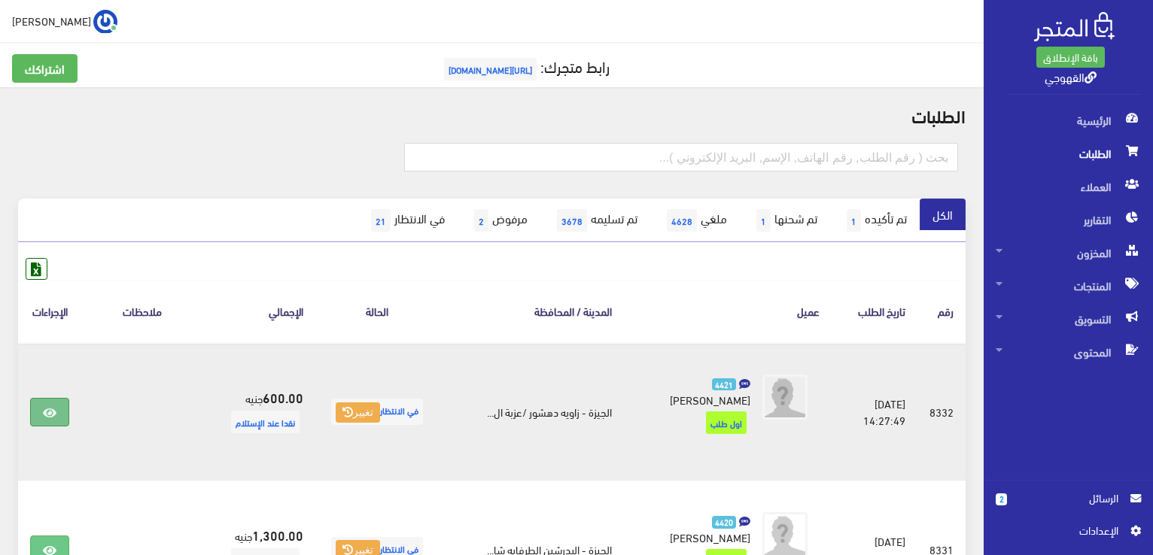
click at [55, 407] on icon at bounding box center [50, 413] width 14 height 12
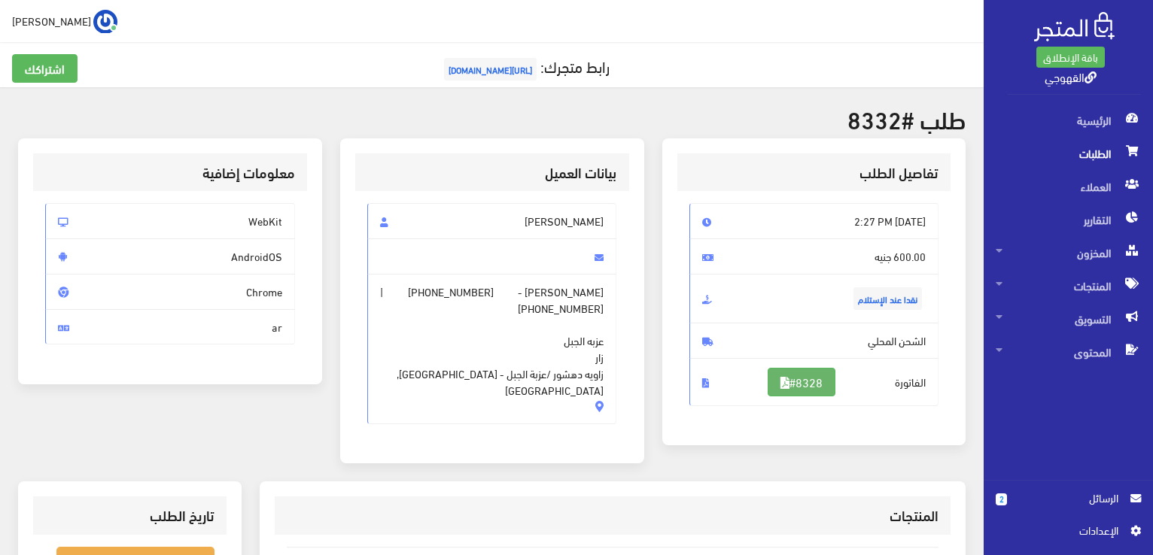
click at [780, 388] on icon at bounding box center [784, 383] width 9 height 12
click at [1100, 141] on span "الطلبات" at bounding box center [1068, 153] width 145 height 33
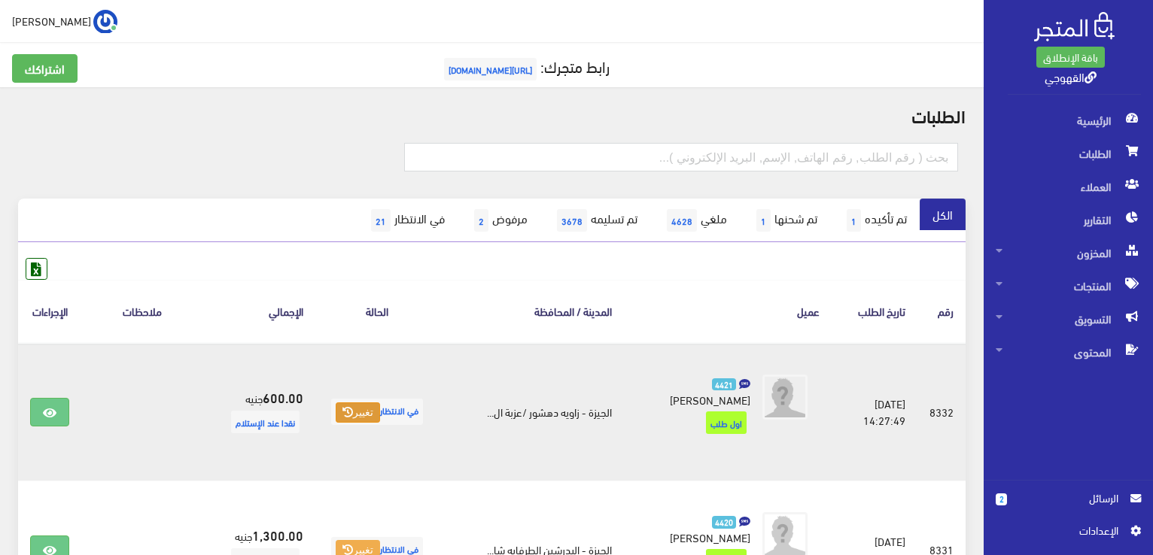
click at [380, 410] on button "تغيير" at bounding box center [358, 413] width 44 height 21
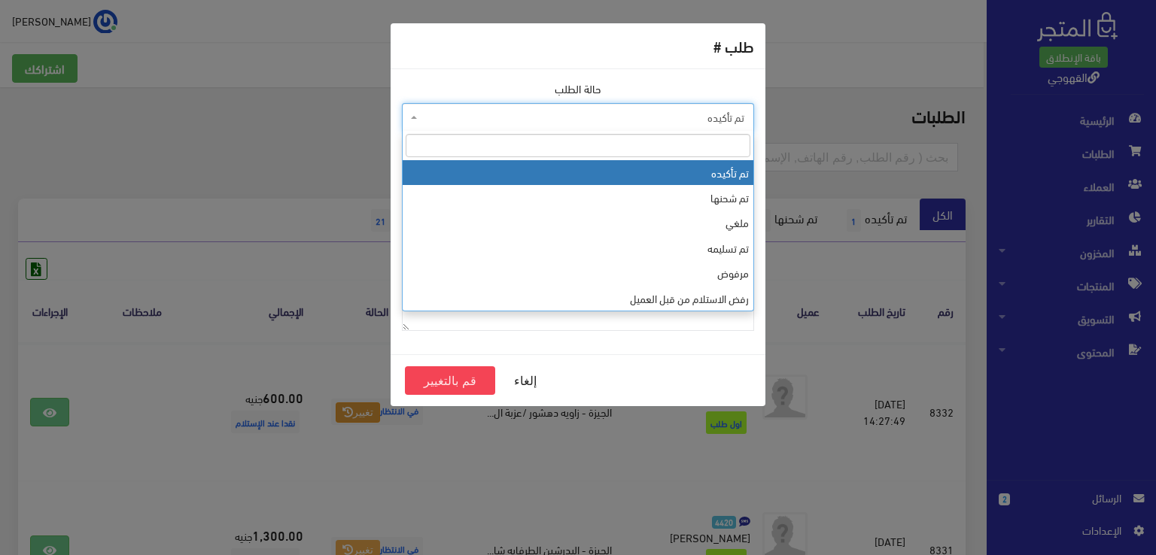
click at [563, 127] on span "تم تأكيده" at bounding box center [578, 117] width 352 height 29
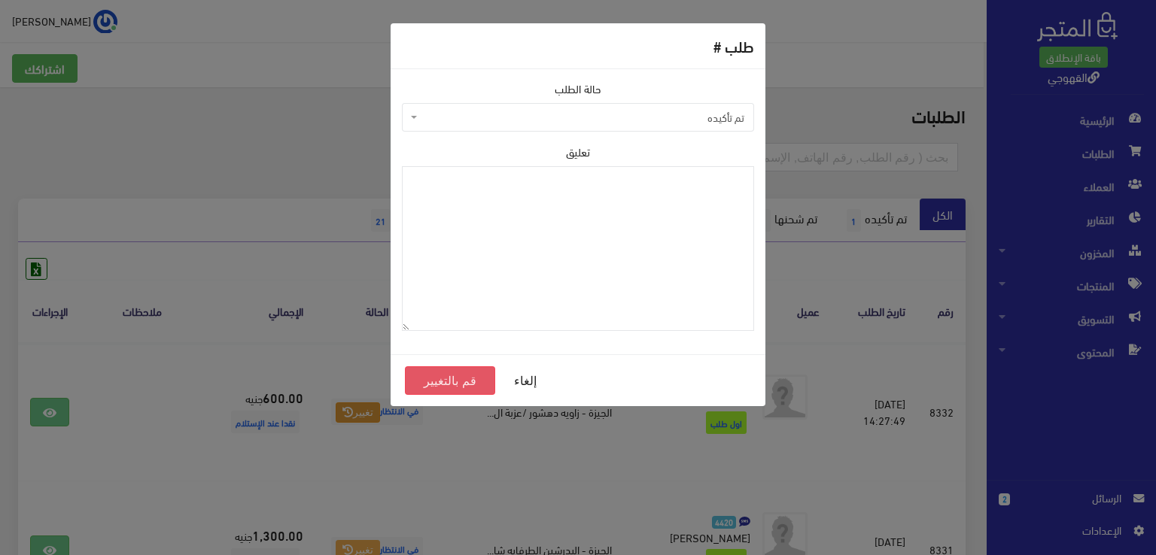
click at [461, 381] on button "قم بالتغيير" at bounding box center [450, 380] width 90 height 29
click at [893, 395] on div "طلب # حالة الطلب تم تأكيده تم شحنها ملغي تم تسليمه مرفوض رفض الاستلام من قبل ال…" at bounding box center [578, 277] width 1156 height 555
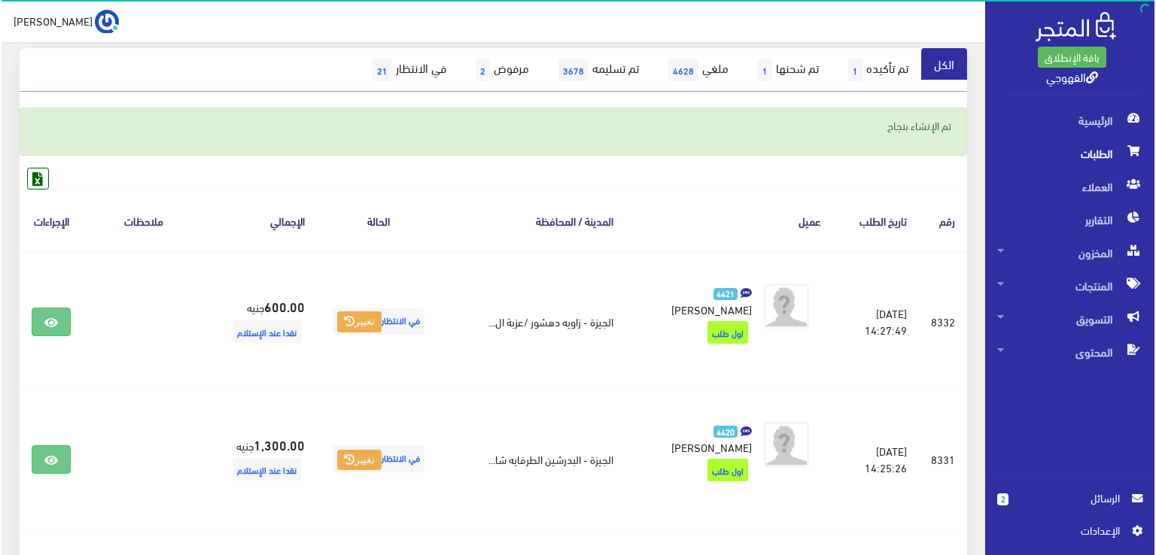
scroll to position [181, 0]
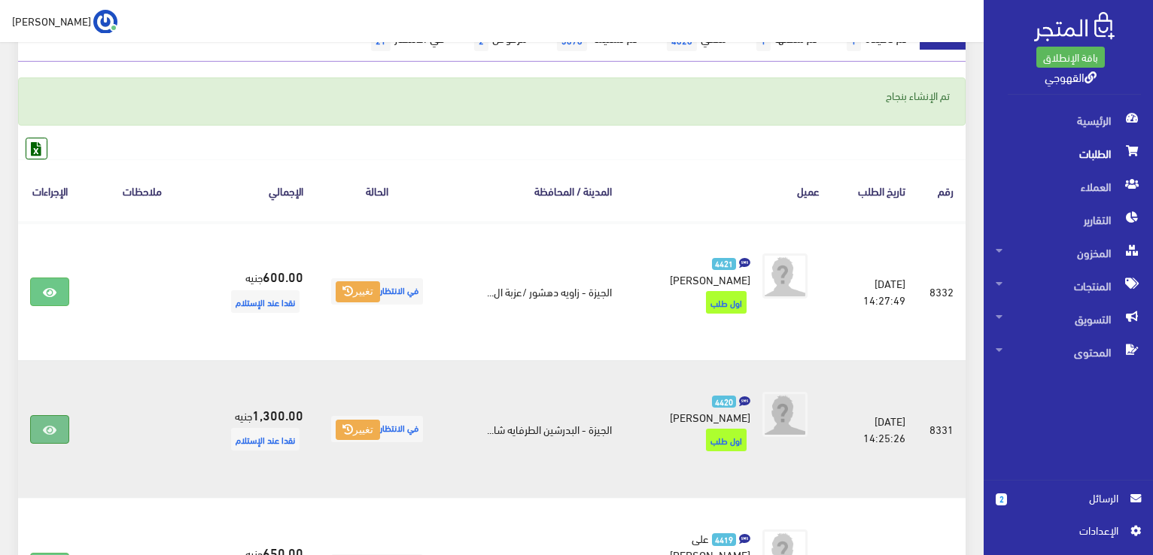
click at [36, 415] on link at bounding box center [49, 429] width 39 height 29
click at [380, 420] on button "تغيير" at bounding box center [358, 430] width 44 height 21
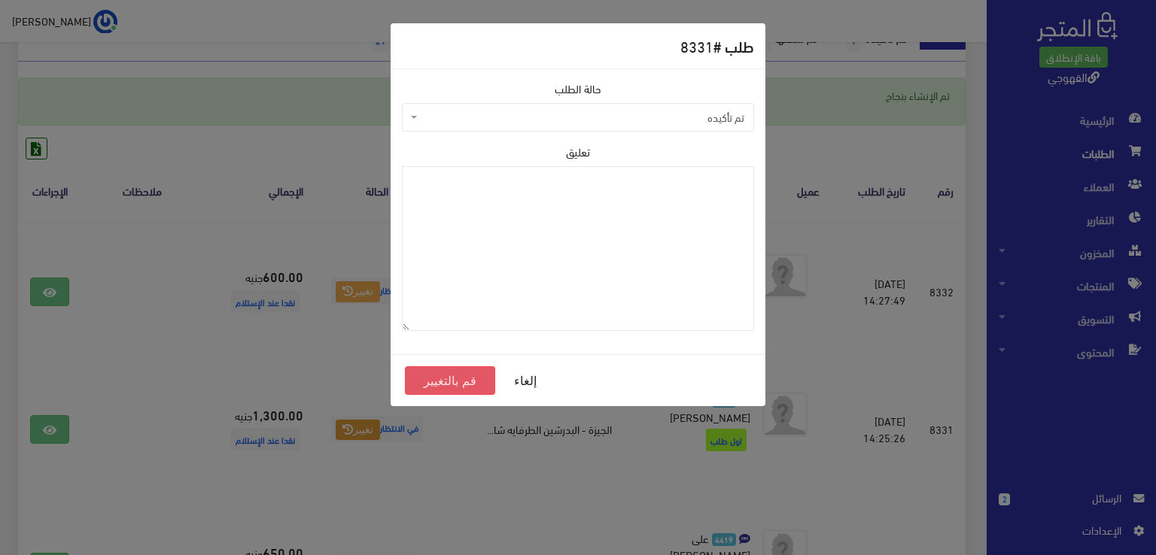
click at [471, 380] on button "قم بالتغيير" at bounding box center [450, 380] width 90 height 29
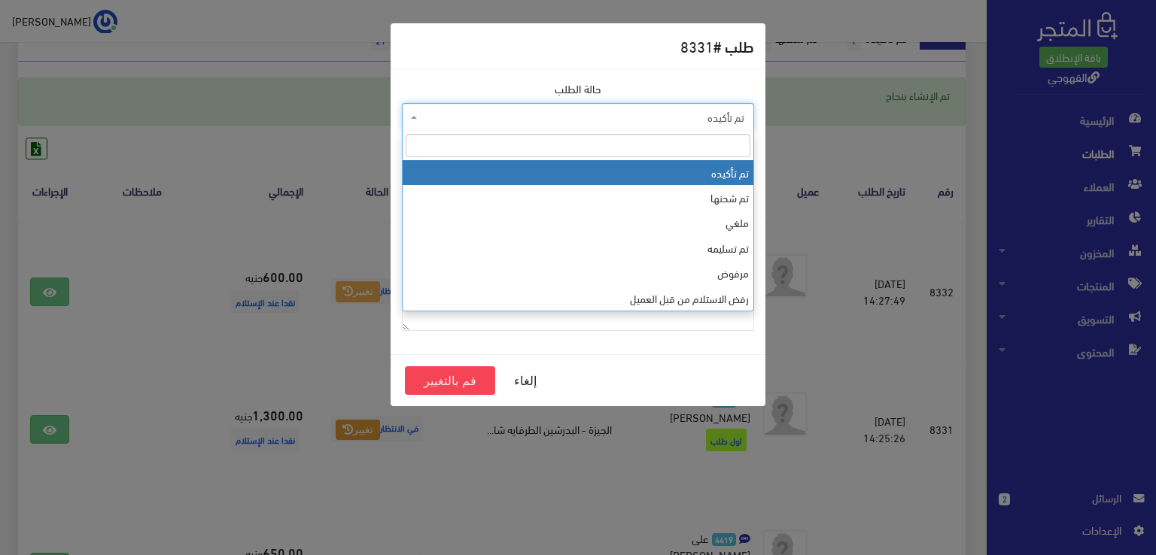
click at [643, 122] on span "تم تأكيده" at bounding box center [583, 117] width 324 height 15
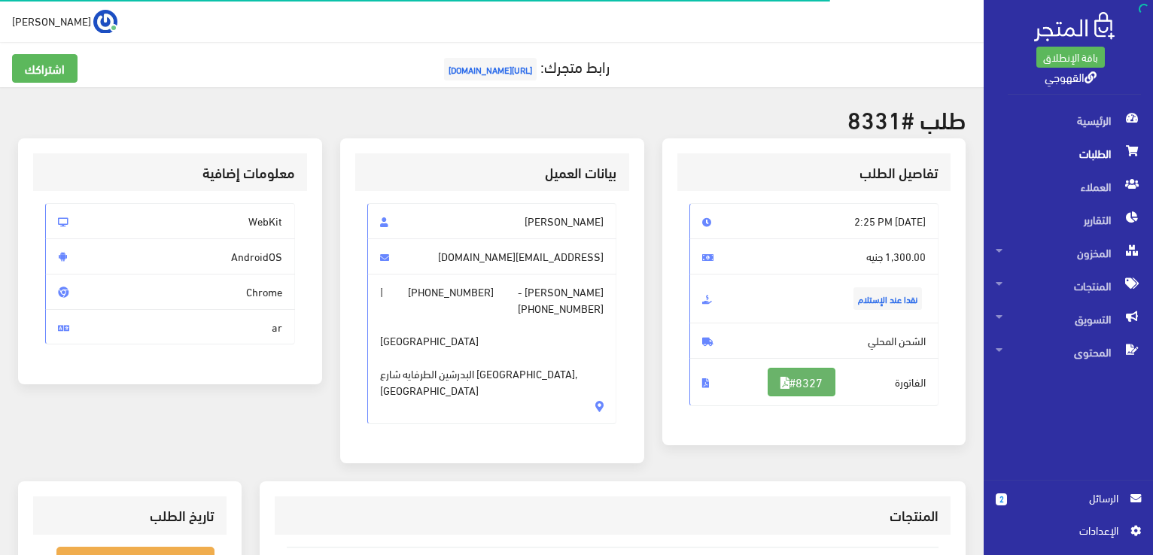
click at [813, 383] on link "#8327" at bounding box center [802, 382] width 68 height 29
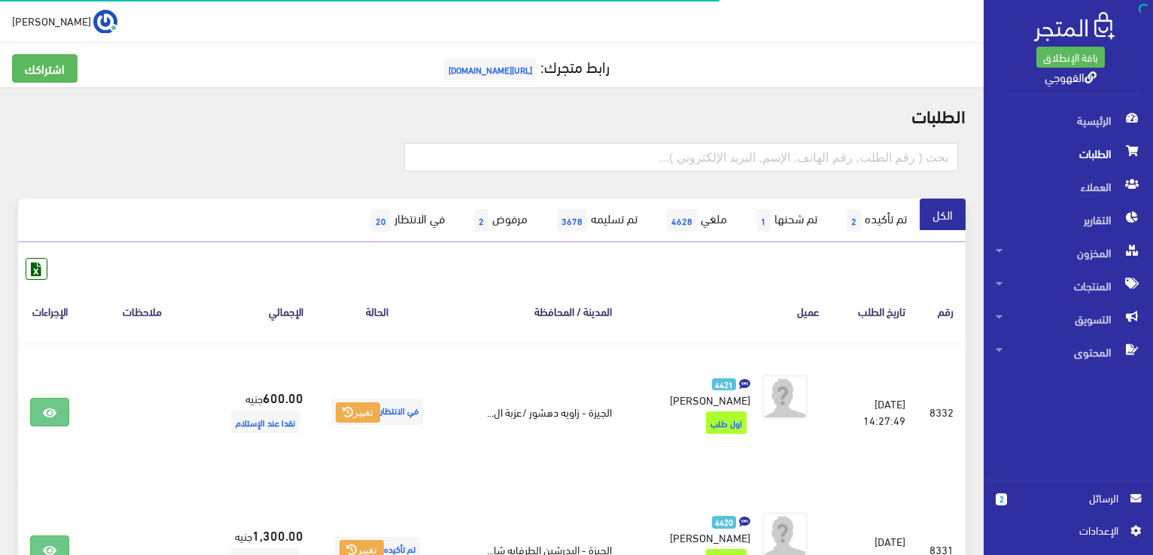
click at [634, 306] on th "عميل" at bounding box center [728, 311] width 208 height 62
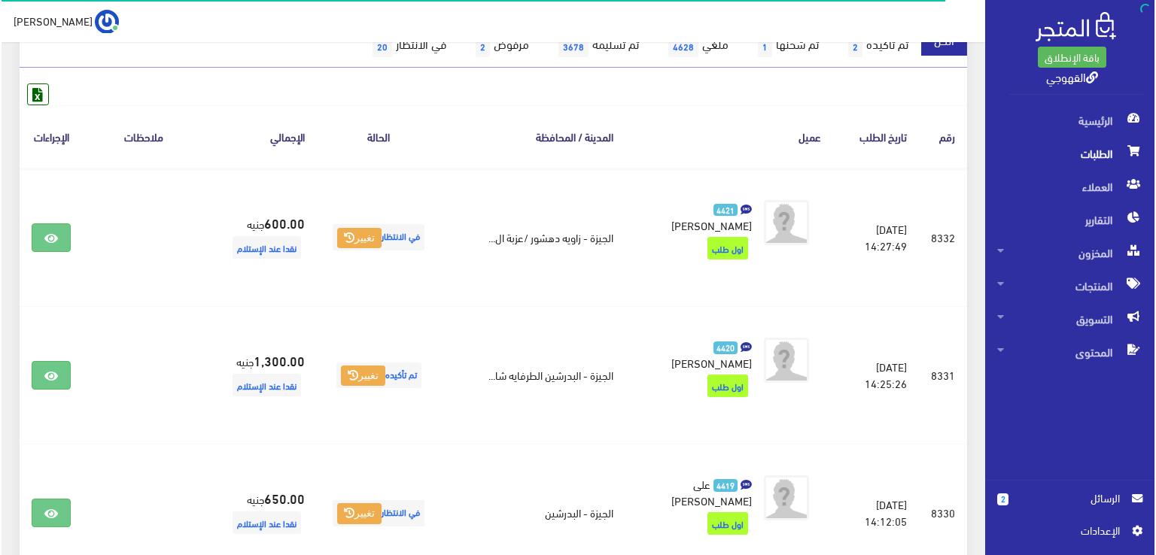
scroll to position [181, 0]
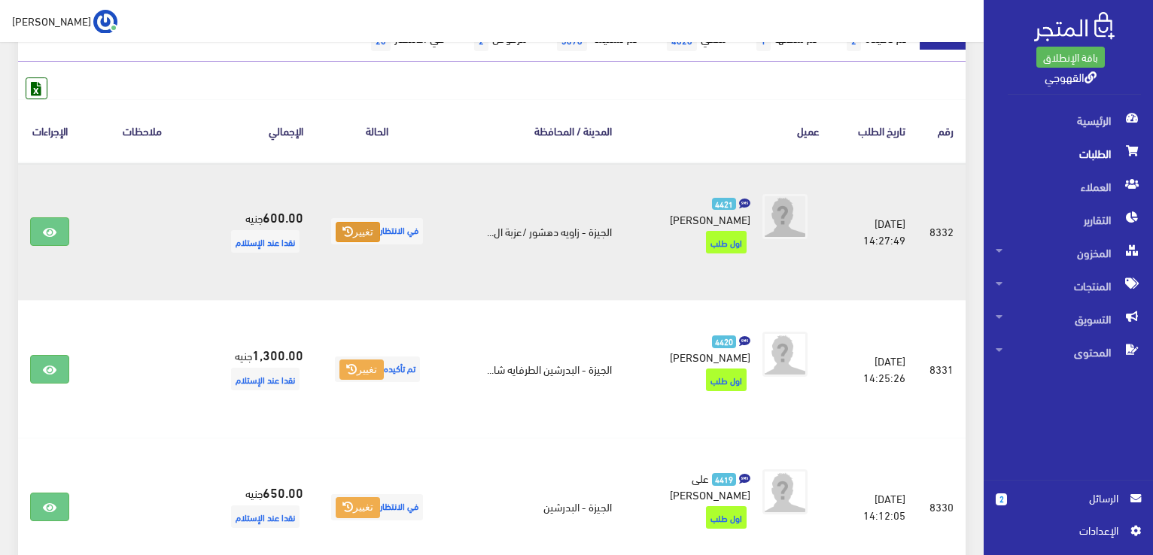
click at [380, 224] on button "تغيير" at bounding box center [358, 232] width 44 height 21
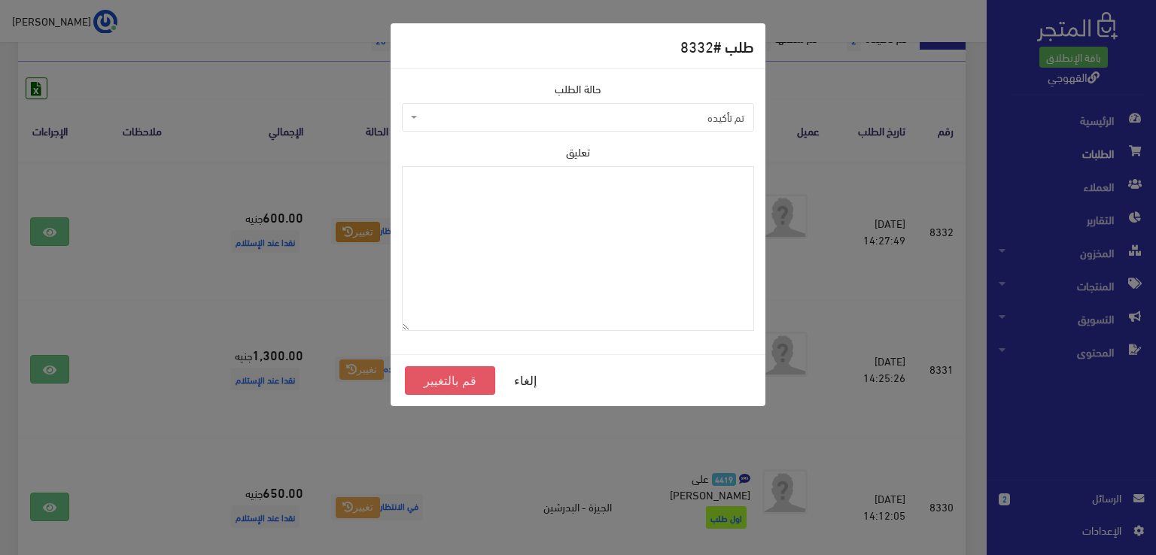
click at [445, 378] on button "قم بالتغيير" at bounding box center [450, 380] width 90 height 29
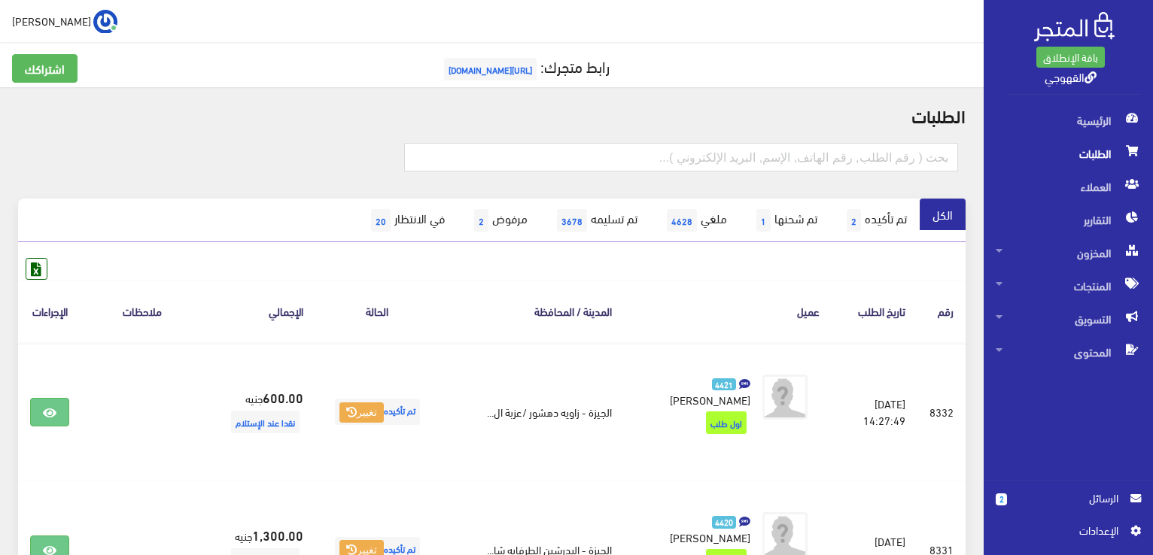
click at [686, 290] on th "عميل" at bounding box center [728, 311] width 208 height 62
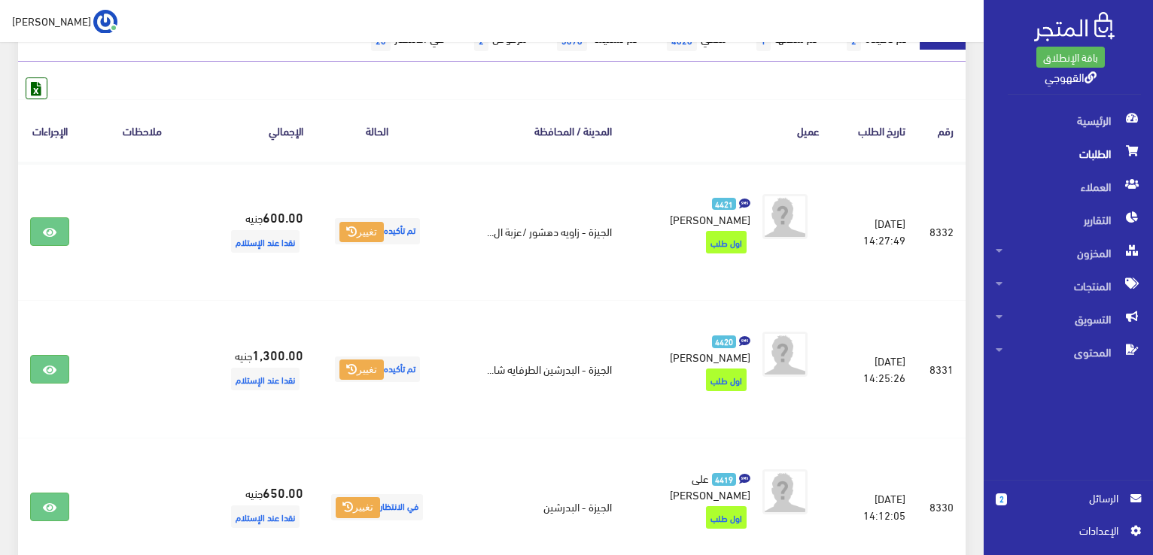
scroll to position [211, 0]
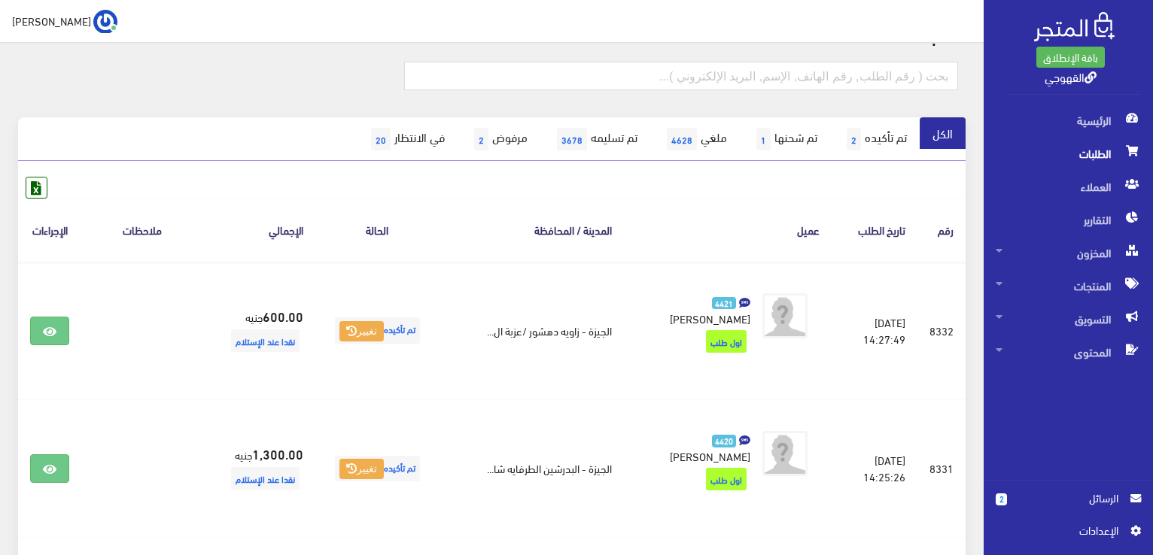
scroll to position [111, 0]
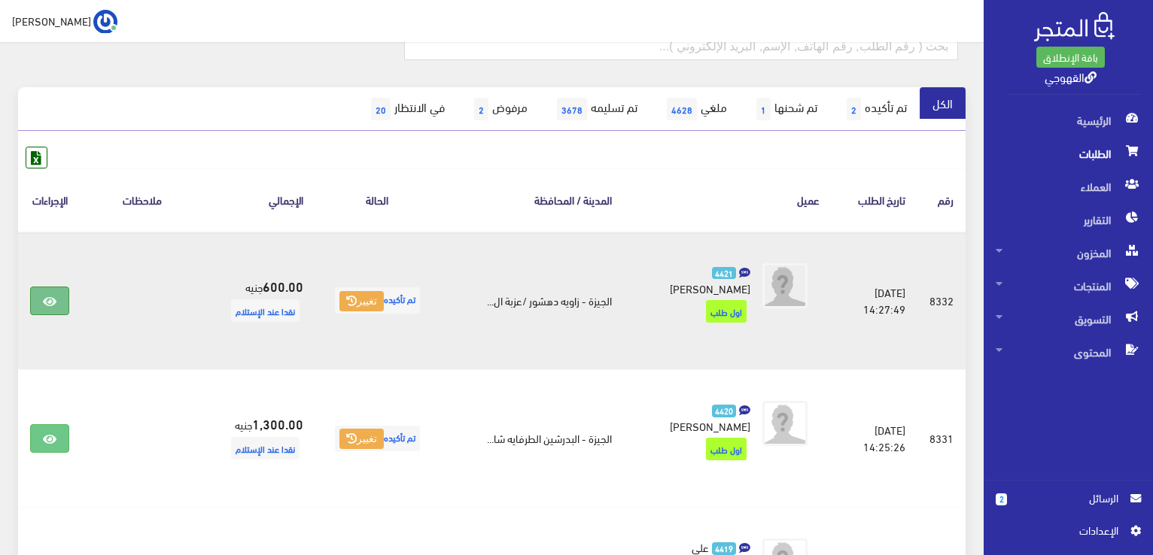
click at [51, 299] on link at bounding box center [49, 301] width 39 height 29
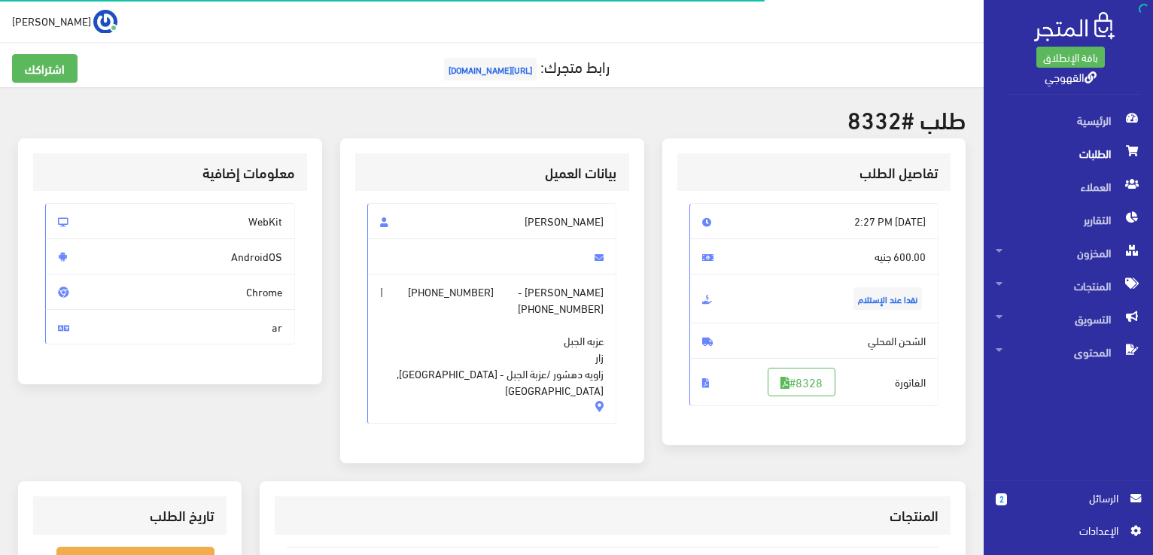
click at [671, 118] on h2 "طلب #8332" at bounding box center [491, 118] width 947 height 26
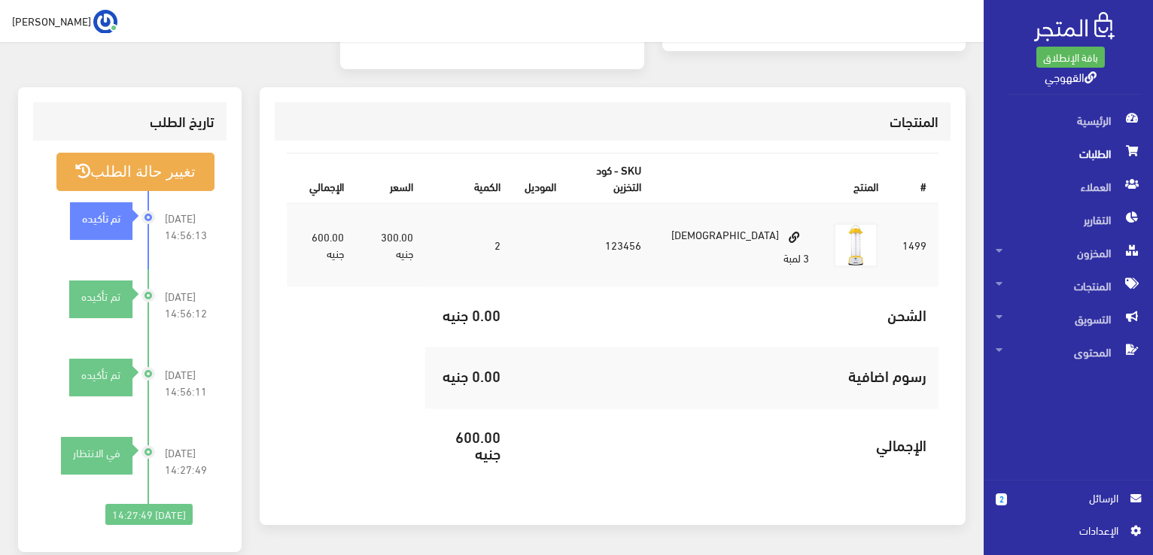
scroll to position [364, 0]
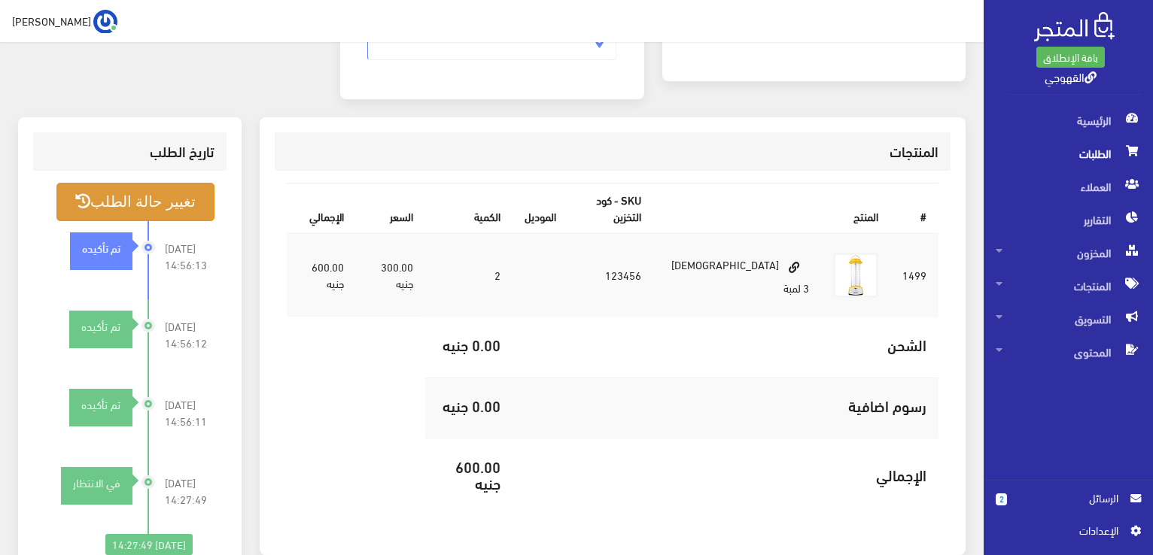
click at [187, 183] on button "تغيير حالة الطلب" at bounding box center [135, 202] width 158 height 38
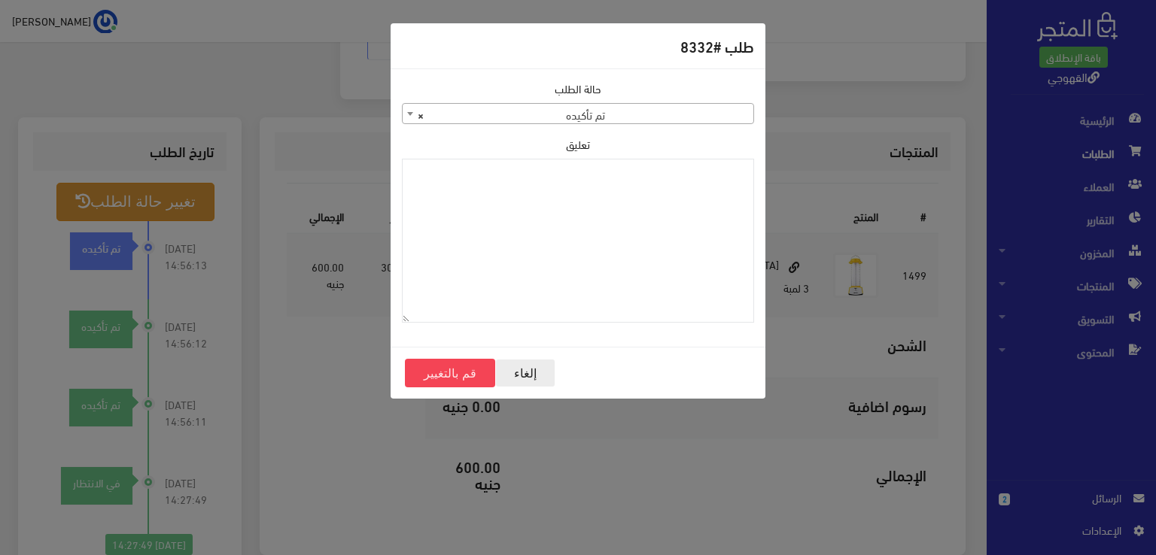
click at [518, 369] on button "إلغاء" at bounding box center [525, 373] width 60 height 29
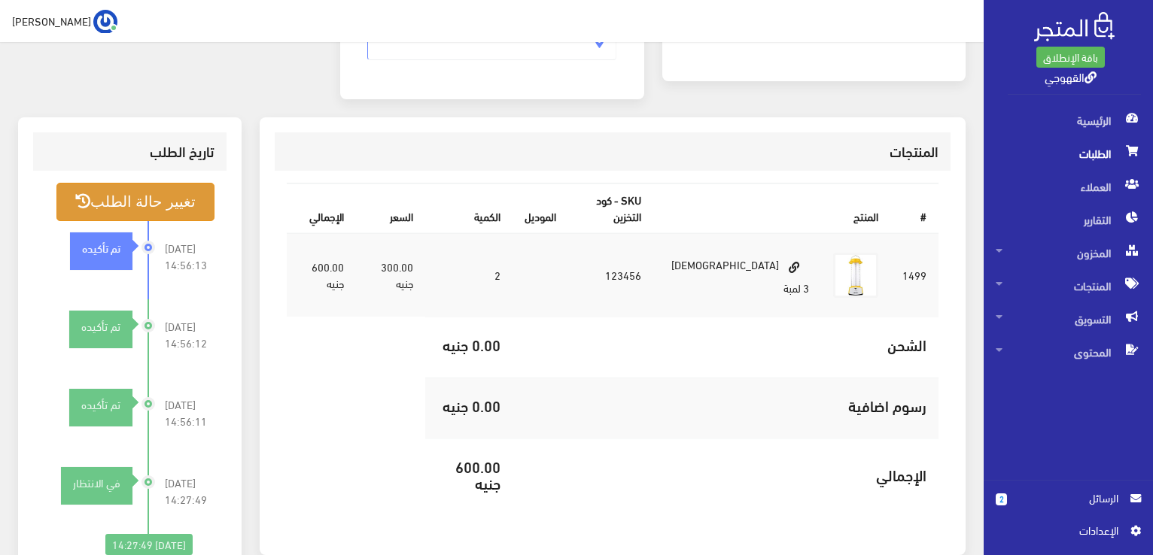
click at [1109, 145] on span "الطلبات" at bounding box center [1068, 153] width 145 height 33
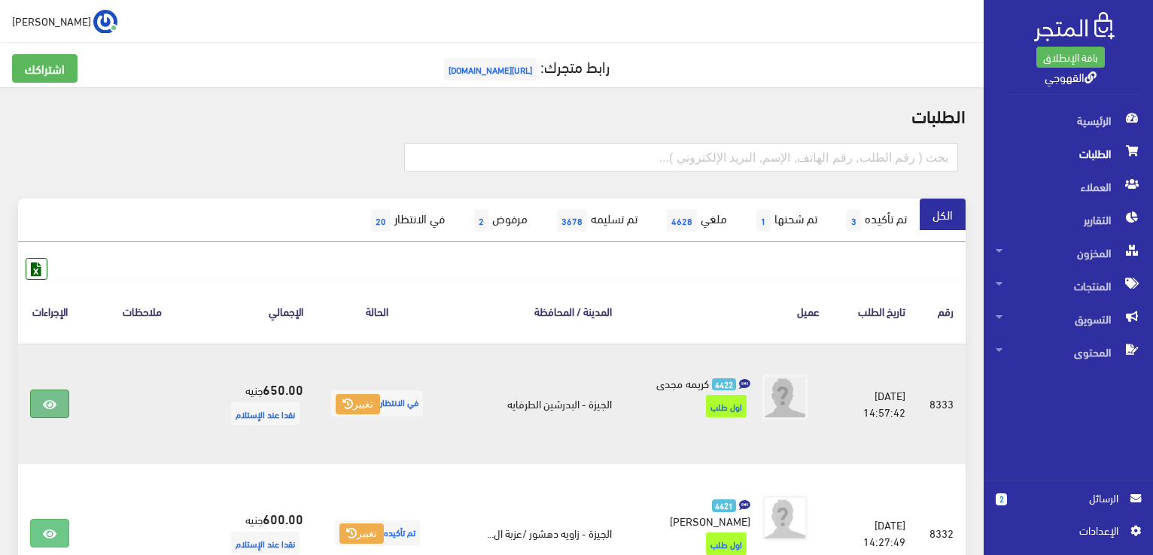
click at [56, 394] on link at bounding box center [49, 404] width 39 height 29
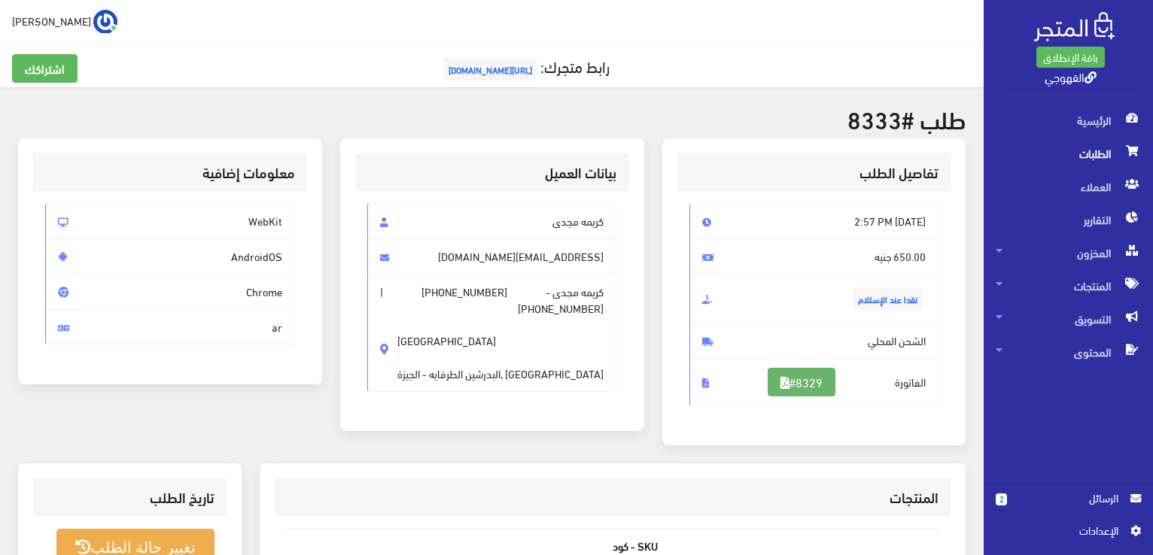
click at [815, 387] on link "#8329" at bounding box center [802, 382] width 68 height 29
click at [1096, 157] on span "الطلبات" at bounding box center [1068, 153] width 145 height 33
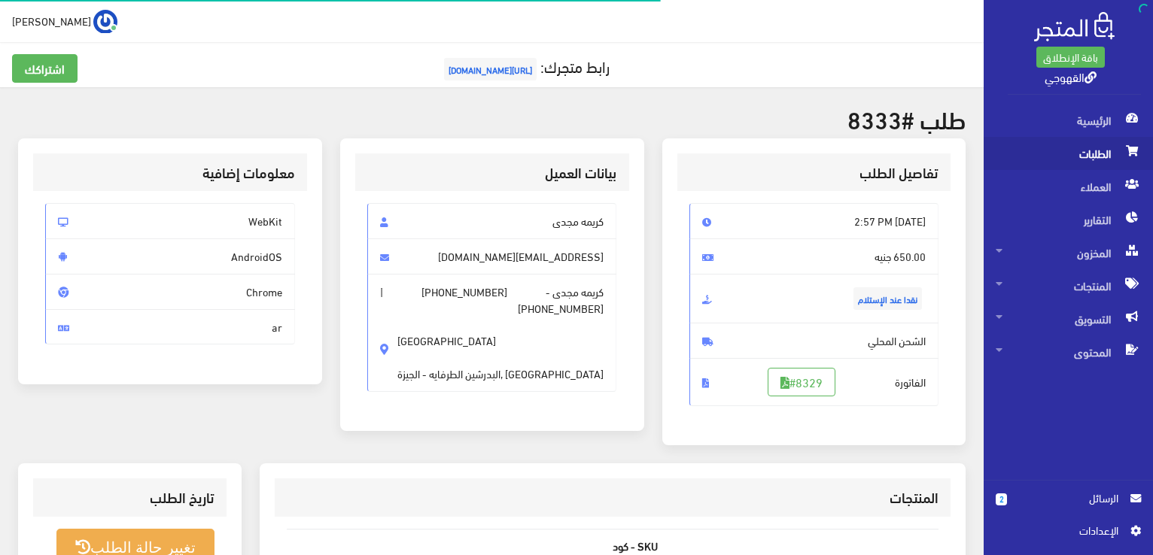
click at [1096, 157] on span "الطلبات" at bounding box center [1068, 153] width 145 height 33
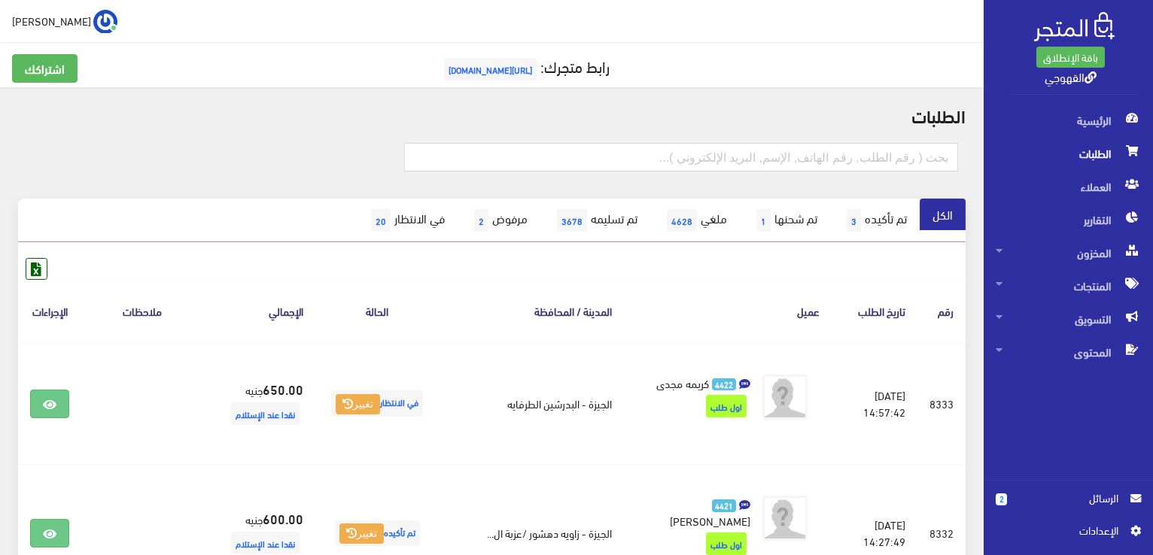
scroll to position [970, 0]
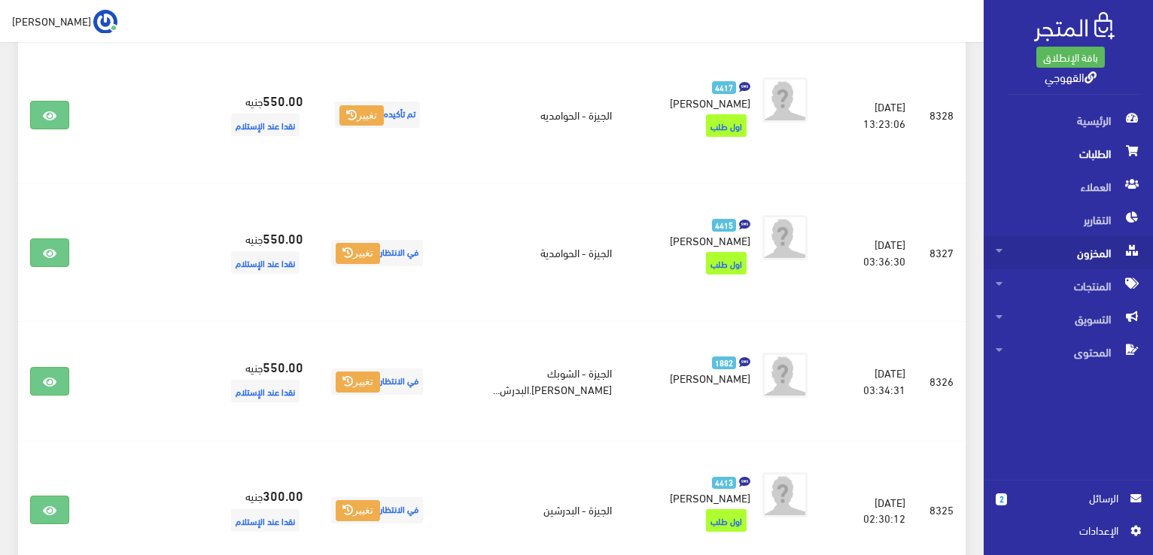
click at [1111, 248] on span "المخزون" at bounding box center [1068, 252] width 145 height 33
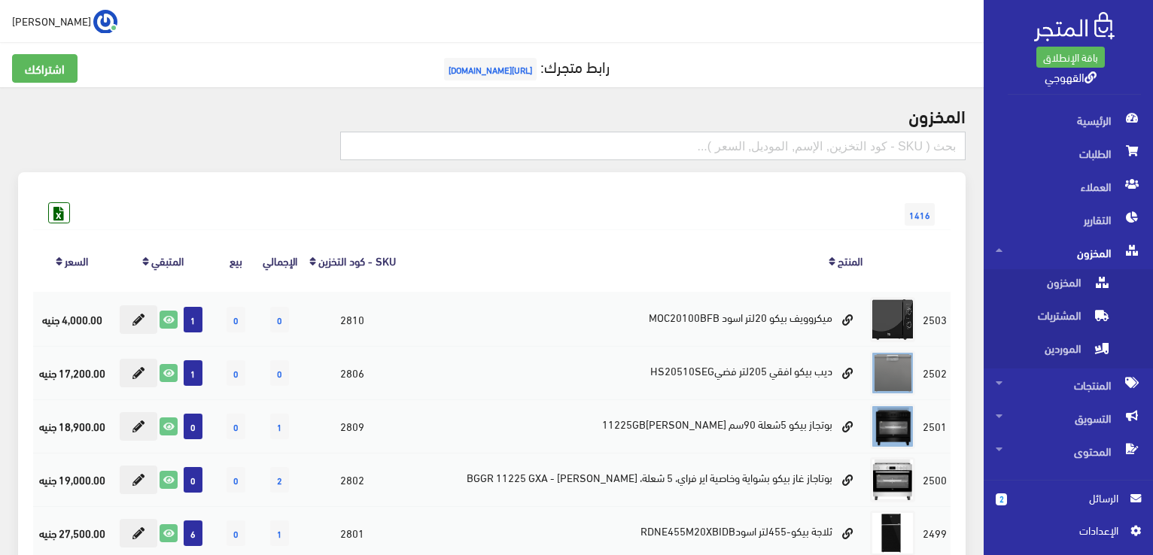
click at [891, 154] on input "text" at bounding box center [652, 146] width 625 height 29
click at [1040, 386] on span "المنتجات" at bounding box center [1068, 385] width 145 height 33
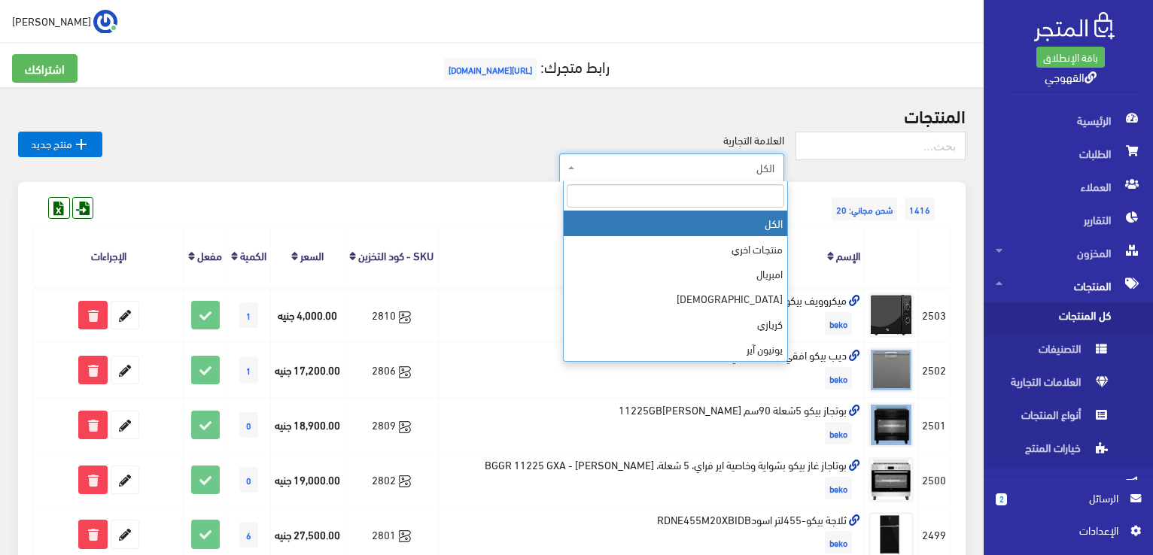
click at [727, 172] on span "الكل" at bounding box center [676, 167] width 196 height 15
click at [722, 184] on input "search" at bounding box center [675, 195] width 217 height 23
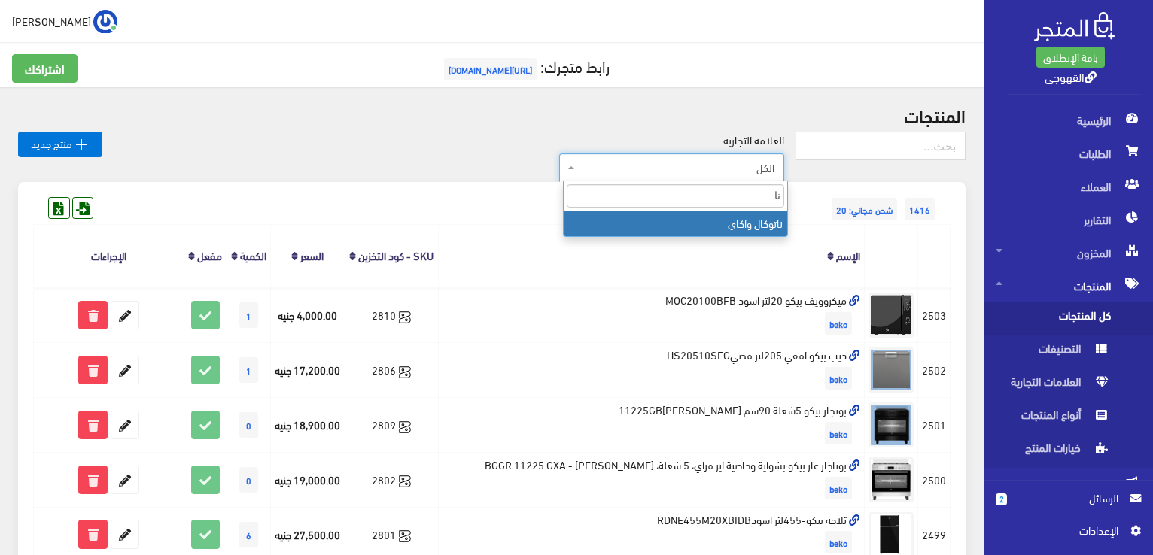
type input "نا"
select select "[URL][DOMAIN_NAME]"
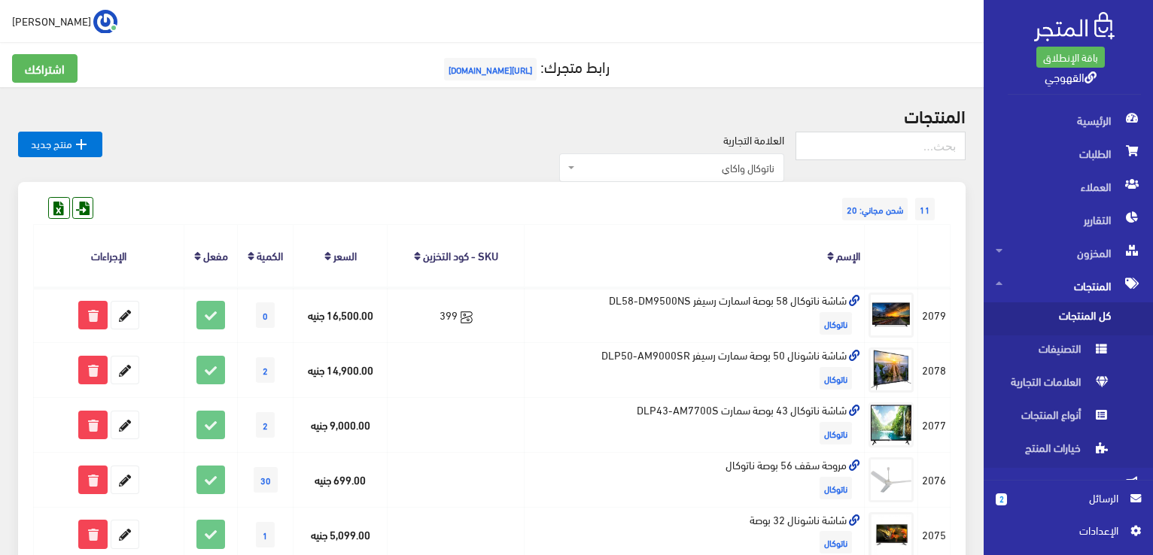
click at [956, 234] on div "11 شحن مجاني: 20 المنتج" at bounding box center [491, 562] width 947 height 761
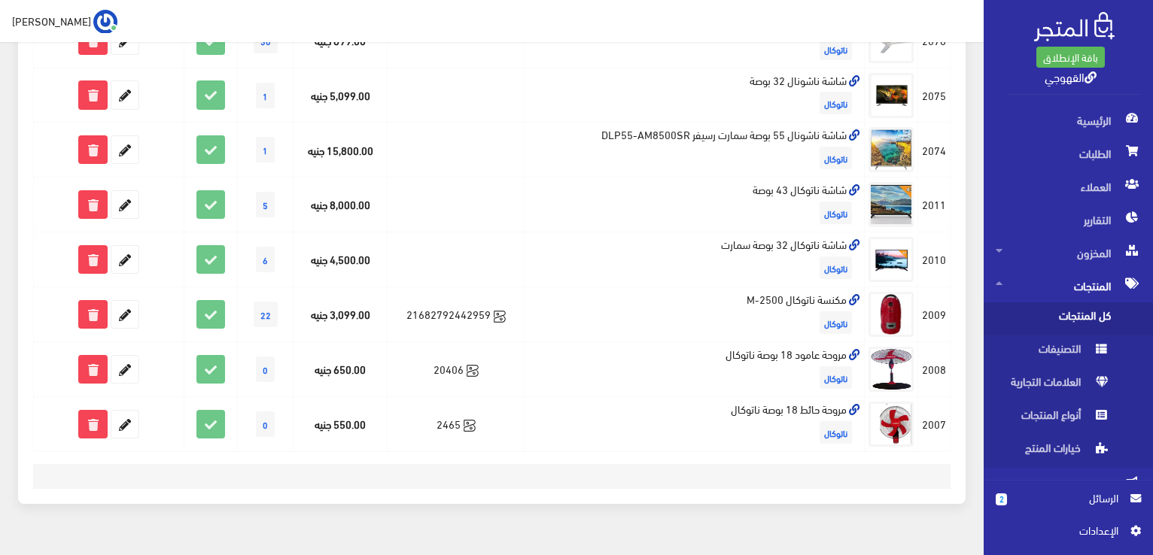
scroll to position [470, 0]
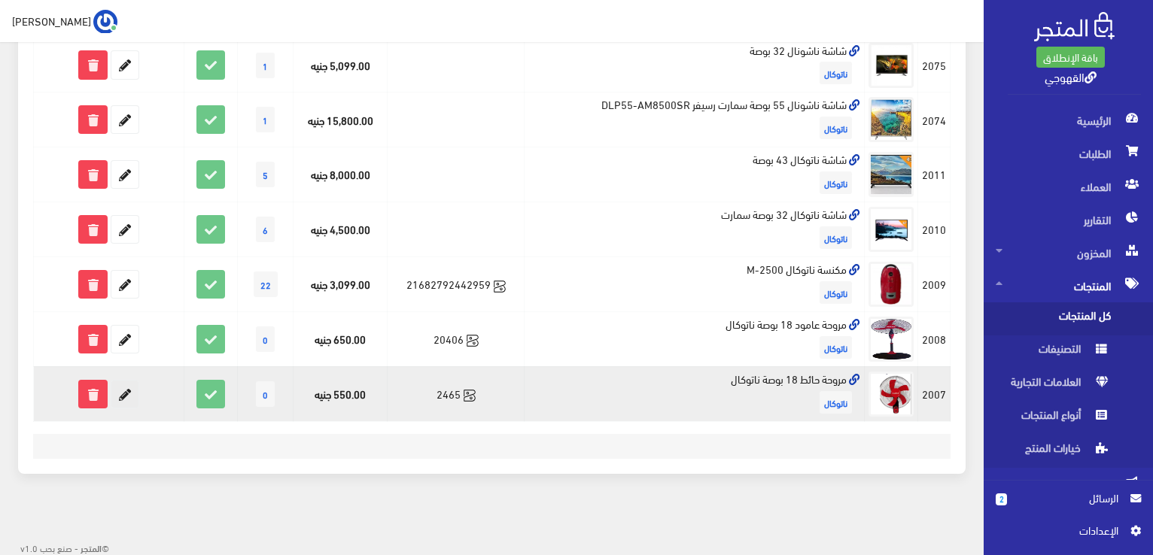
click at [133, 398] on icon at bounding box center [124, 394] width 27 height 27
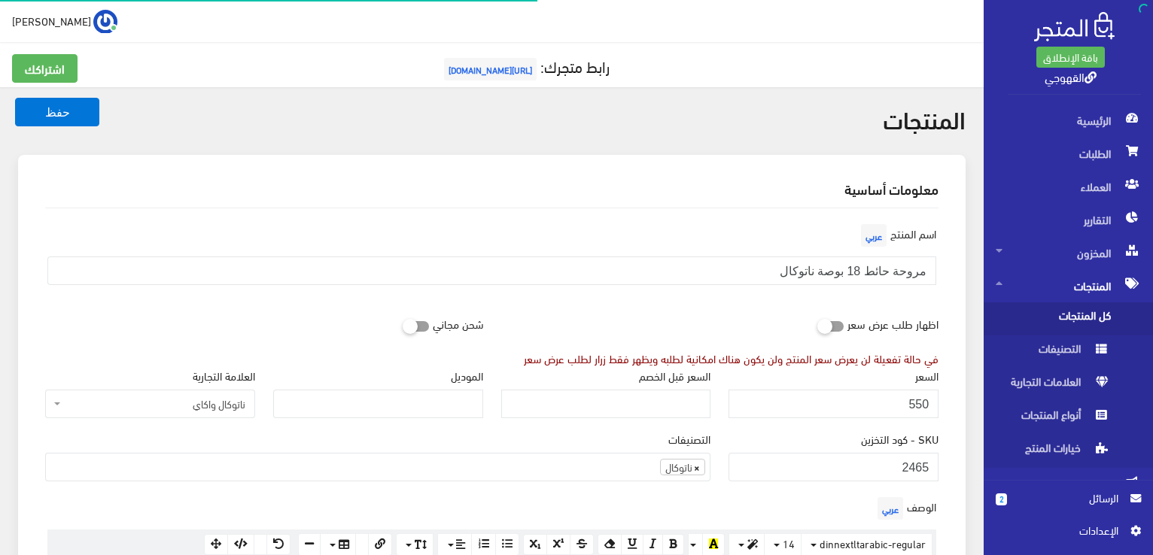
scroll to position [993, 0]
click at [837, 421] on div "السعر 550" at bounding box center [833, 398] width 228 height 63
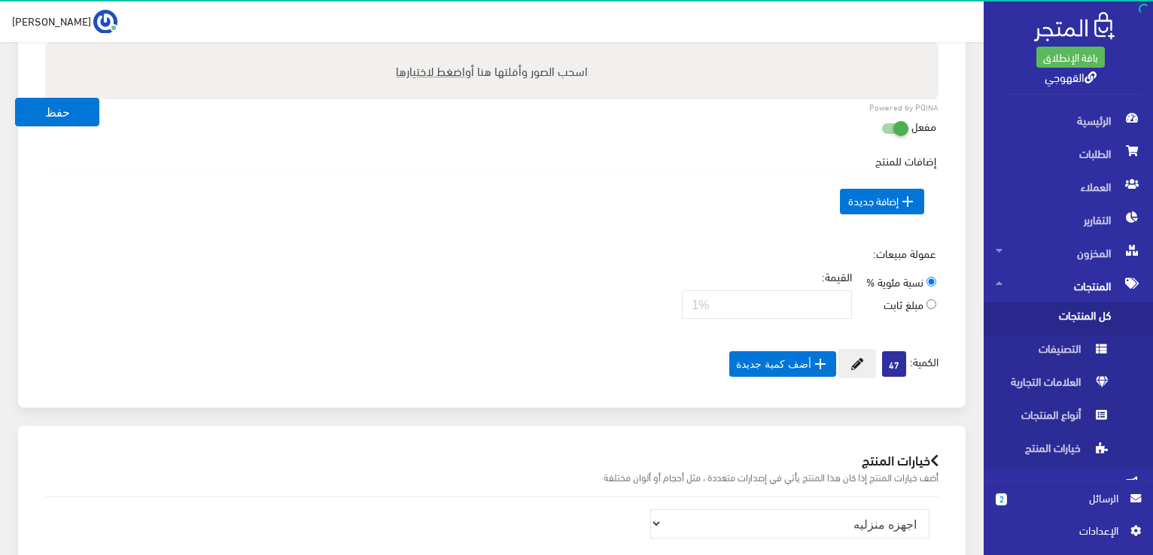
scroll to position [783, 0]
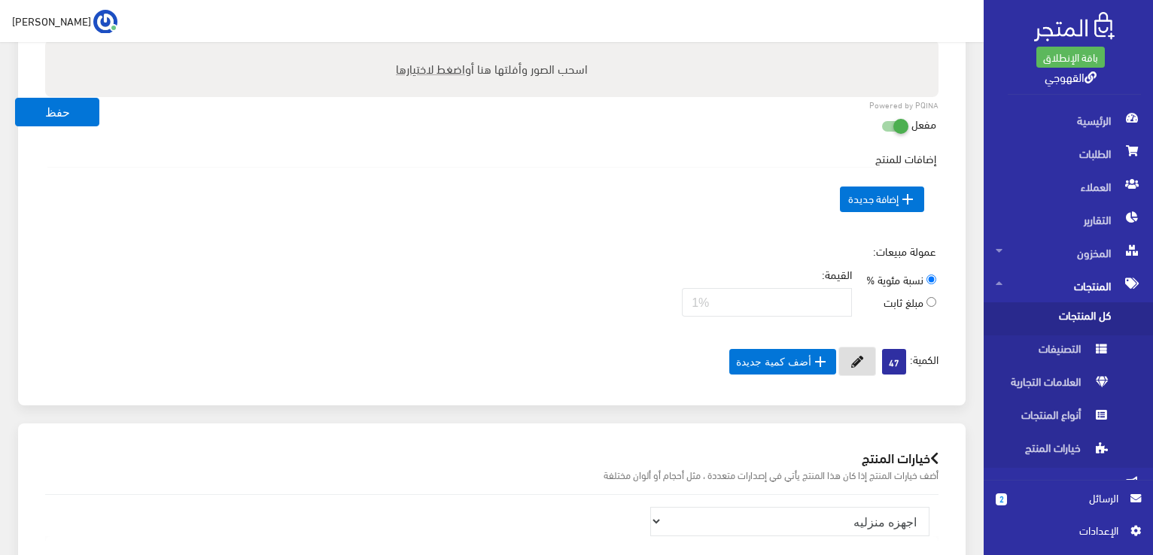
click at [859, 356] on icon at bounding box center [857, 362] width 12 height 12
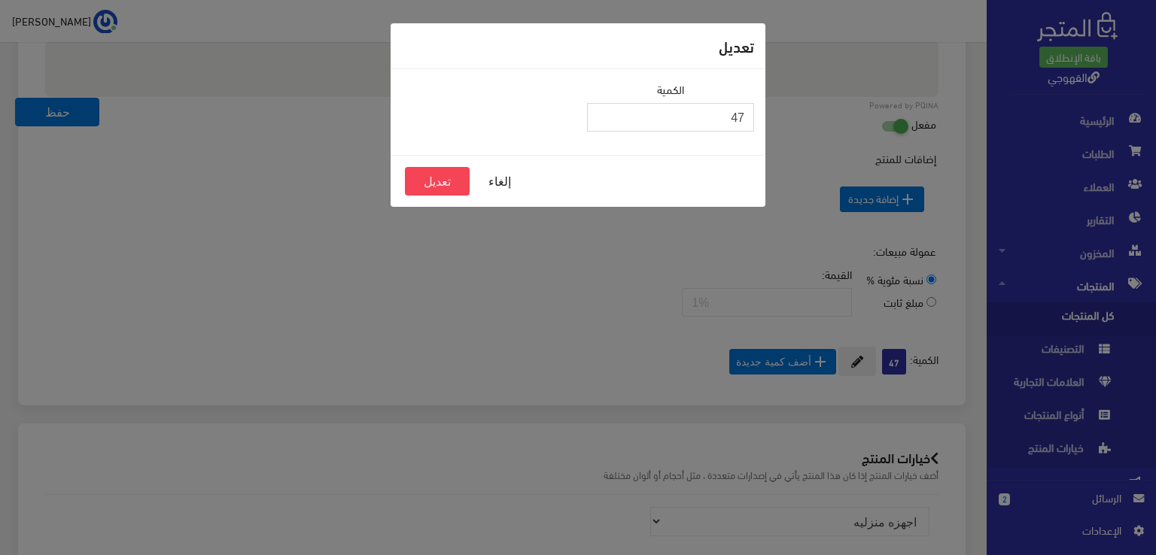
click at [717, 113] on input "47" at bounding box center [670, 117] width 167 height 29
type input "30"
click at [442, 183] on button "تعديل" at bounding box center [437, 181] width 65 height 29
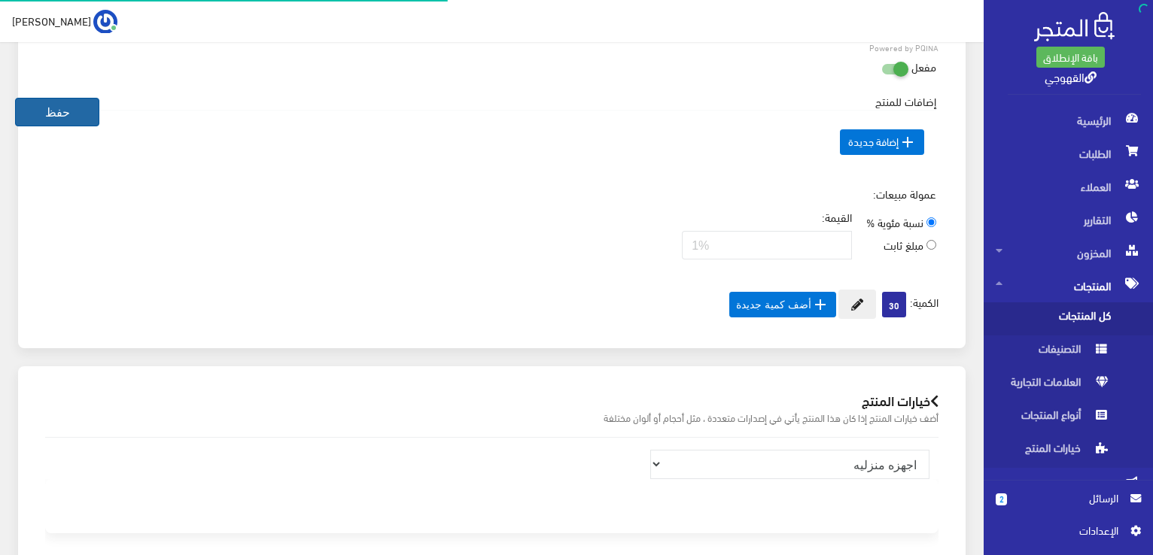
scroll to position [996, 0]
click at [61, 110] on button "حفظ" at bounding box center [57, 112] width 84 height 29
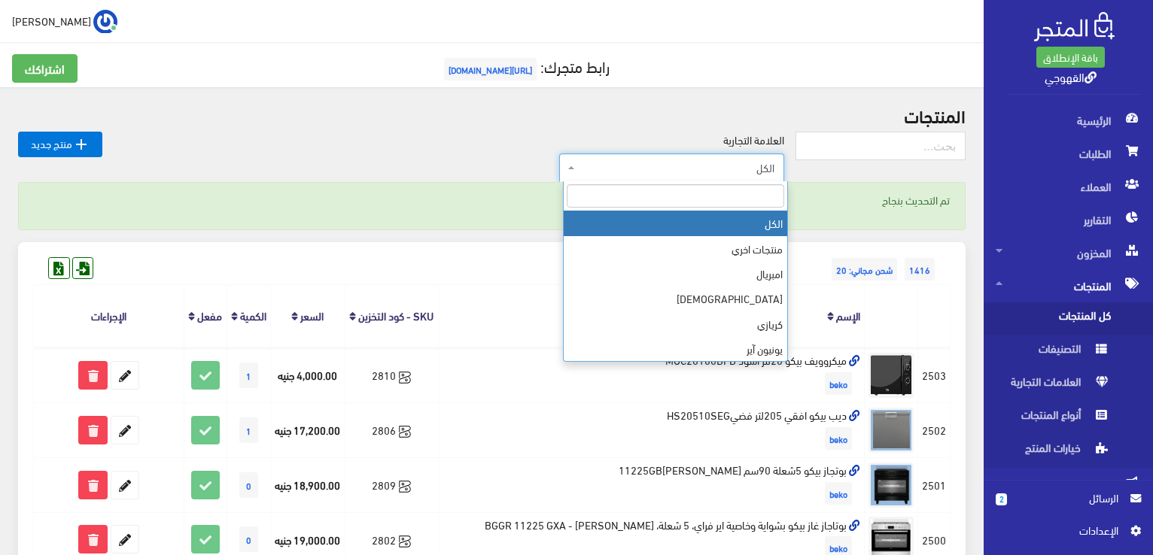
click at [671, 163] on span "الكل" at bounding box center [676, 167] width 196 height 15
click at [692, 199] on input "search" at bounding box center [675, 195] width 217 height 23
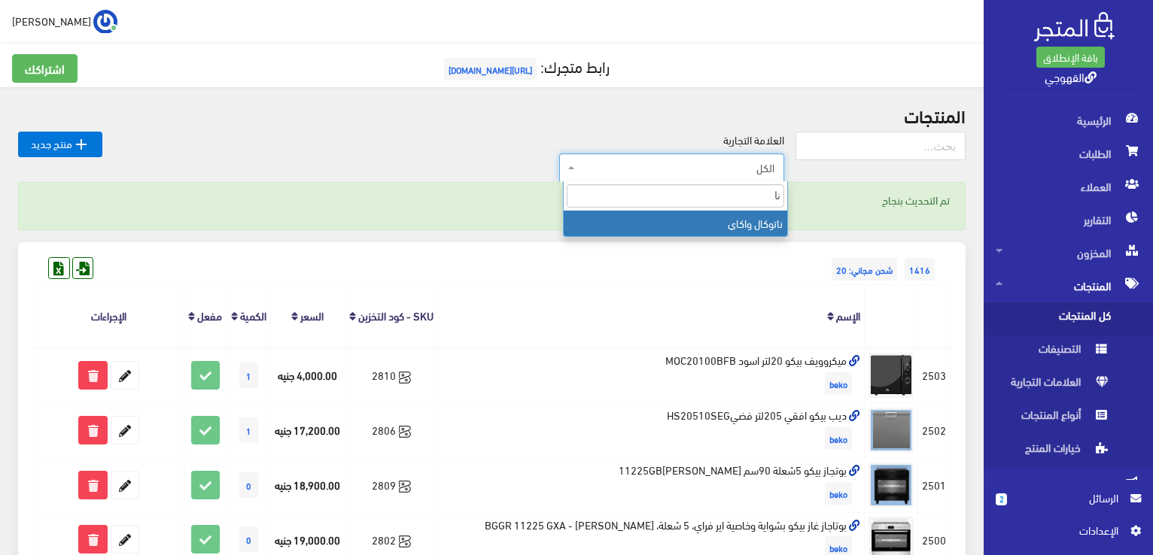
type input "نا"
select select "https://account.almatjar.store/products?brand=109"
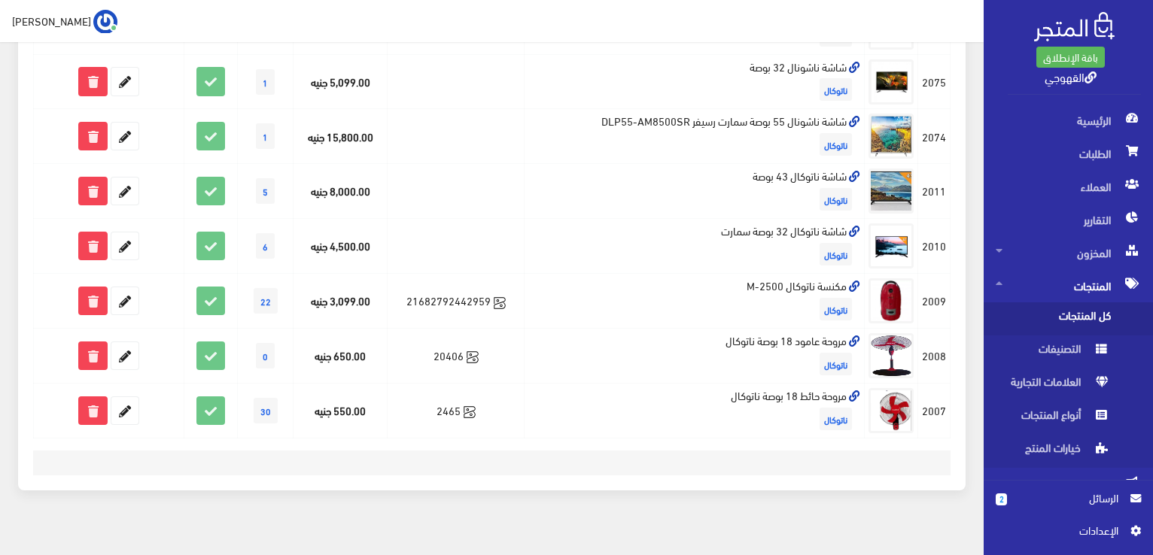
scroll to position [470, 0]
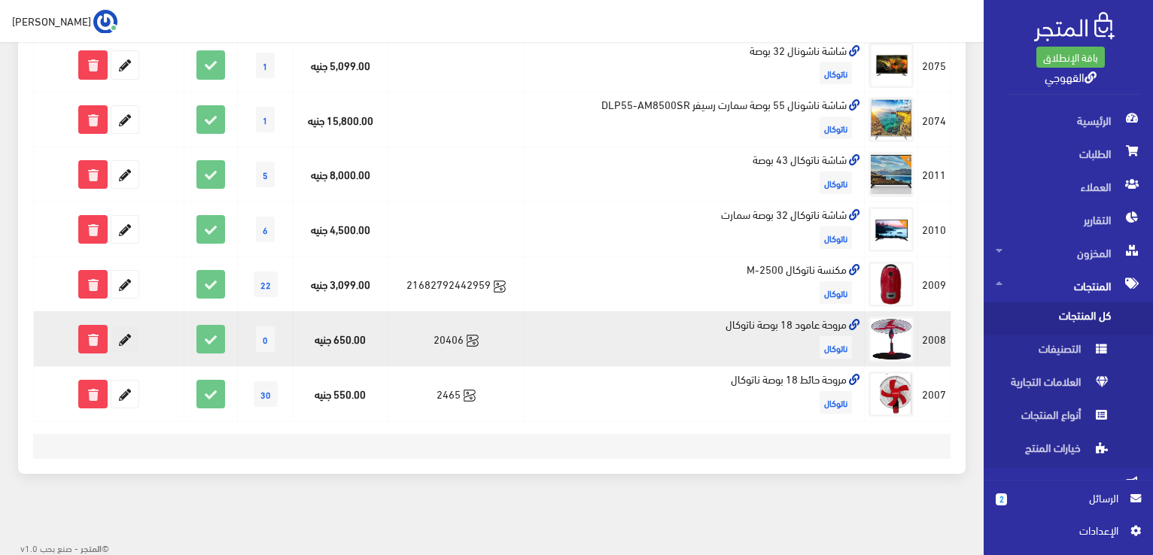
click at [126, 342] on icon at bounding box center [124, 339] width 27 height 27
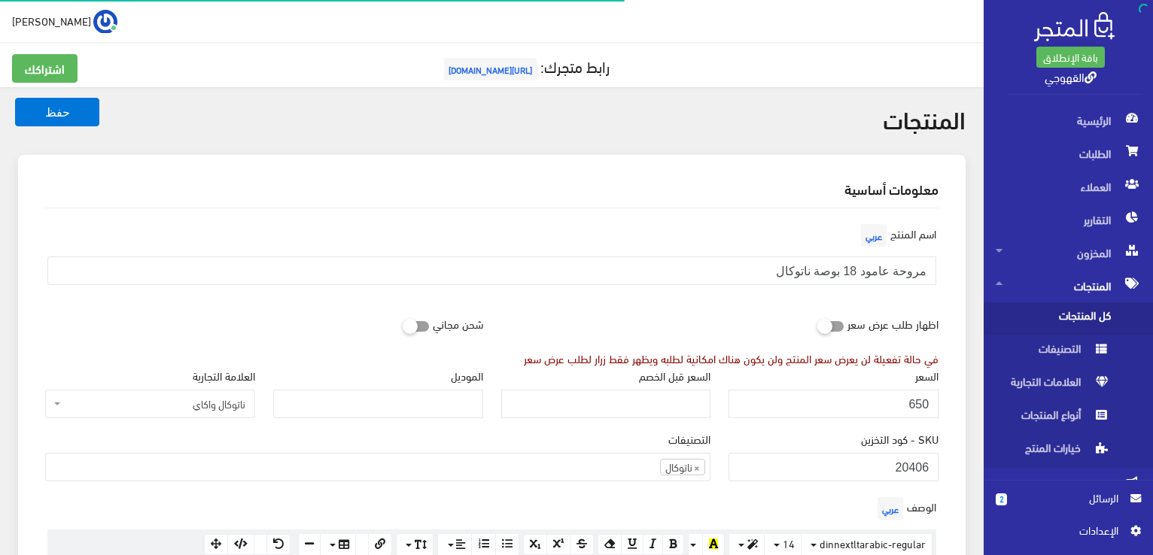
scroll to position [993, 0]
click at [734, 314] on div "اظهار طلب عرض سعر في حالة تفعيلة لن يعرض سعر المنتج ولن يكون هناك امكانية لطلبه…" at bounding box center [720, 337] width 456 height 57
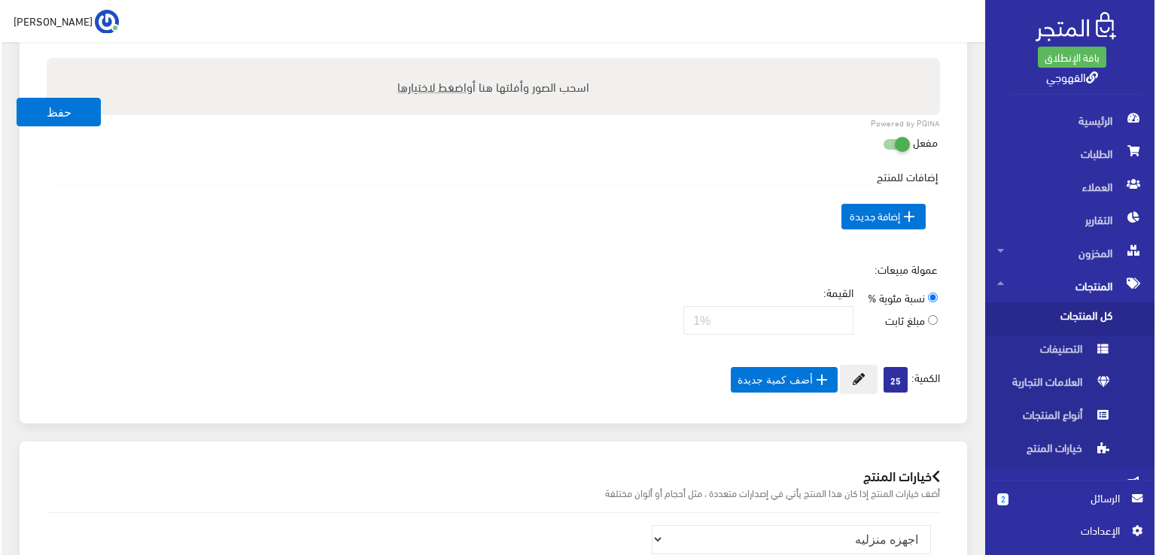
scroll to position [993, 0]
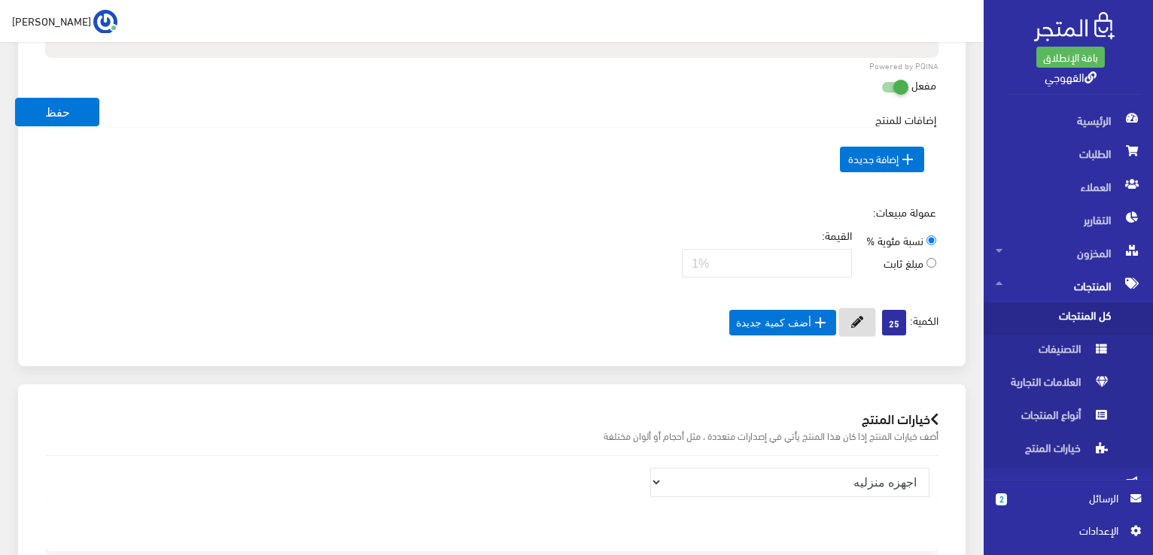
click at [864, 318] on button at bounding box center [857, 322] width 38 height 29
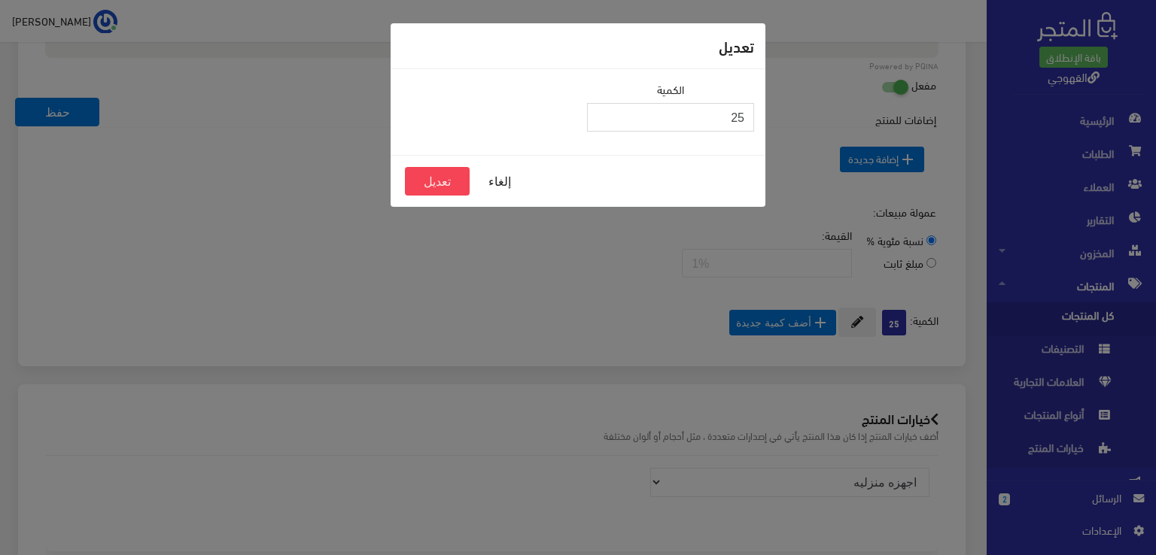
click at [652, 121] on input "25" at bounding box center [670, 117] width 167 height 29
click at [731, 118] on input "30" at bounding box center [670, 117] width 167 height 29
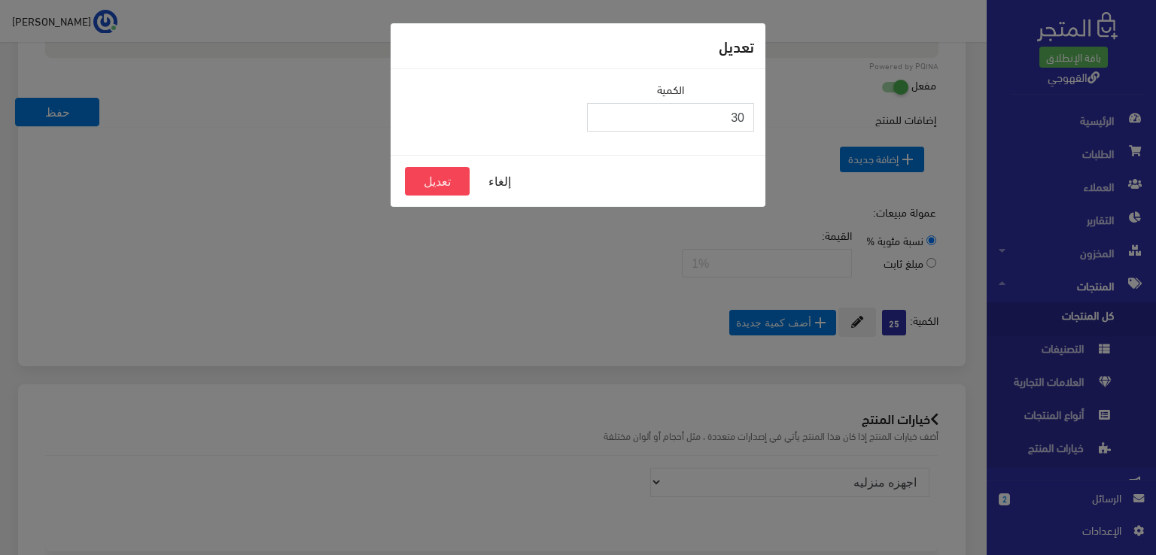
click at [731, 118] on input "30" at bounding box center [670, 117] width 167 height 29
type input "300"
click at [439, 175] on button "تعديل" at bounding box center [437, 181] width 65 height 29
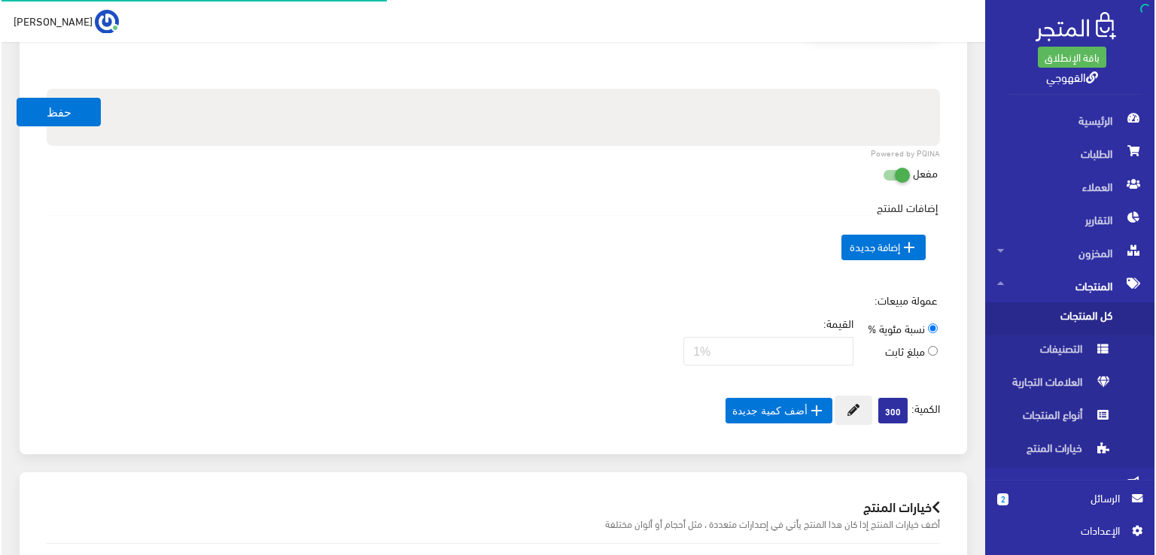
scroll to position [996, 0]
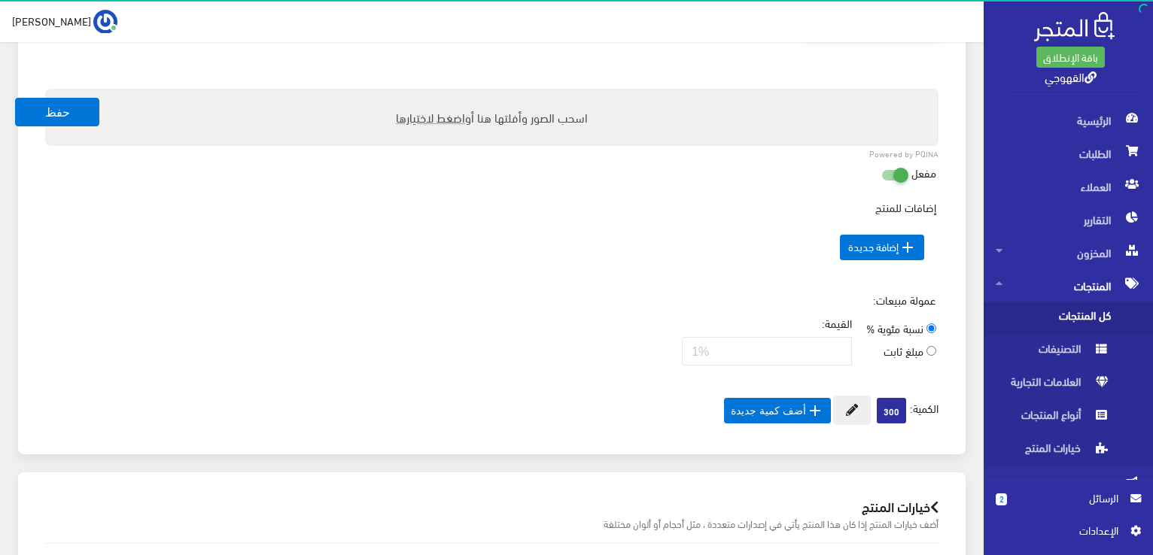
click at [889, 404] on span "300" at bounding box center [891, 411] width 29 height 26
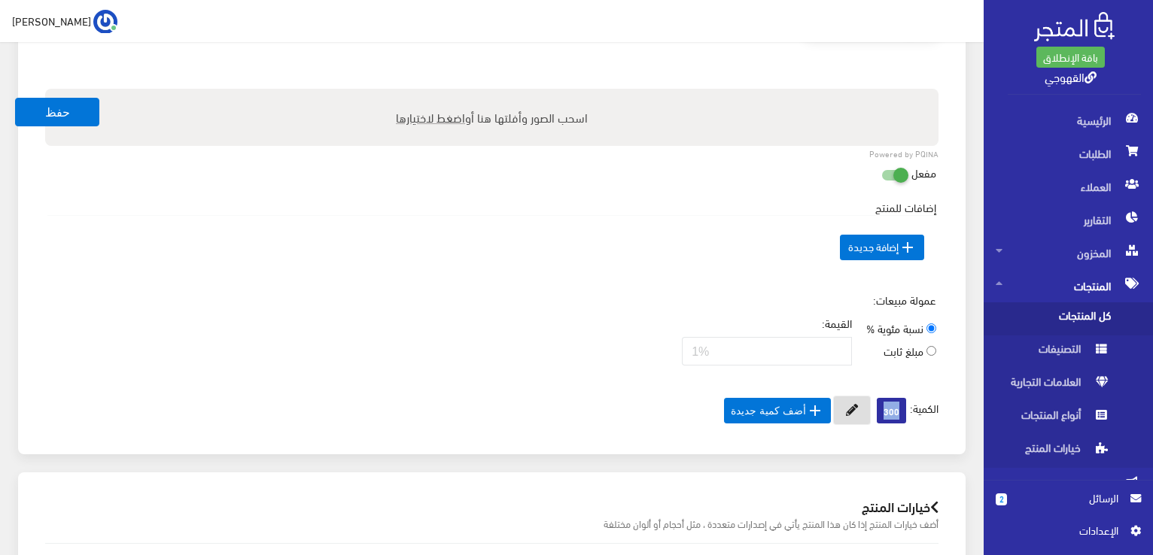
click at [855, 404] on icon at bounding box center [852, 410] width 12 height 12
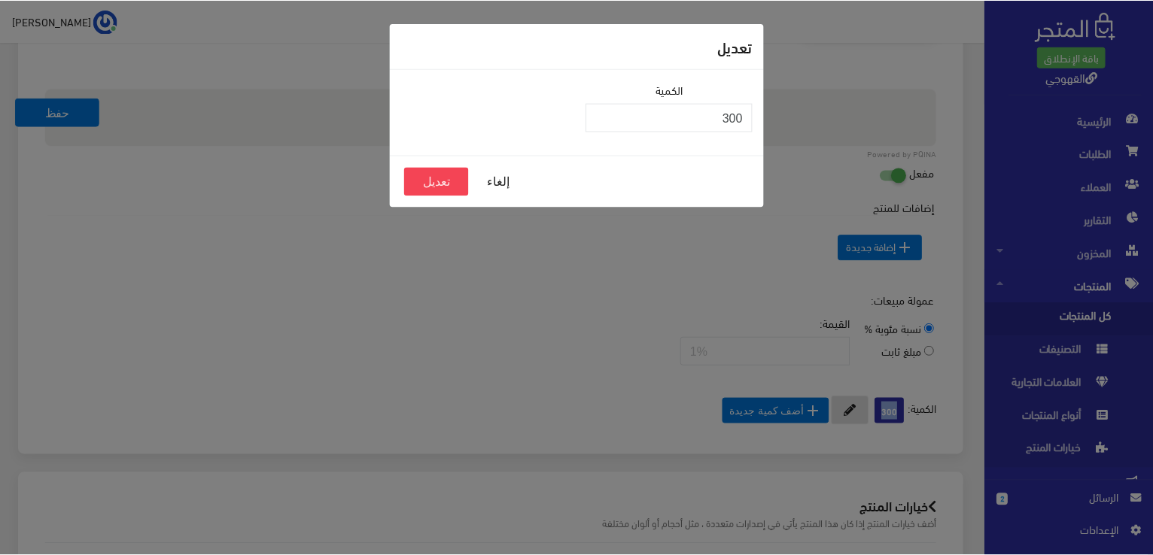
scroll to position [993, 0]
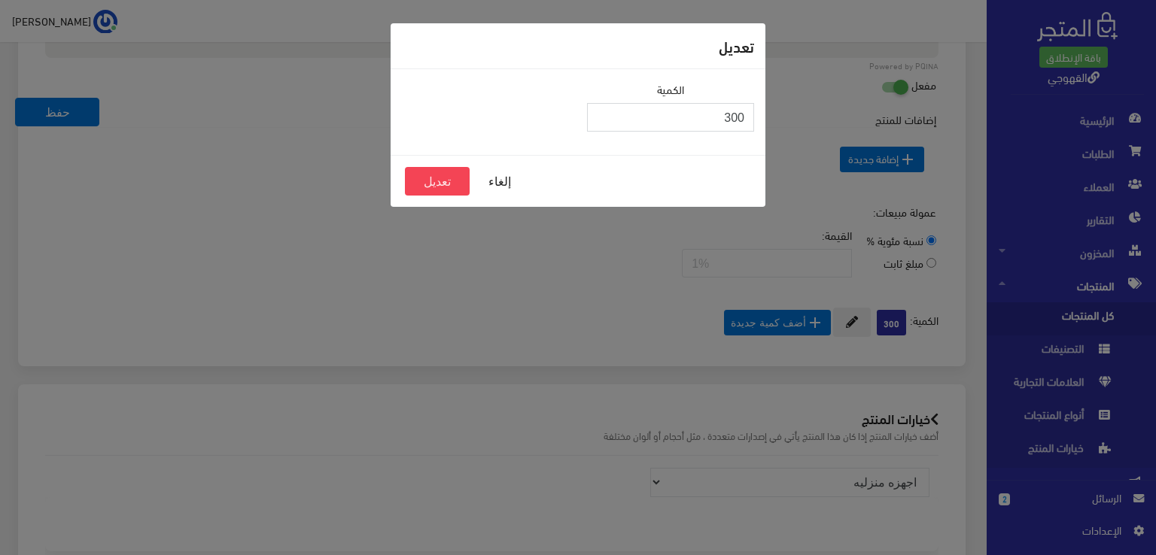
click at [743, 105] on input "300" at bounding box center [670, 117] width 167 height 29
type input "50"
click at [421, 183] on button "تعديل" at bounding box center [437, 181] width 65 height 29
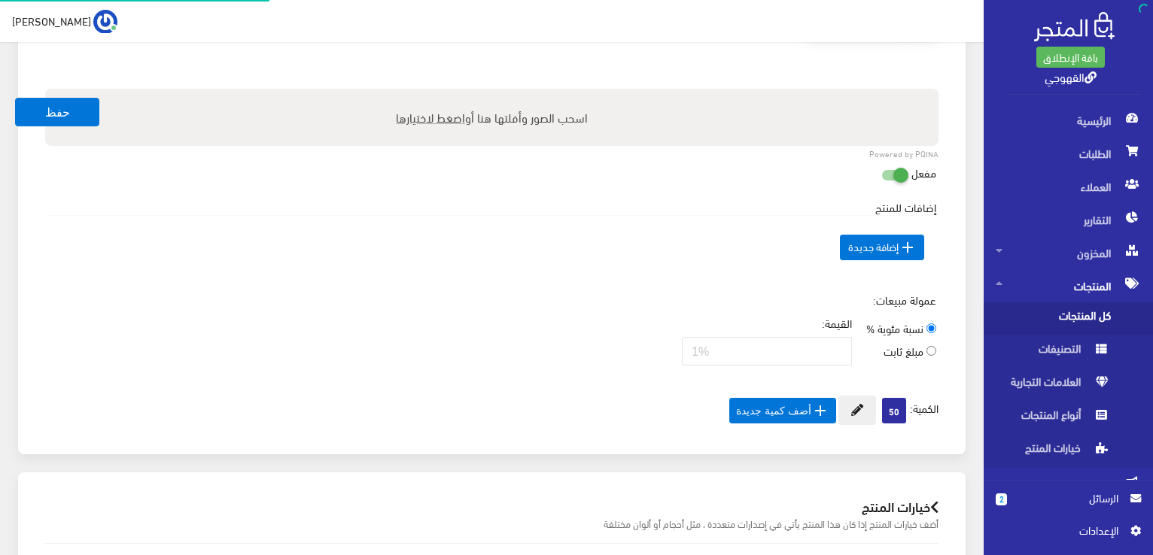
scroll to position [996, 0]
click at [71, 120] on button "حفظ" at bounding box center [57, 112] width 84 height 29
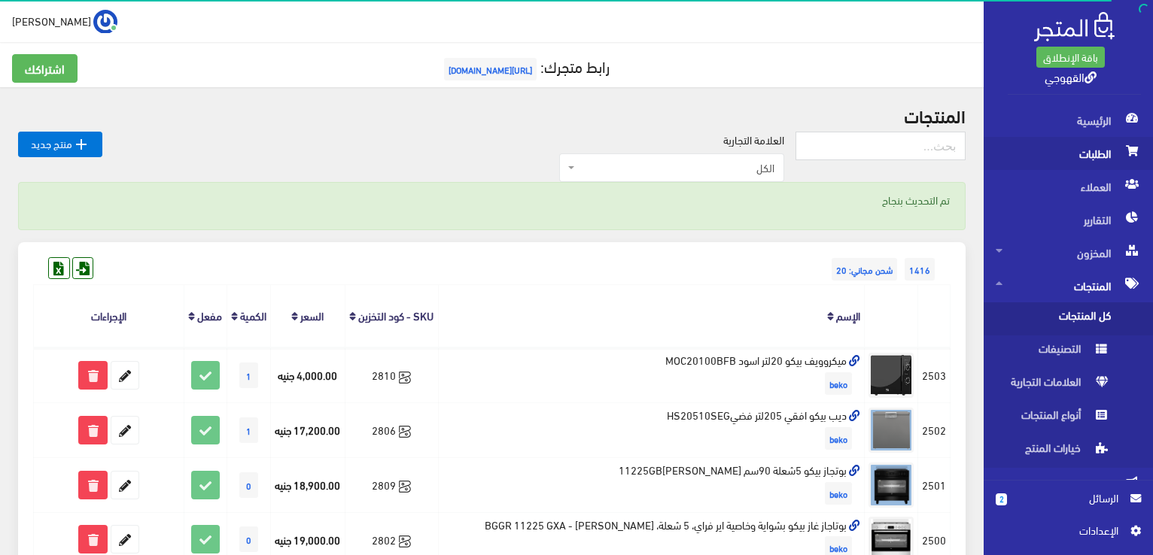
click at [1093, 160] on span "الطلبات" at bounding box center [1068, 153] width 145 height 33
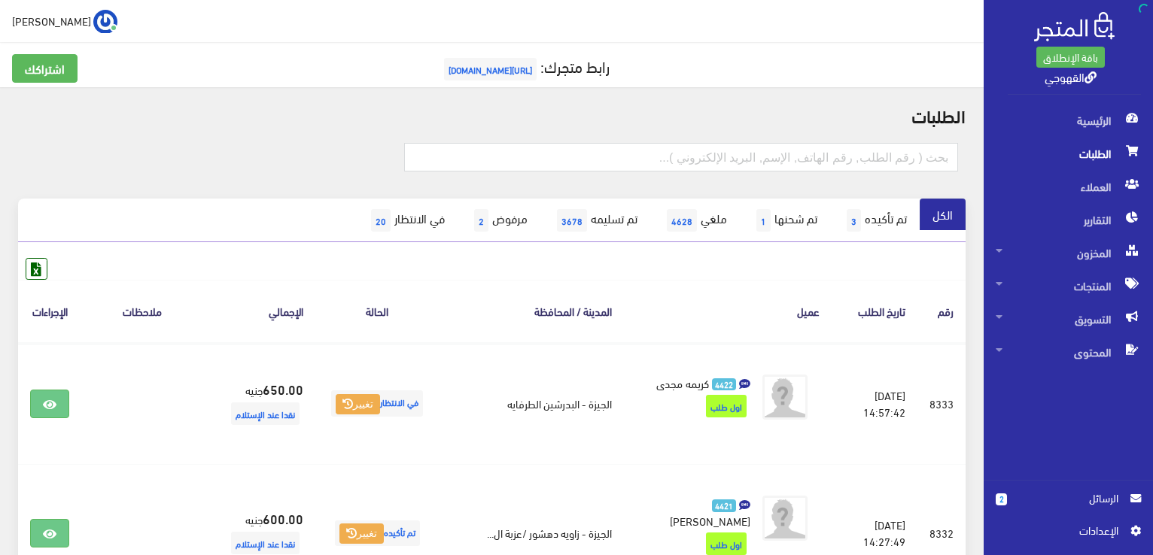
click at [1093, 160] on span "الطلبات" at bounding box center [1068, 153] width 145 height 33
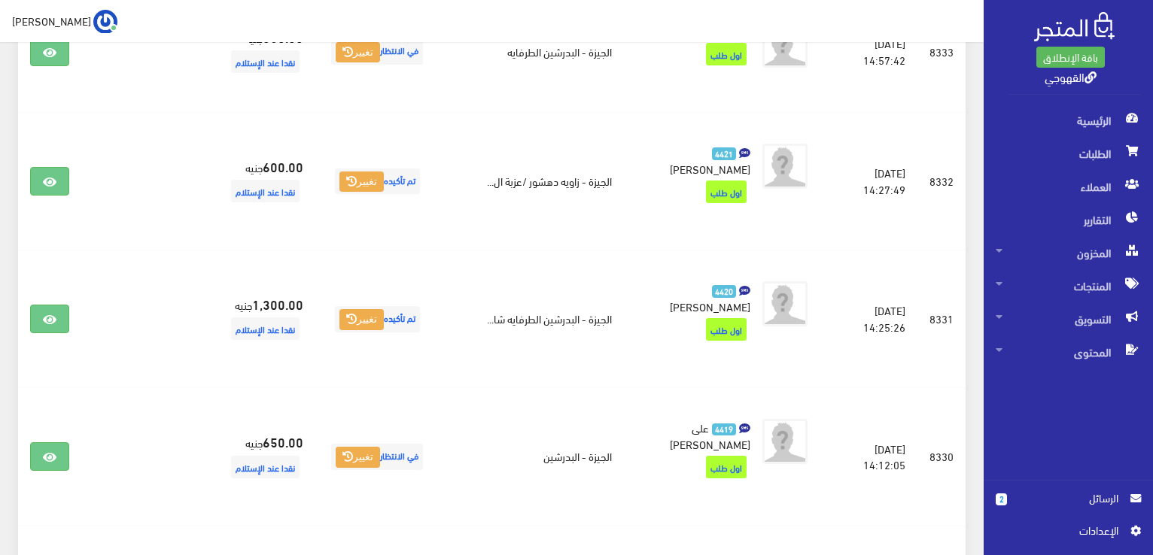
scroll to position [421, 0]
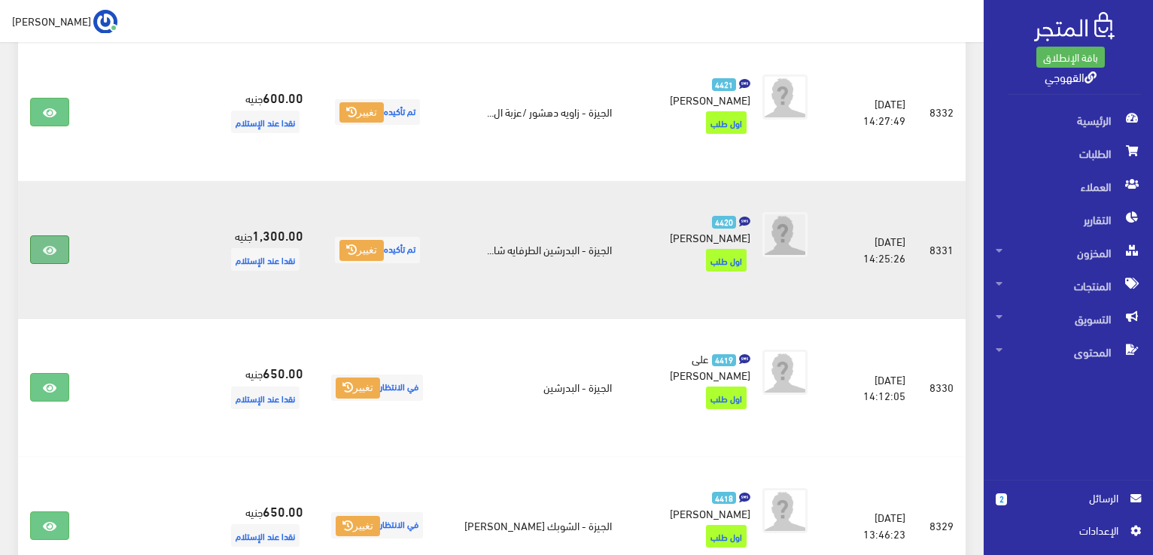
click at [60, 236] on link at bounding box center [49, 250] width 39 height 29
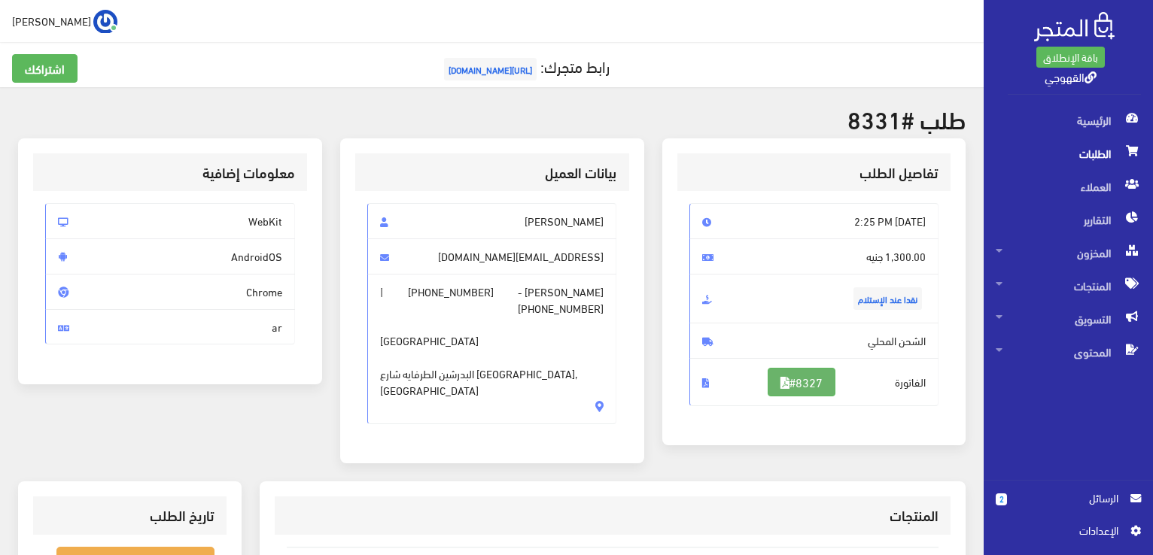
click at [777, 392] on link "#8327" at bounding box center [802, 382] width 68 height 29
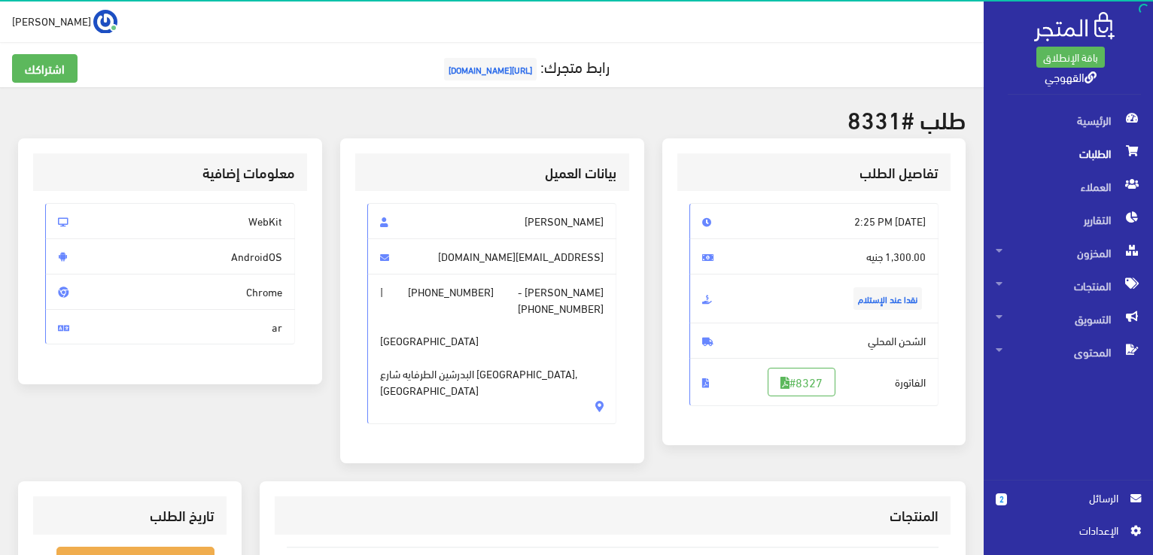
click at [1102, 157] on span "الطلبات" at bounding box center [1068, 153] width 145 height 33
